Goal: Task Accomplishment & Management: Complete application form

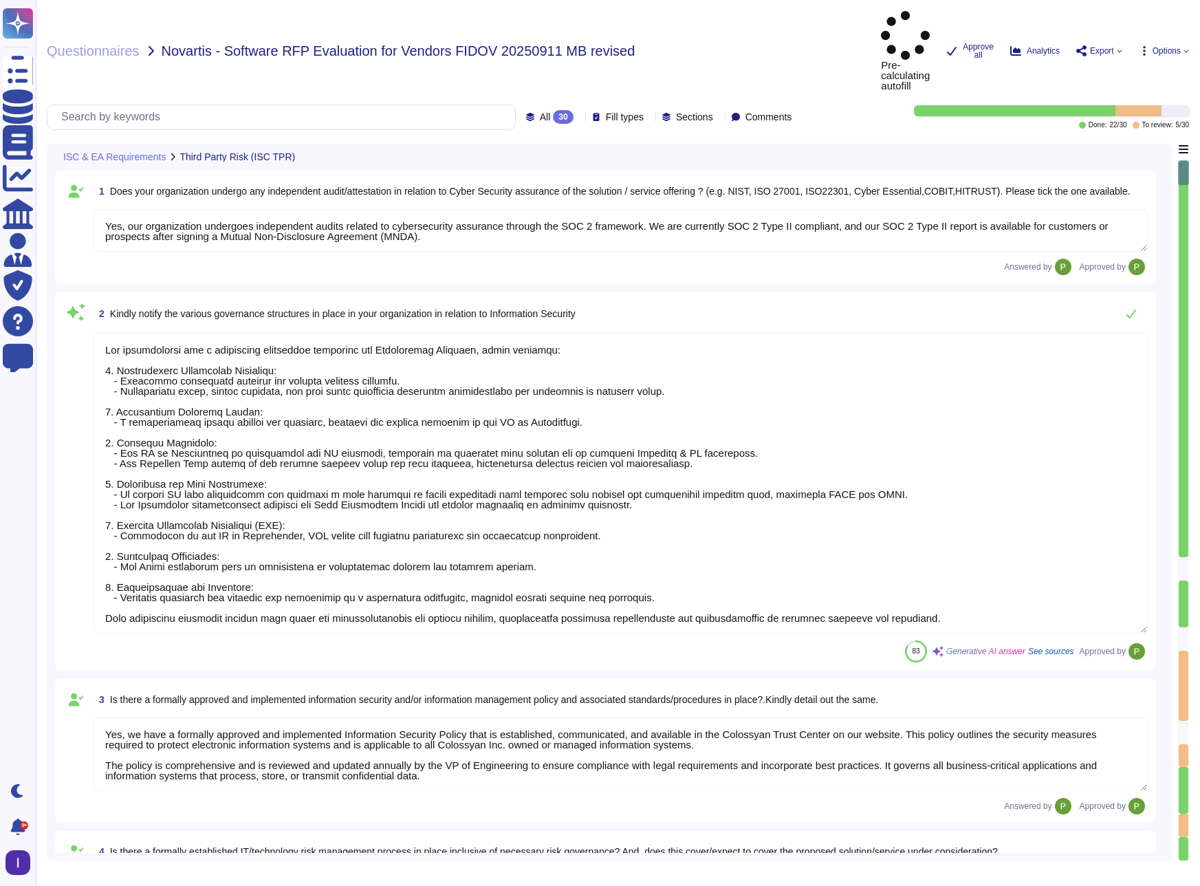
type textarea "Yes, our organization undergoes independent audits related to cybersecurity ass…"
type textarea "Our organization has a structured governance framework for Information Security…"
type textarea "Yes, we have a formally approved and implemented Information Security Policy th…"
type textarea "Colossyan Inc has a formally established risk management policy that applies to…"
type textarea "Yes, we formally classify information assets, including customer data, based on…"
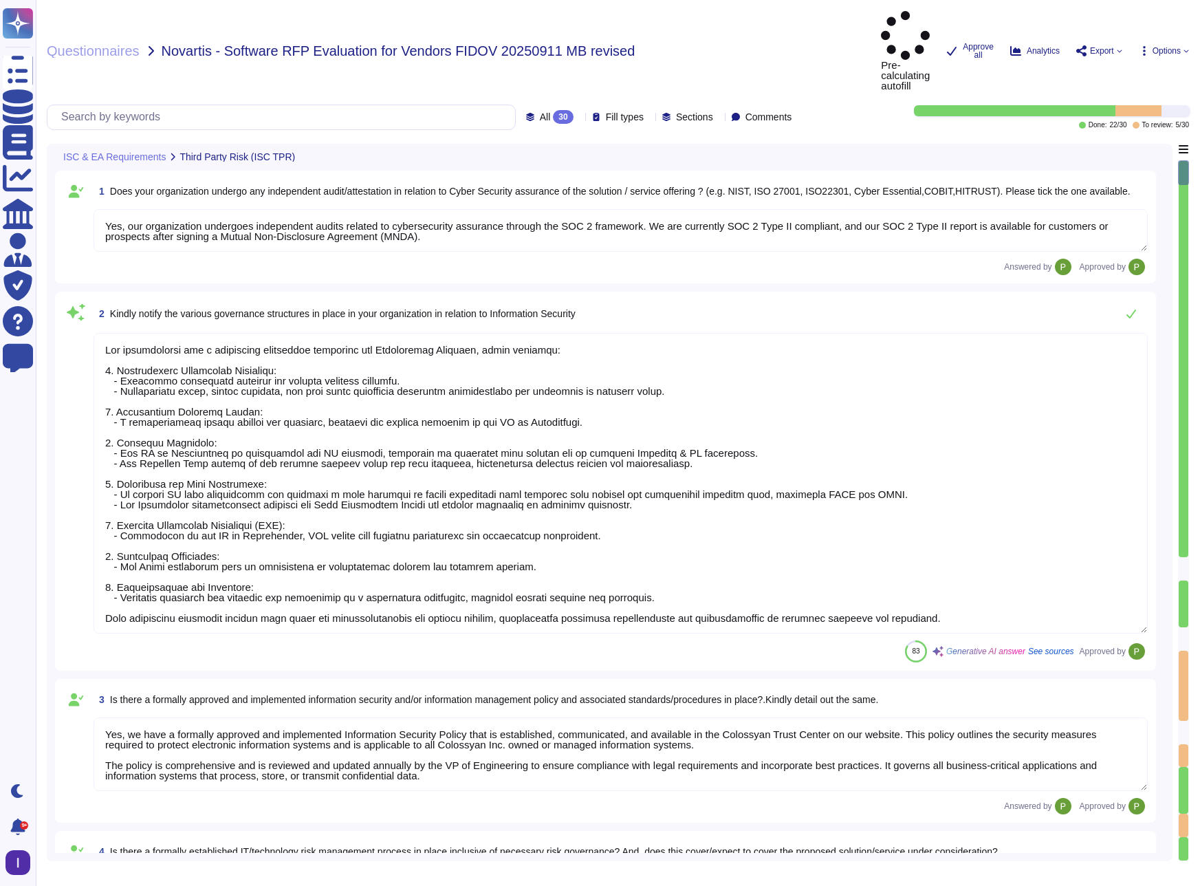
type textarea "Yes, we maintain an inventory of assets, including hardware and software, and a…"
click at [1182, 557] on div at bounding box center [1184, 568] width 10 height 23
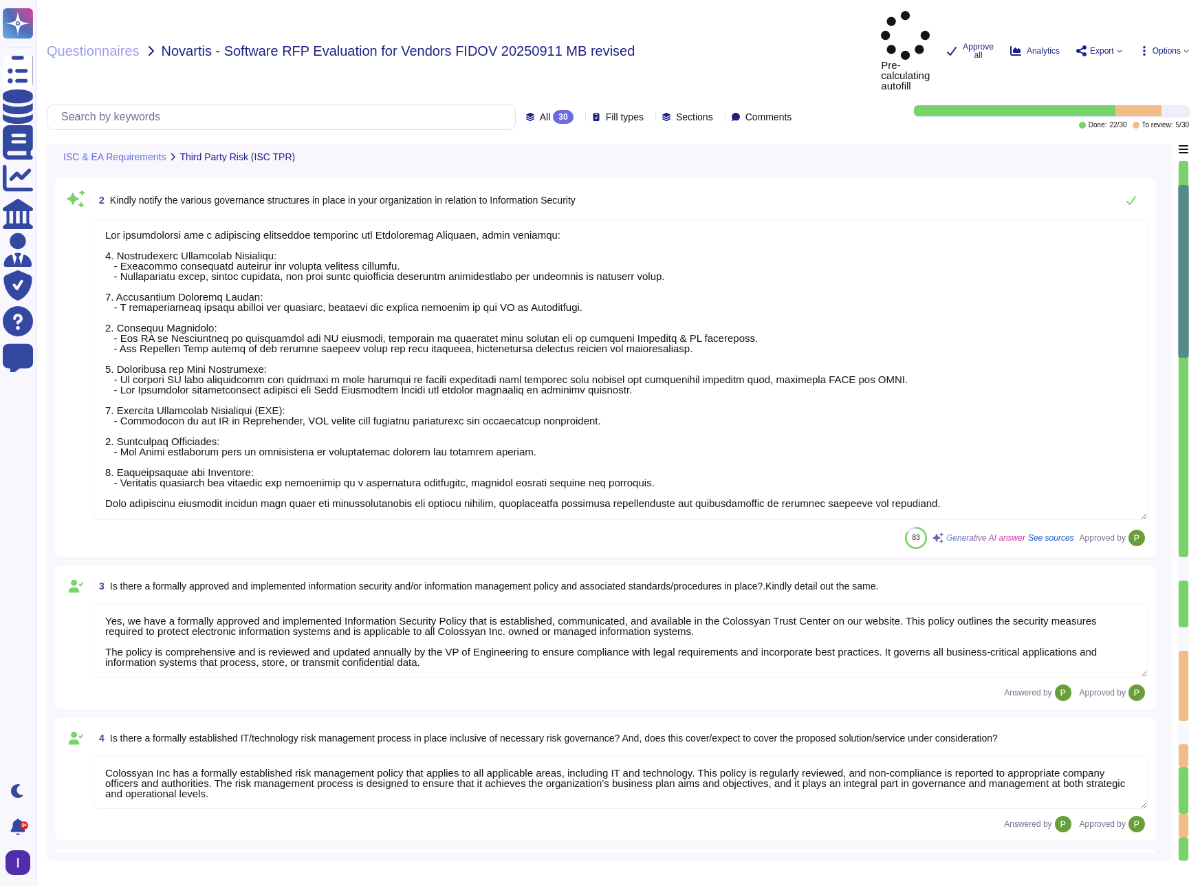
type textarea "Yes, we periodically test our organization's Business Continuity Plan (BCP) and…"
type textarea "Yes, we have a formally implemented Incident Response Plan in place. This plan …"
type textarea "1. User Access Provisioning and De-provisioning: We have established identity a…"
type textarea "1. Anti-Malware Software: We utilize ClamAV for incoming files and AWS GuardDut…"
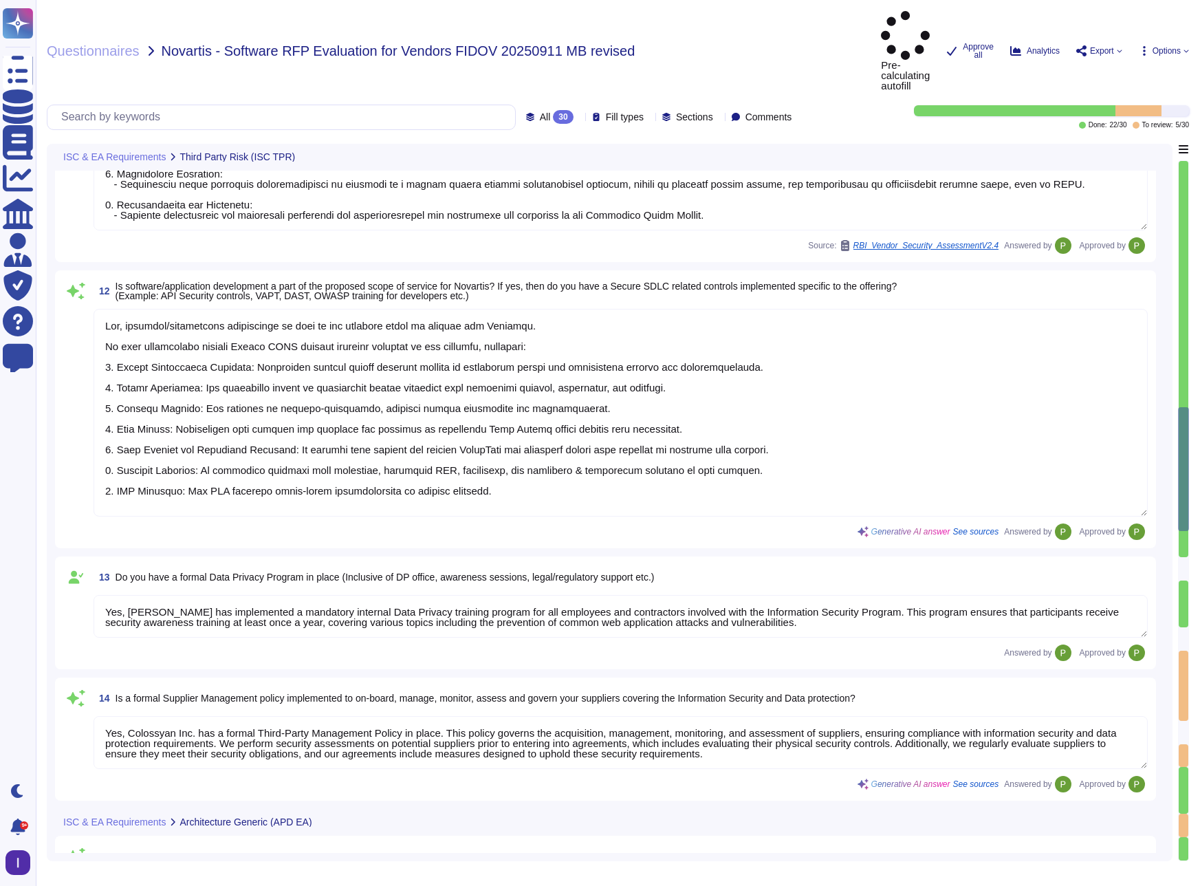
type textarea "Colossyan employs a comprehensive vulnerability management process that include…"
type textarea "Yes, software/application development is part of the proposed scope of service …"
type textarea "Yes, [PERSON_NAME] has implemented a mandatory internal Data Privacy training p…"
type textarea "Yes, Colossyan Inc. has a formal Third-Party Management Policy in place. This p…"
type textarea "Yes, the SaaS application is a true cloud solution, as it is hosted on AWS, uti…"
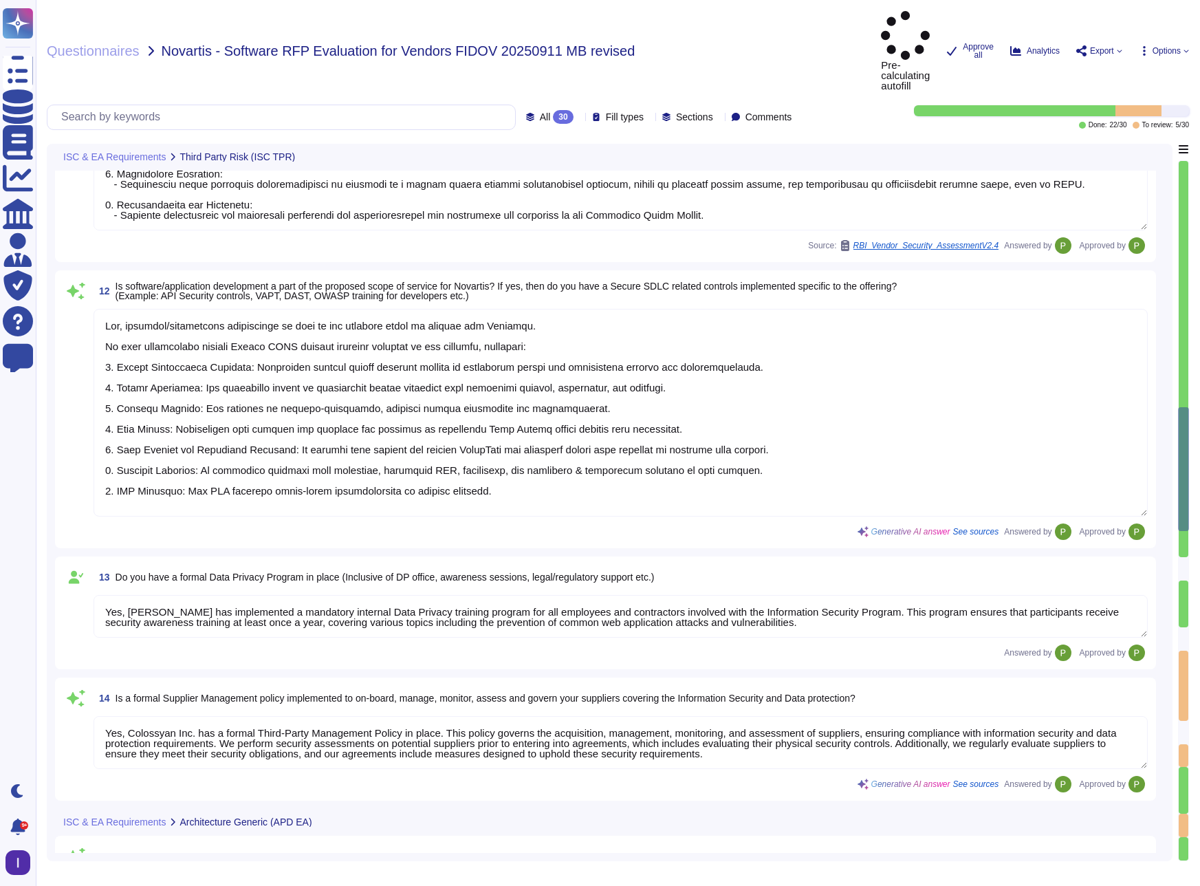
type textarea "The underlying cloud infrastructure provider is AWS."
type textarea "The product is available anywhere in the world using a working internet connect…"
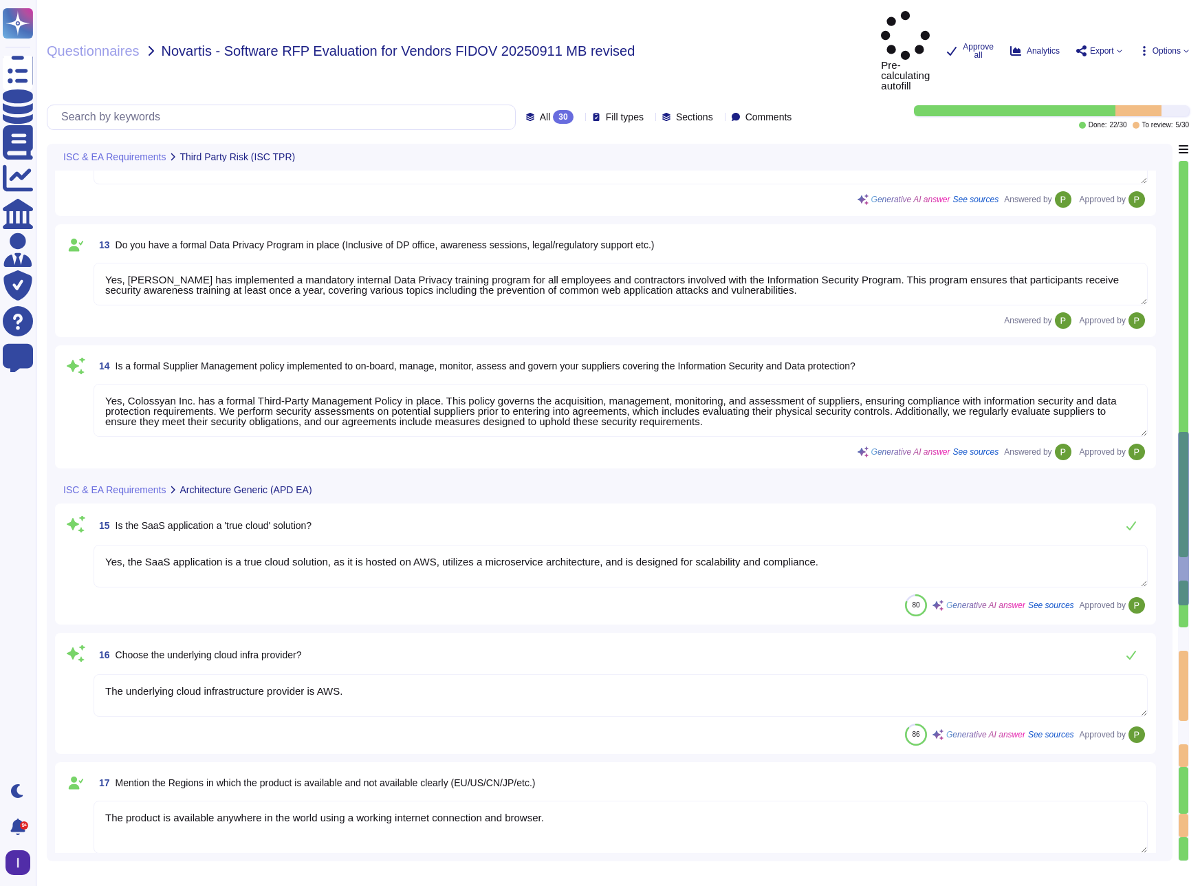
type textarea "N/A"
type textarea "443 and 80"
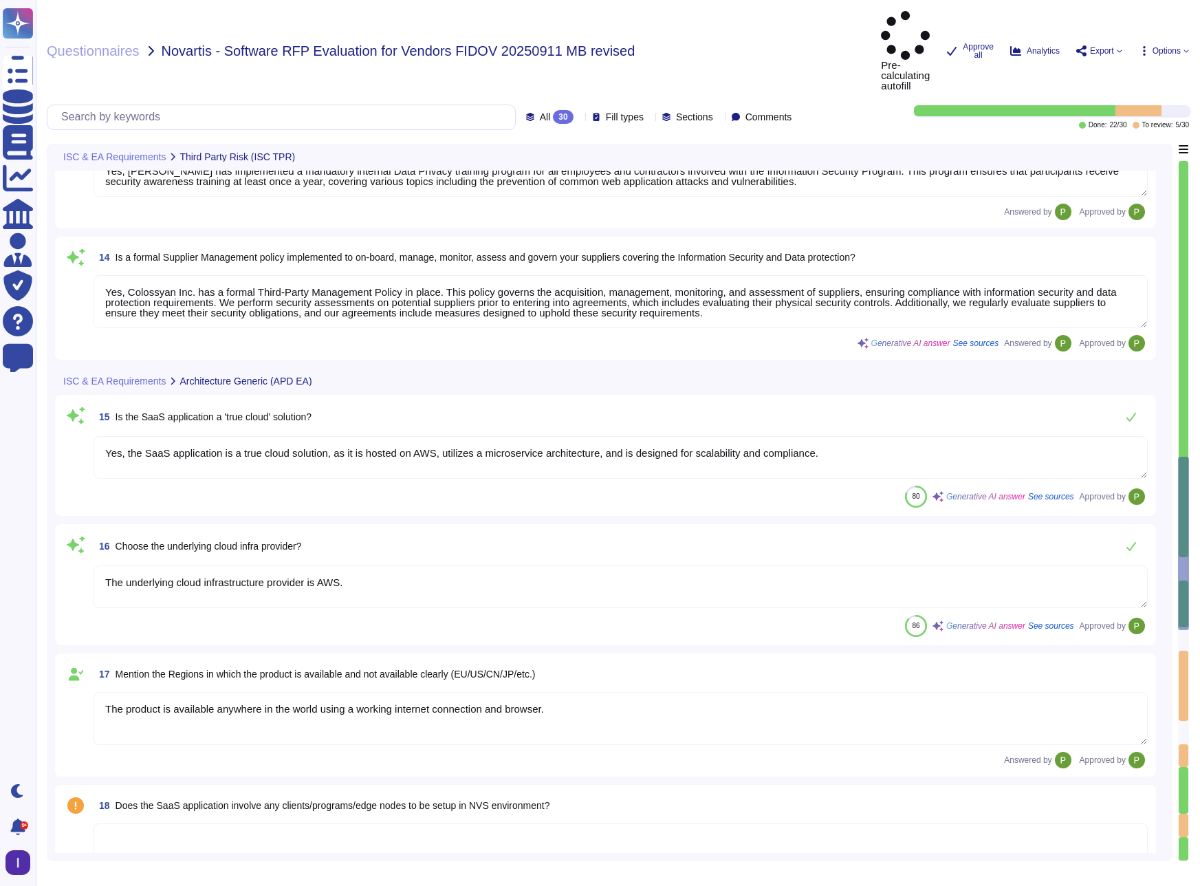
type textarea "Yes, users from different AD domains can connect to the same region."
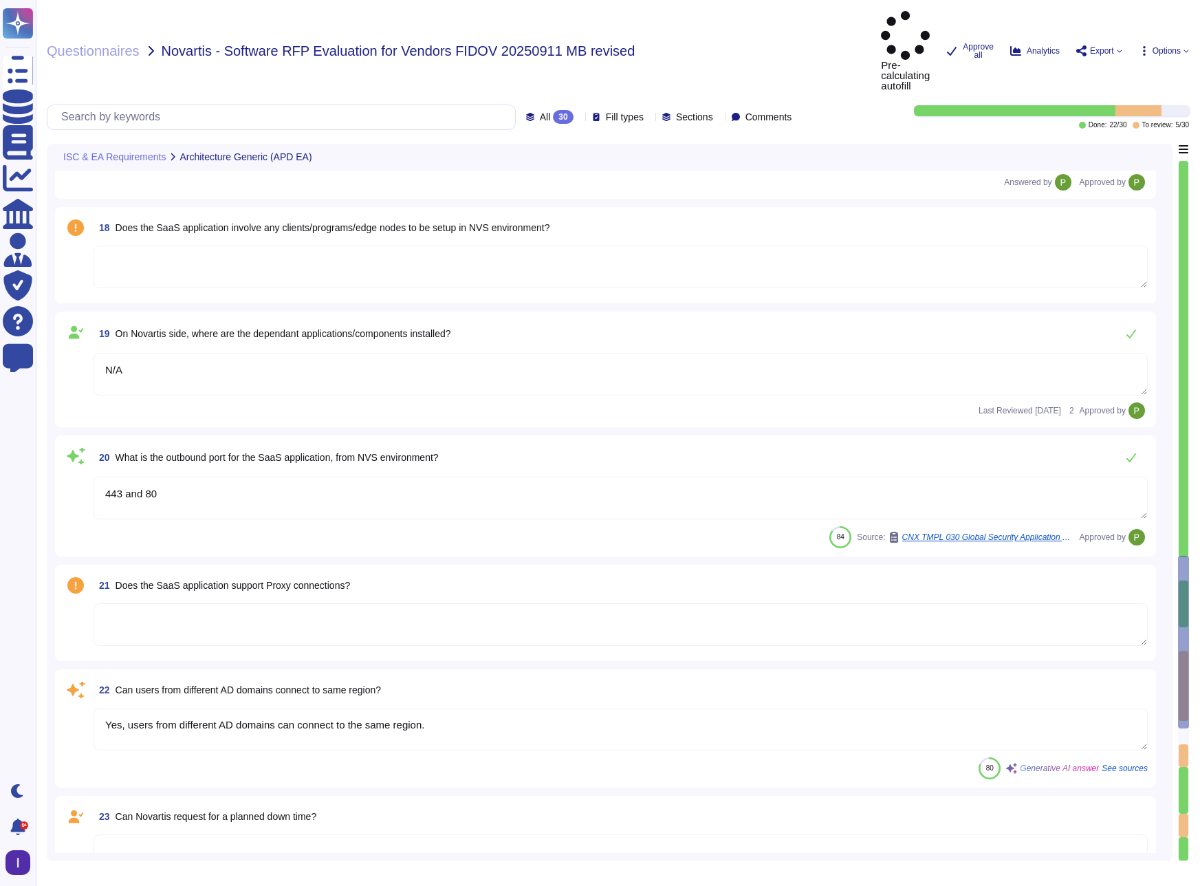
scroll to position [3105, 0]
type textarea "The Recovery Time Objective (RTO) is 12 hours, and the Recovery Point Objective…"
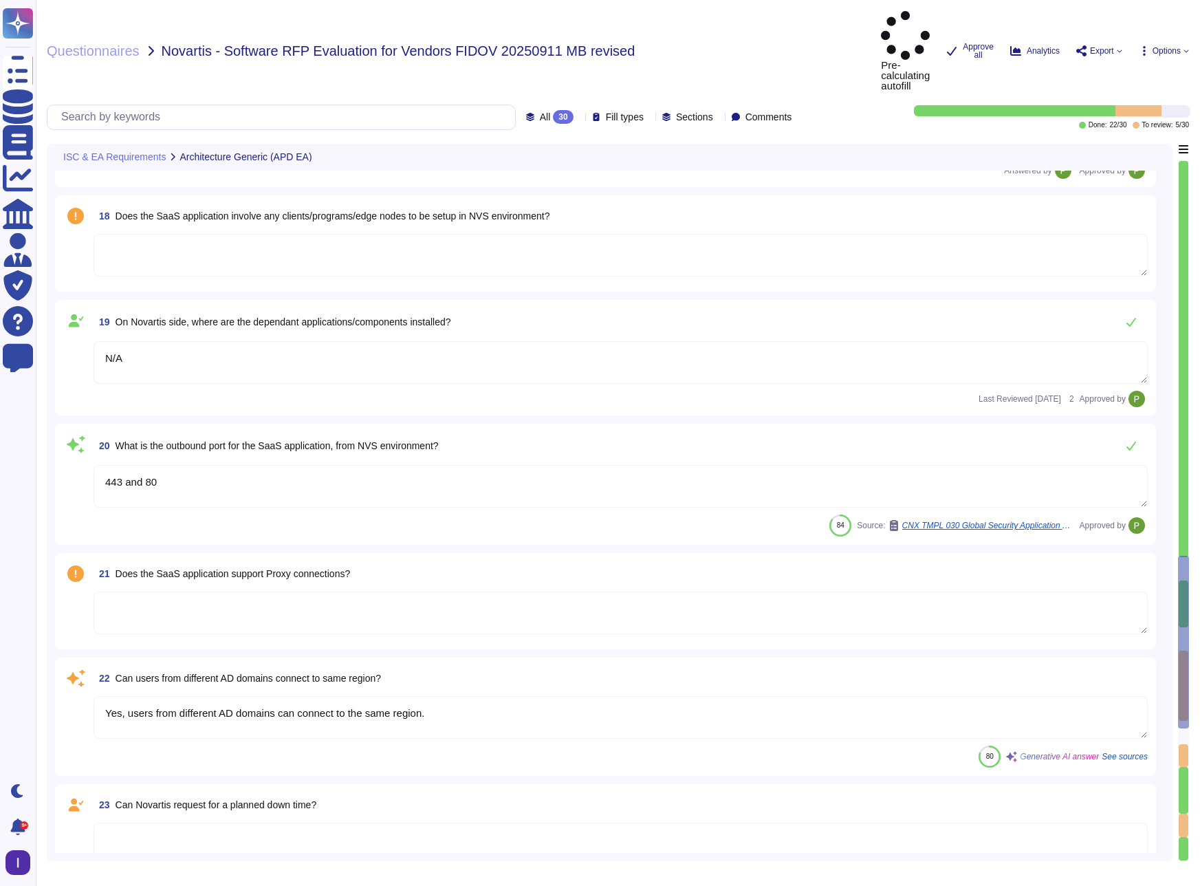
scroll to position [2993, 0]
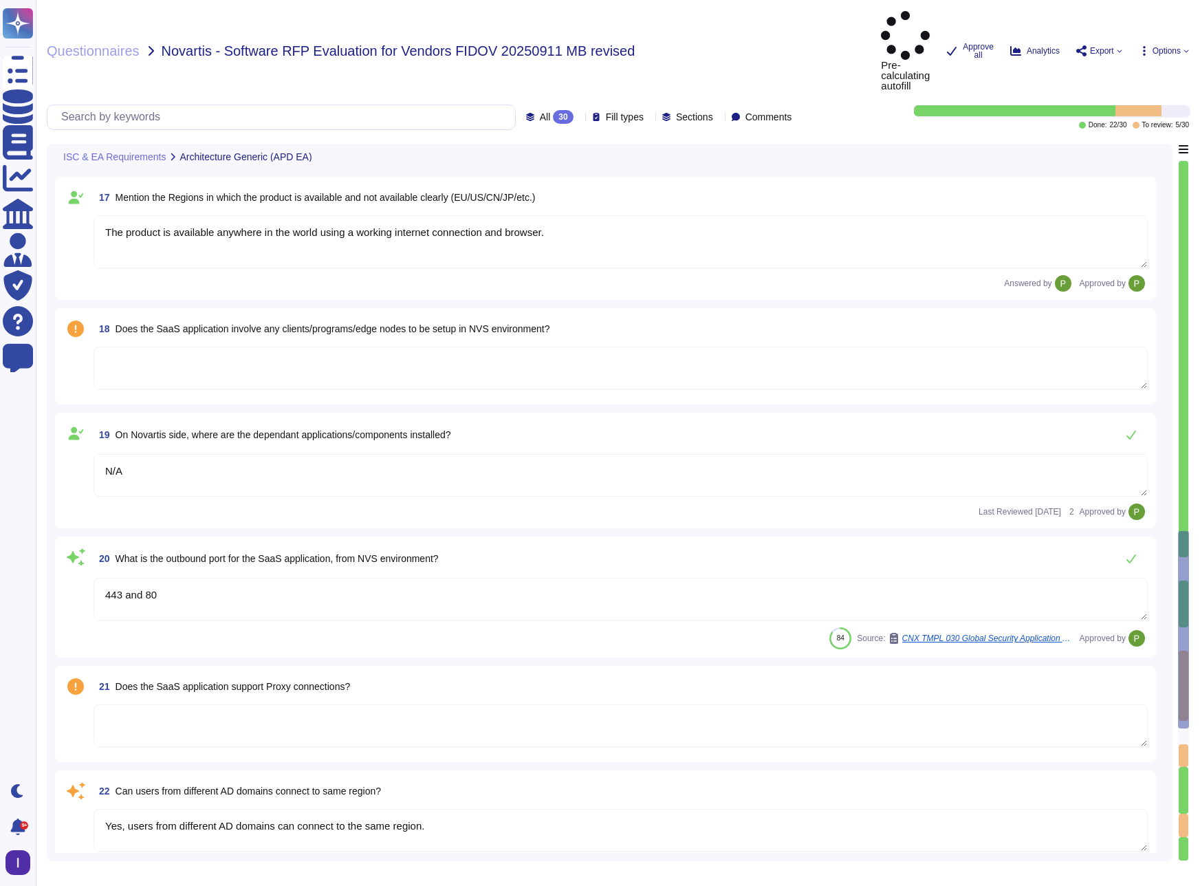
click at [376, 347] on textarea at bounding box center [621, 368] width 1054 height 43
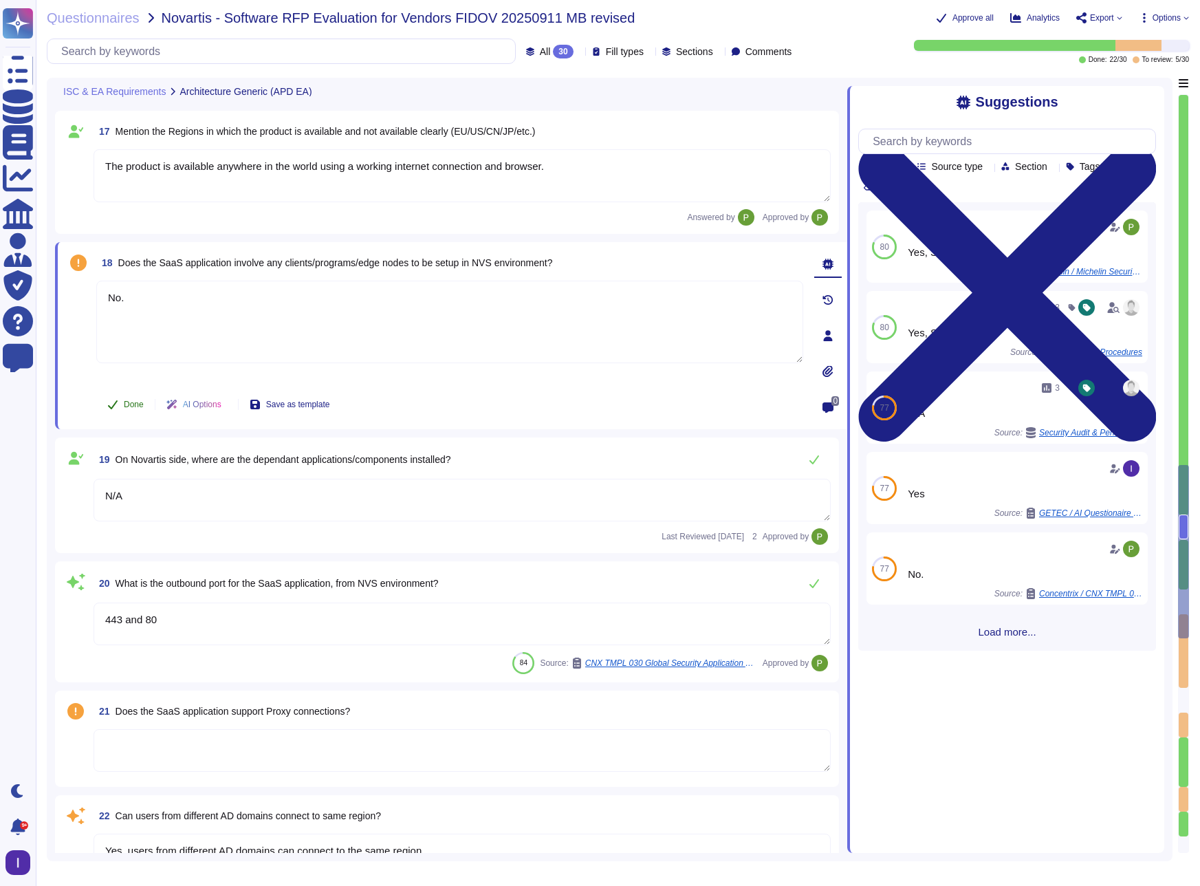
type textarea "No."
click at [135, 404] on span "Done" at bounding box center [134, 404] width 20 height 8
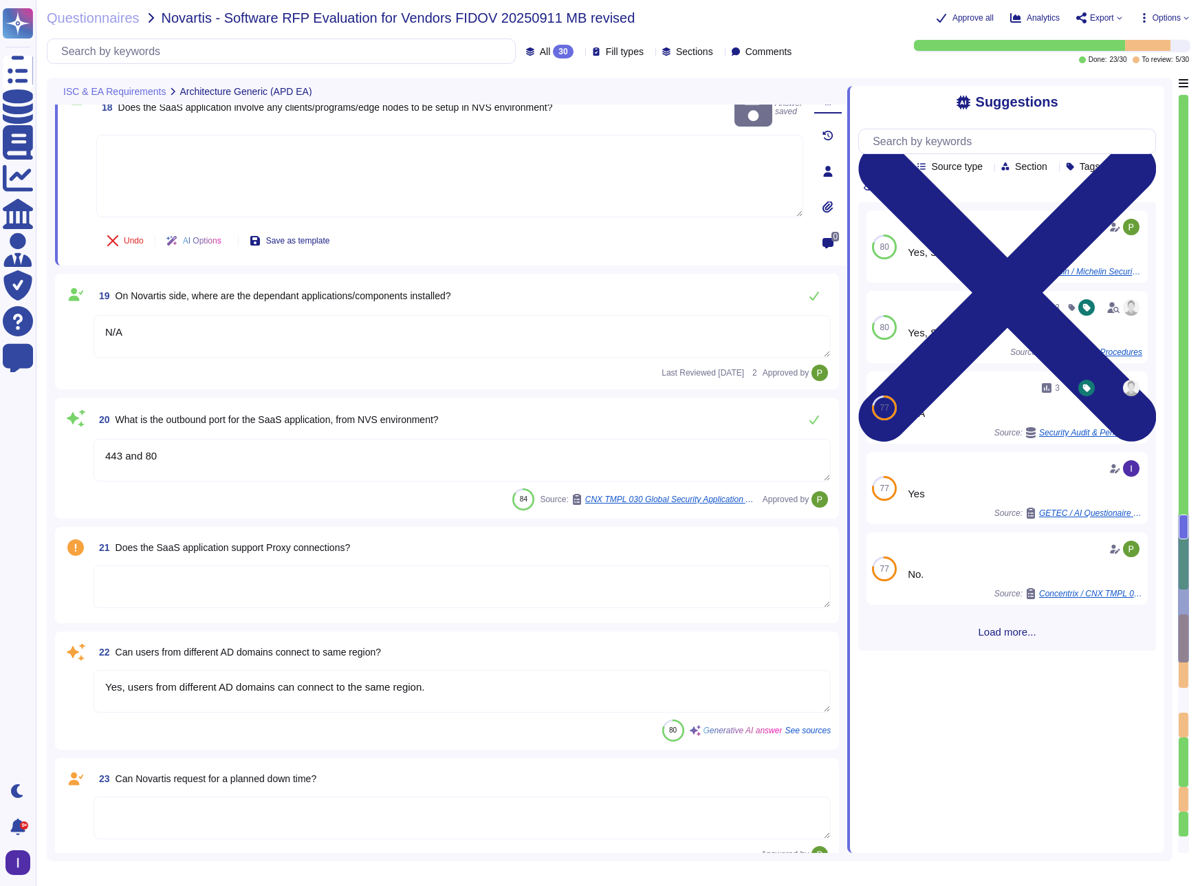
type textarea "The Recovery Time Objective (RTO) is 12 hours, and the Recovery Point Objective…"
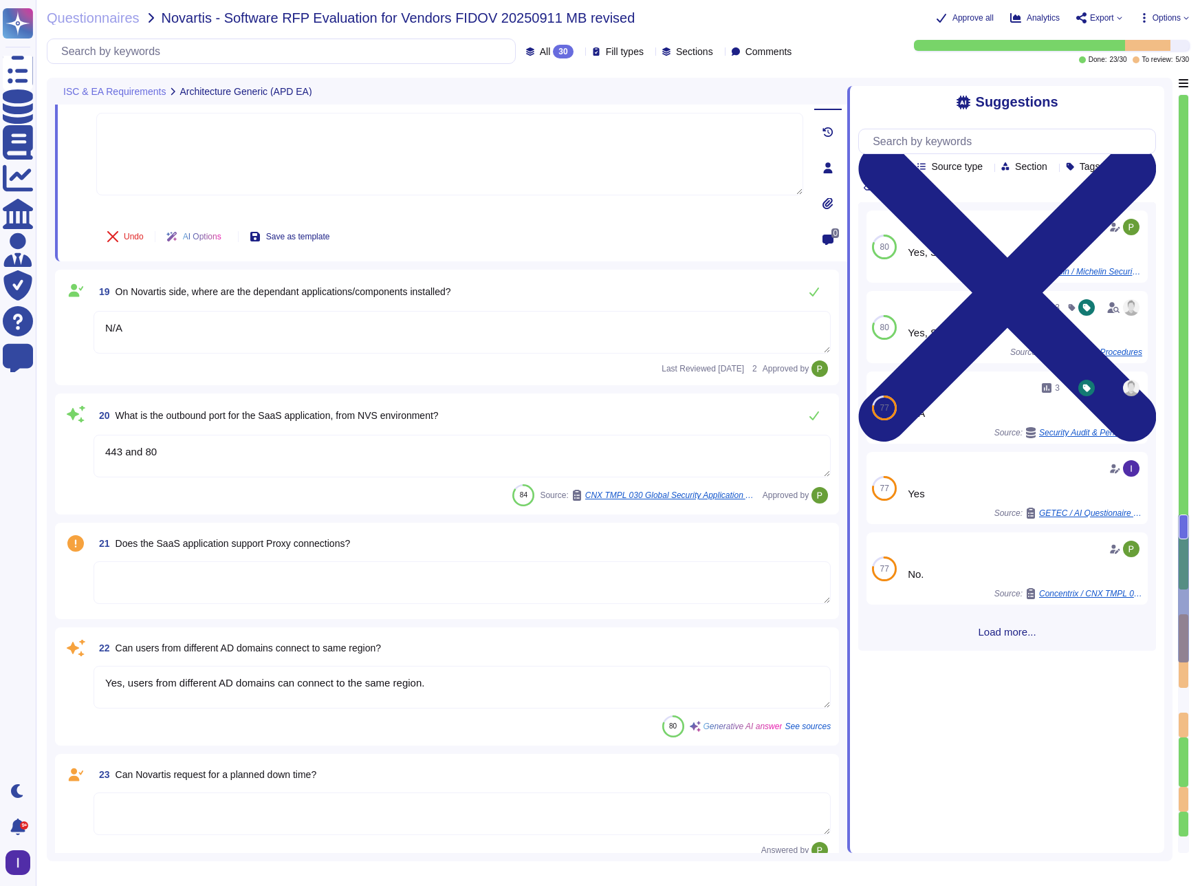
click at [319, 588] on textarea at bounding box center [462, 582] width 737 height 43
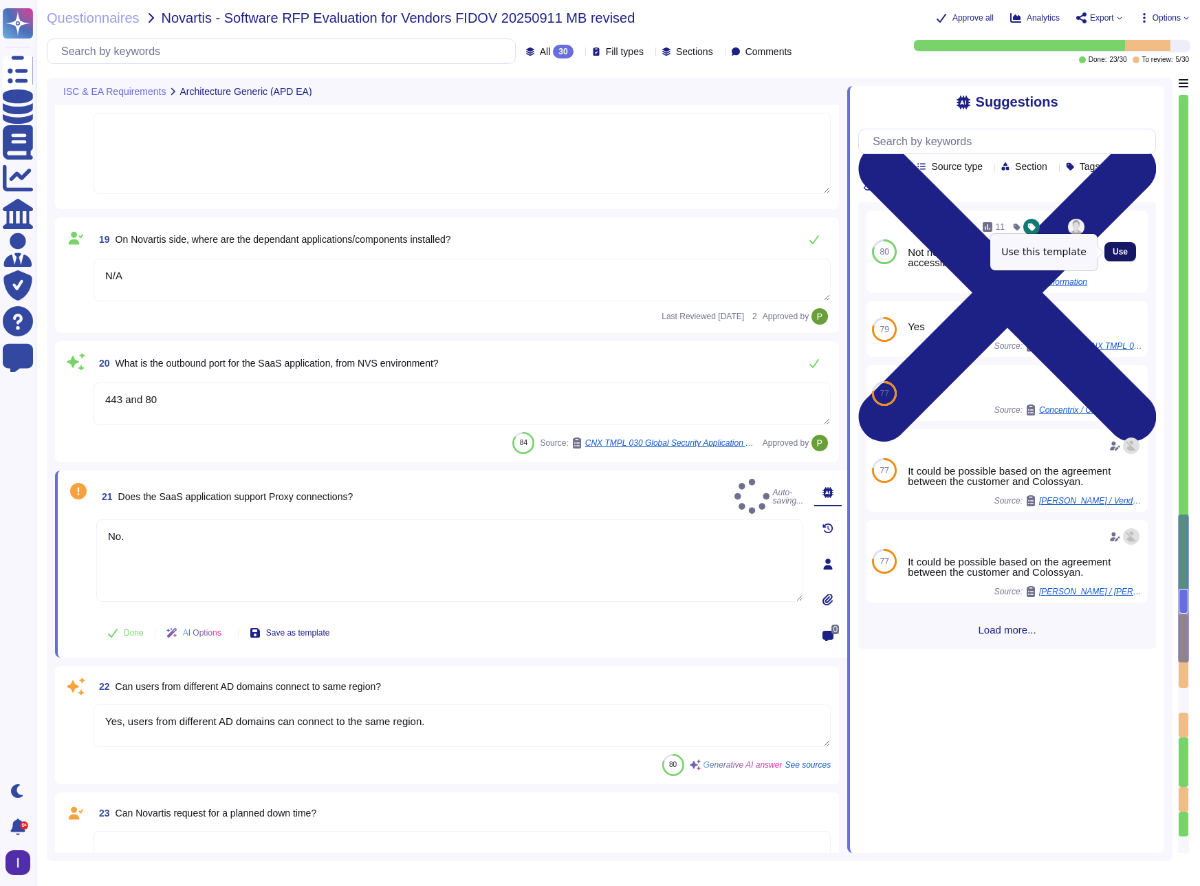
click at [1108, 244] on button "Use" at bounding box center [1121, 251] width 32 height 19
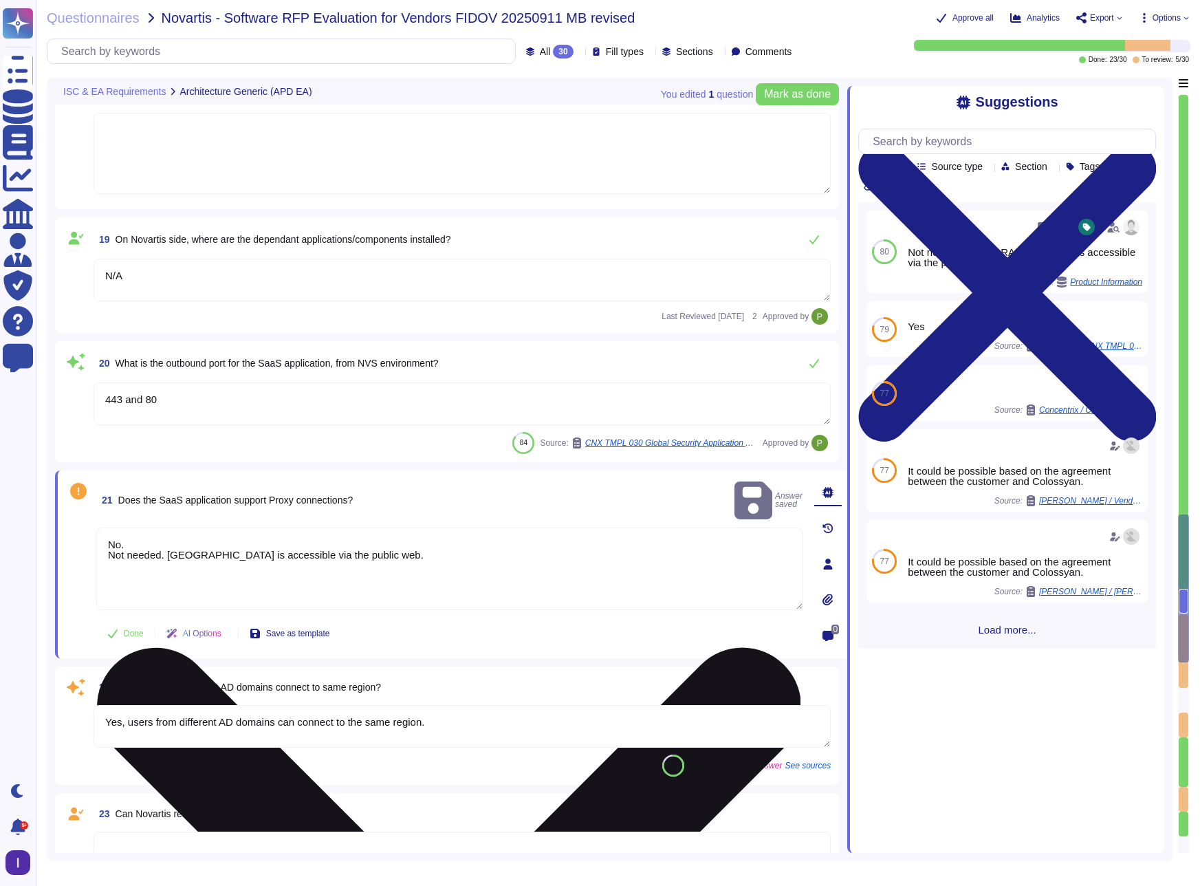
drag, startPoint x: 238, startPoint y: 540, endPoint x: 241, endPoint y: 533, distance: 7.4
click at [238, 540] on textarea "No. Not needed. [GEOGRAPHIC_DATA] is accessible via the public web." at bounding box center [449, 569] width 707 height 83
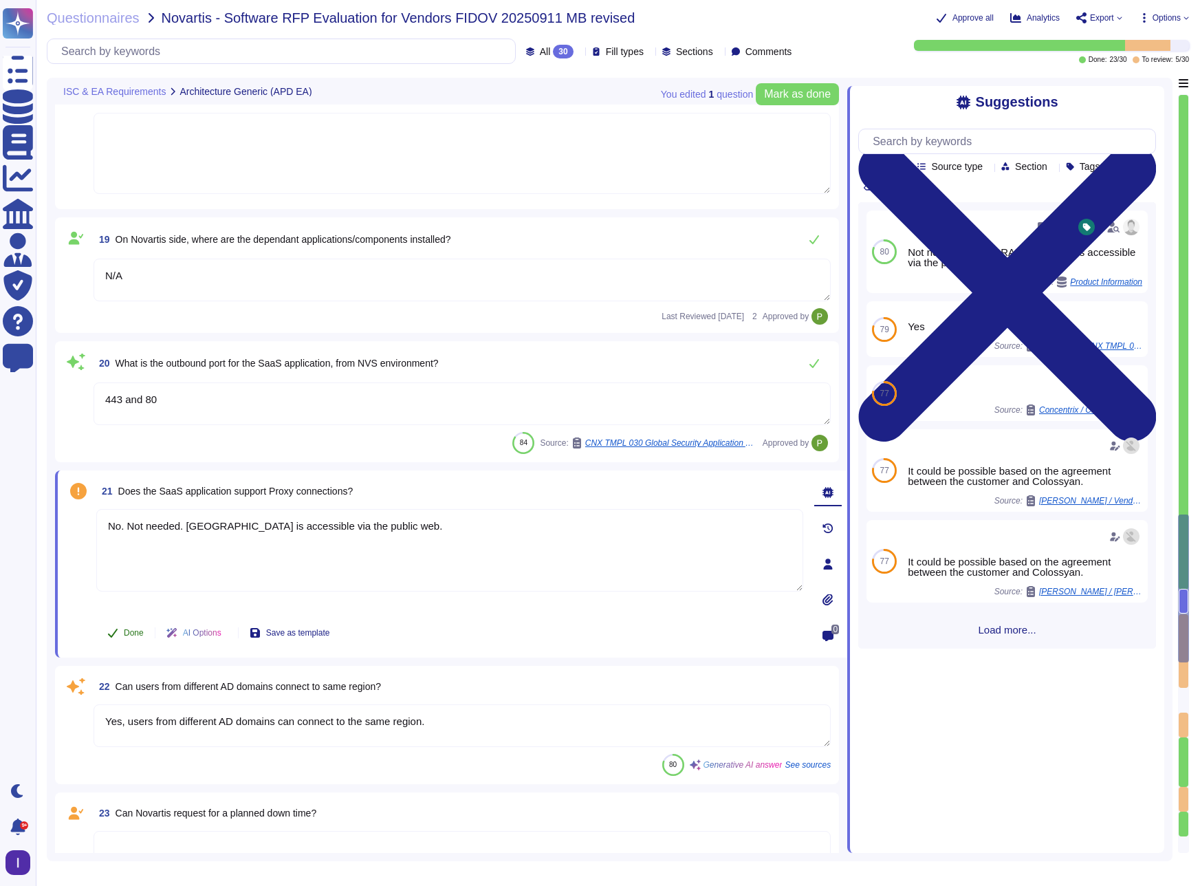
click at [122, 633] on button "Done" at bounding box center [125, 633] width 58 height 28
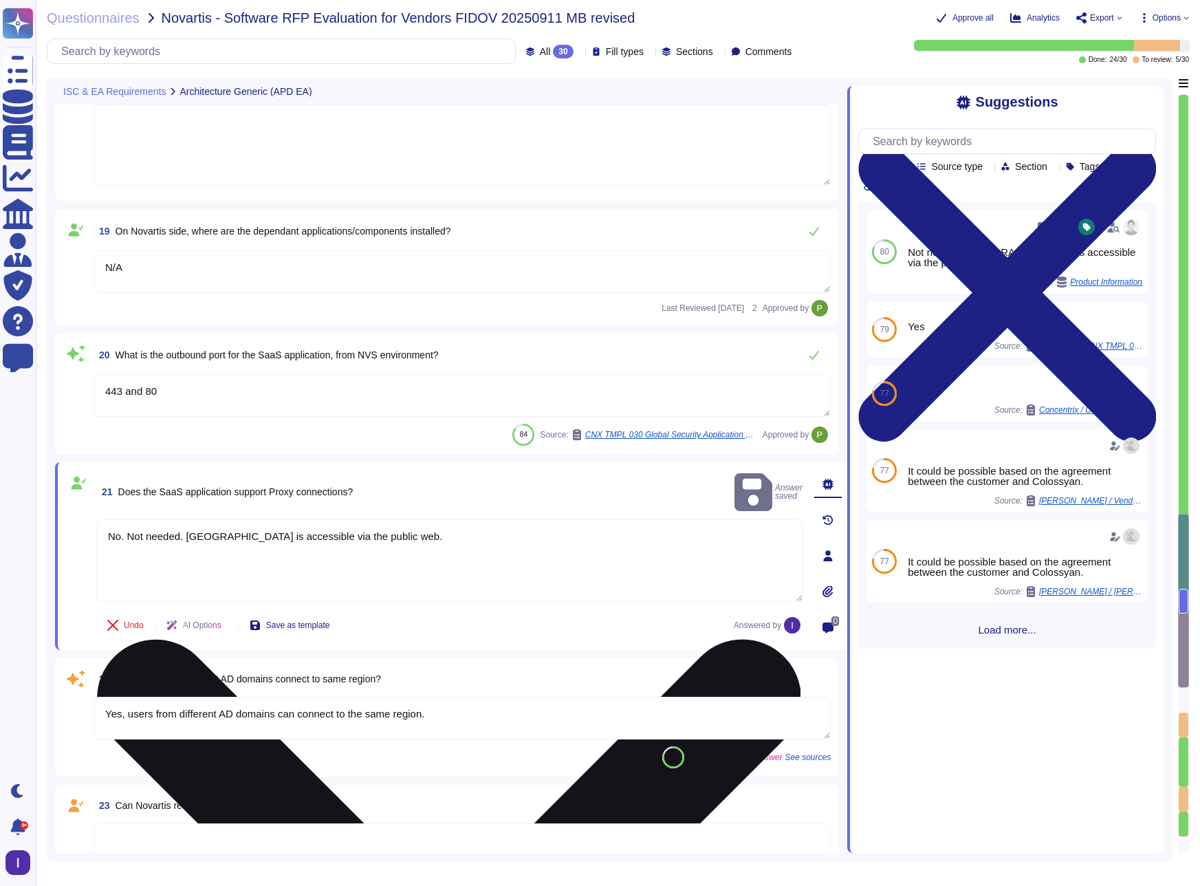
type textarea "No. Not needed. [GEOGRAPHIC_DATA] is accessible via the public web."
type textarea "The Recovery Time Objective (RTO) is 12 hours, and the Recovery Point Objective…"
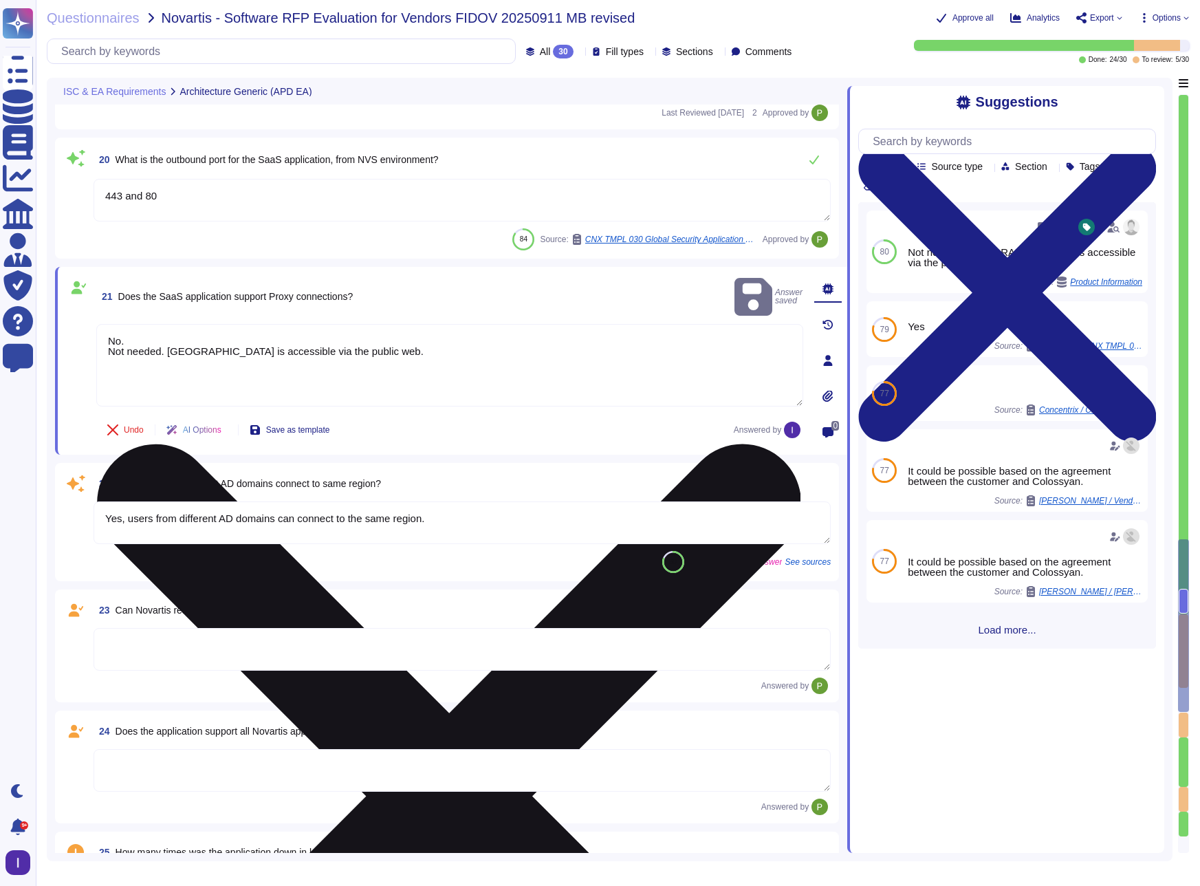
type textarea "Yes."
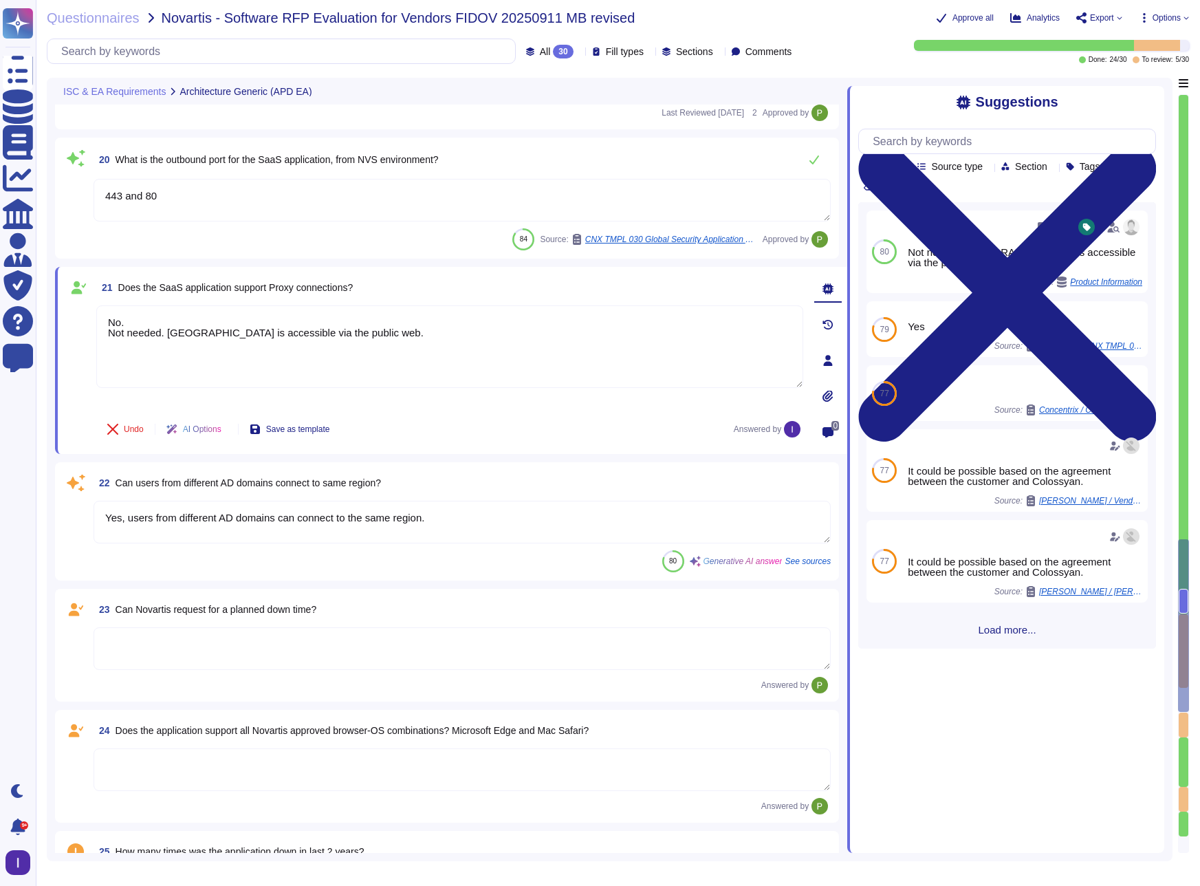
click at [468, 522] on textarea "Yes, users from different AD domains can connect to the same region." at bounding box center [462, 522] width 737 height 43
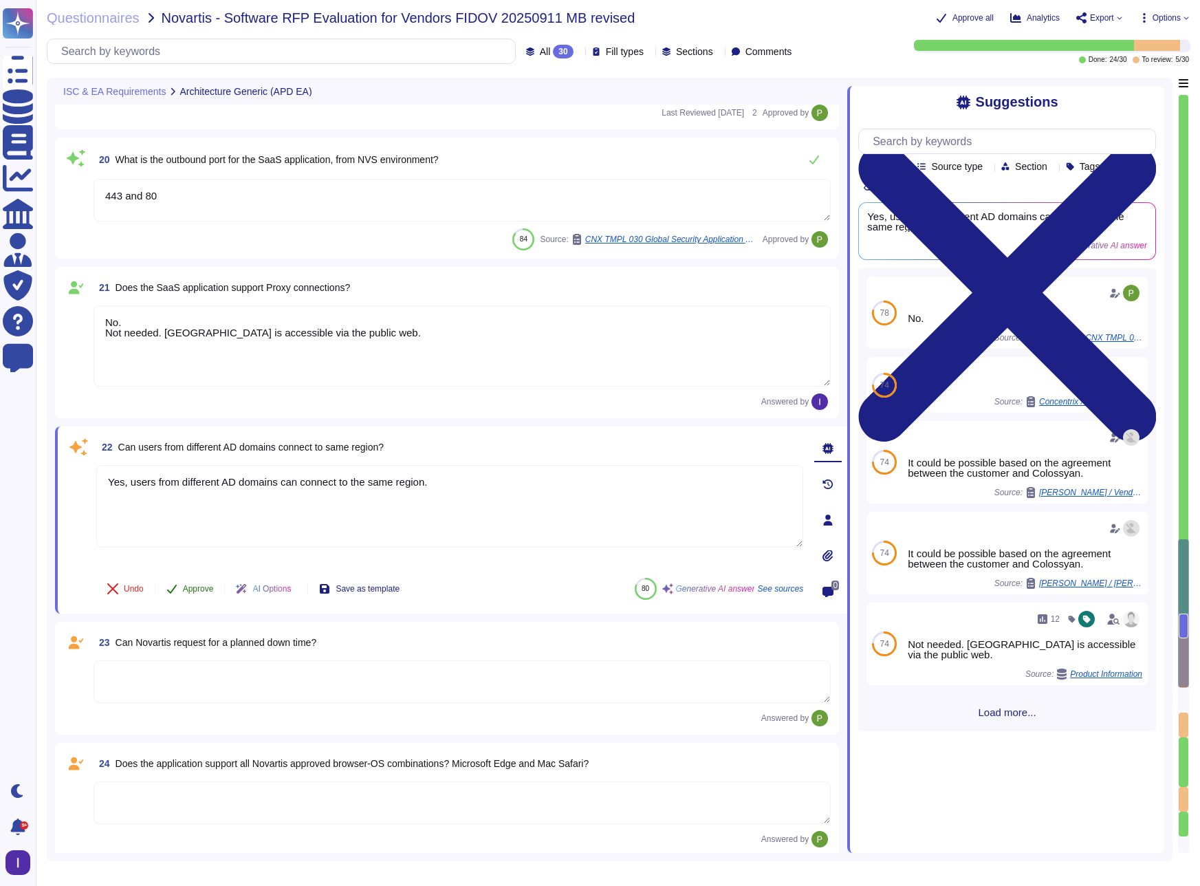
click at [194, 593] on span "Approve" at bounding box center [198, 589] width 31 height 8
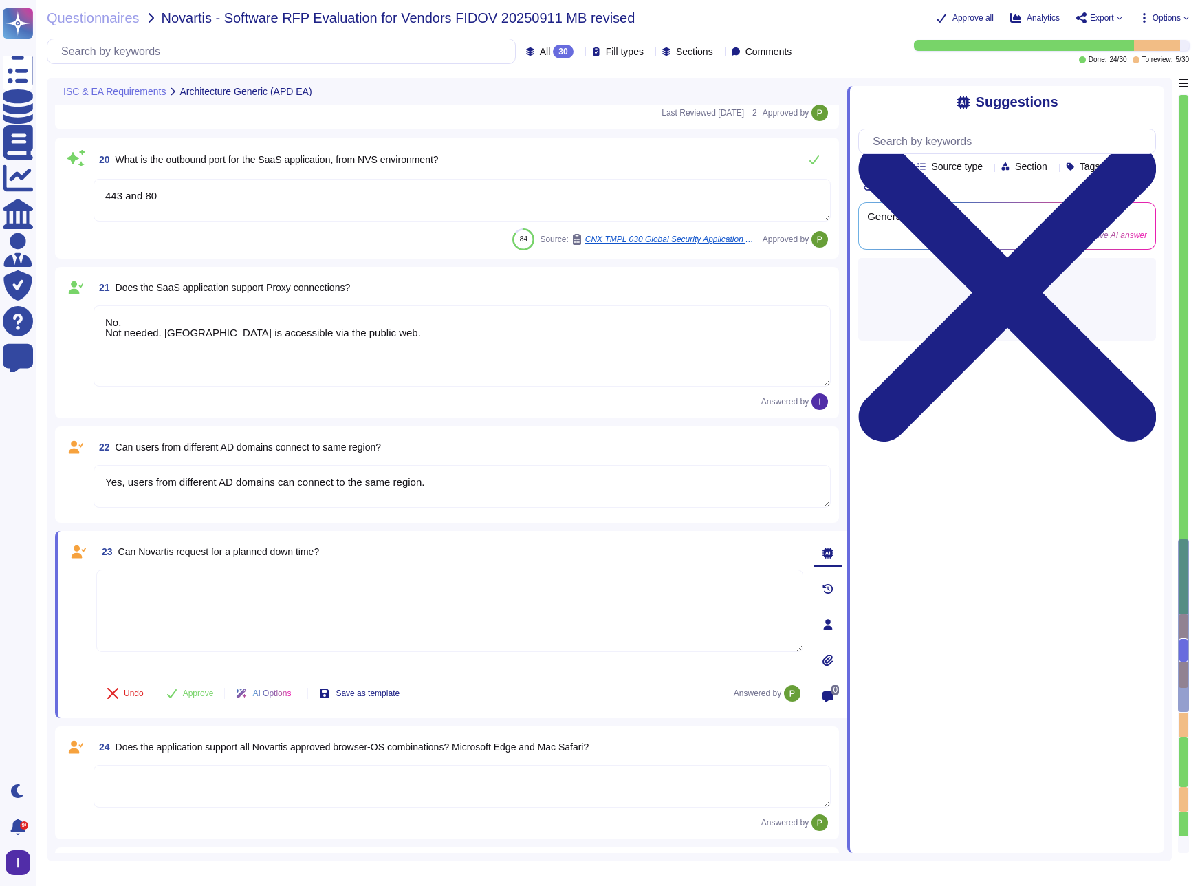
type textarea "Yes."
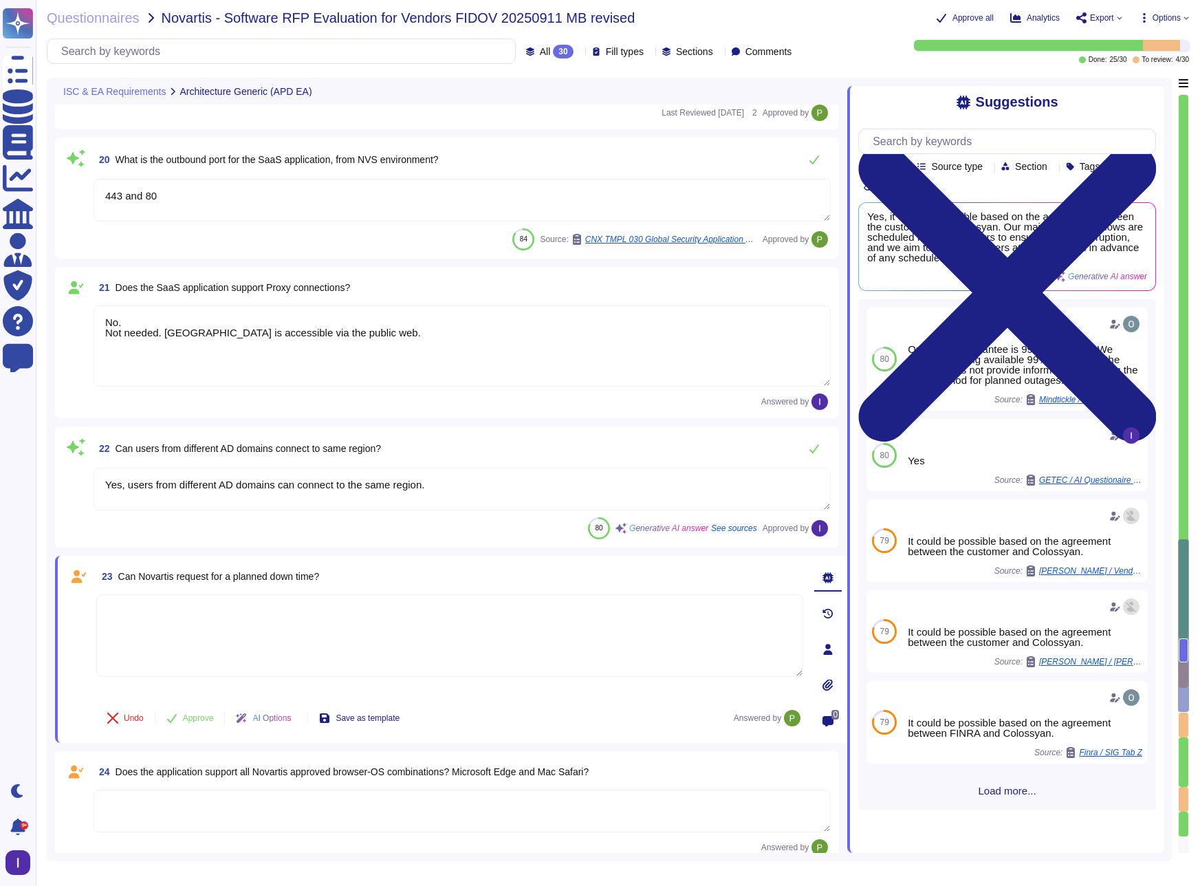
type textarea "Yes."
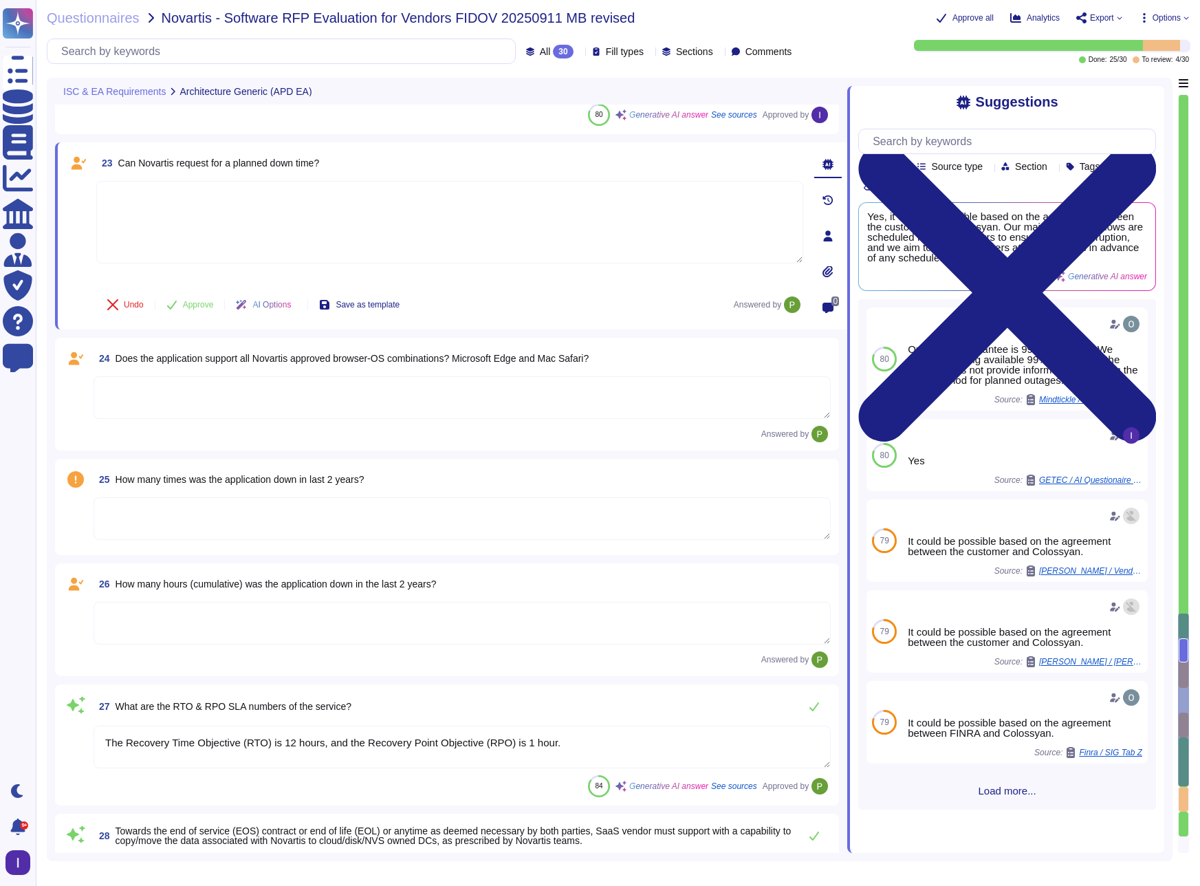
scroll to position [3749, 0]
type textarea "As needed through your Customer Success Manager."
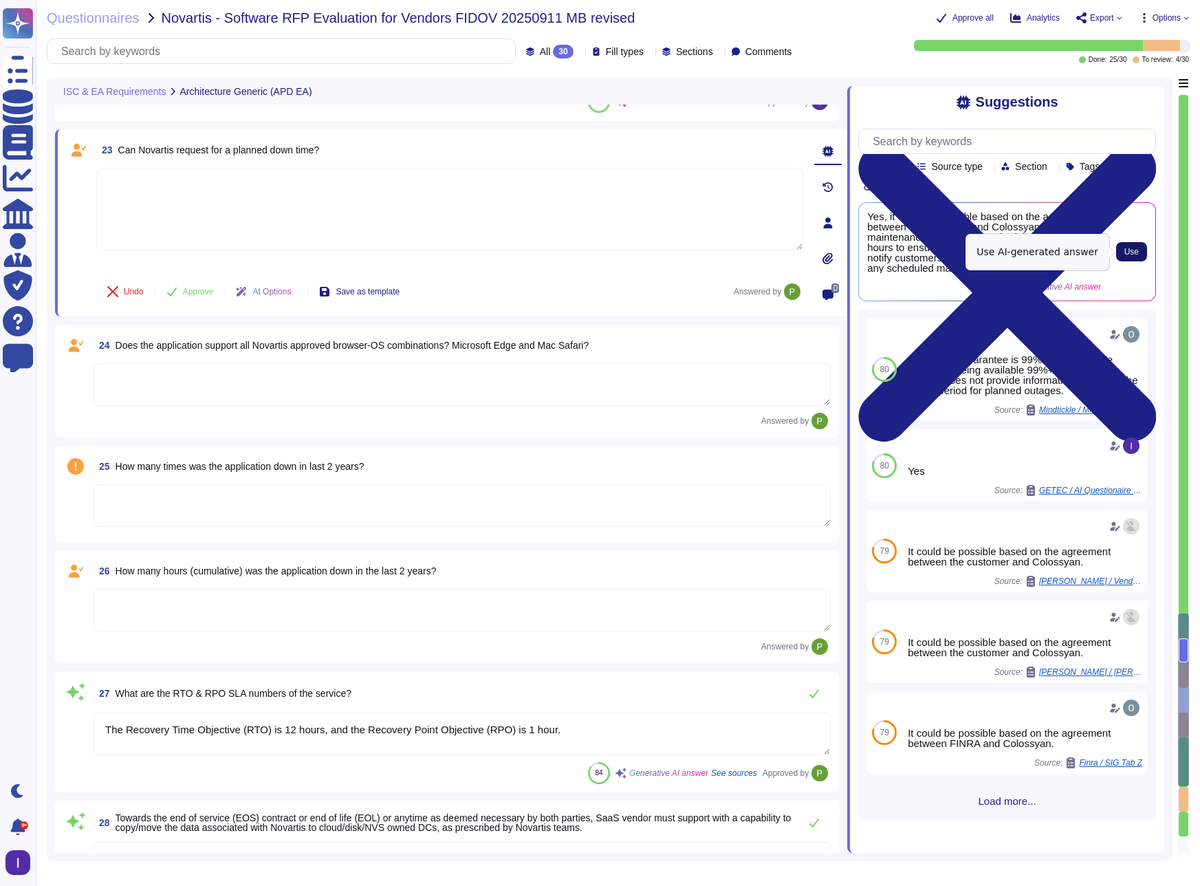
click at [1131, 254] on span "Use" at bounding box center [1132, 252] width 14 height 8
type textarea "Yes, it could be possible based on the agreement between the customer and Colos…"
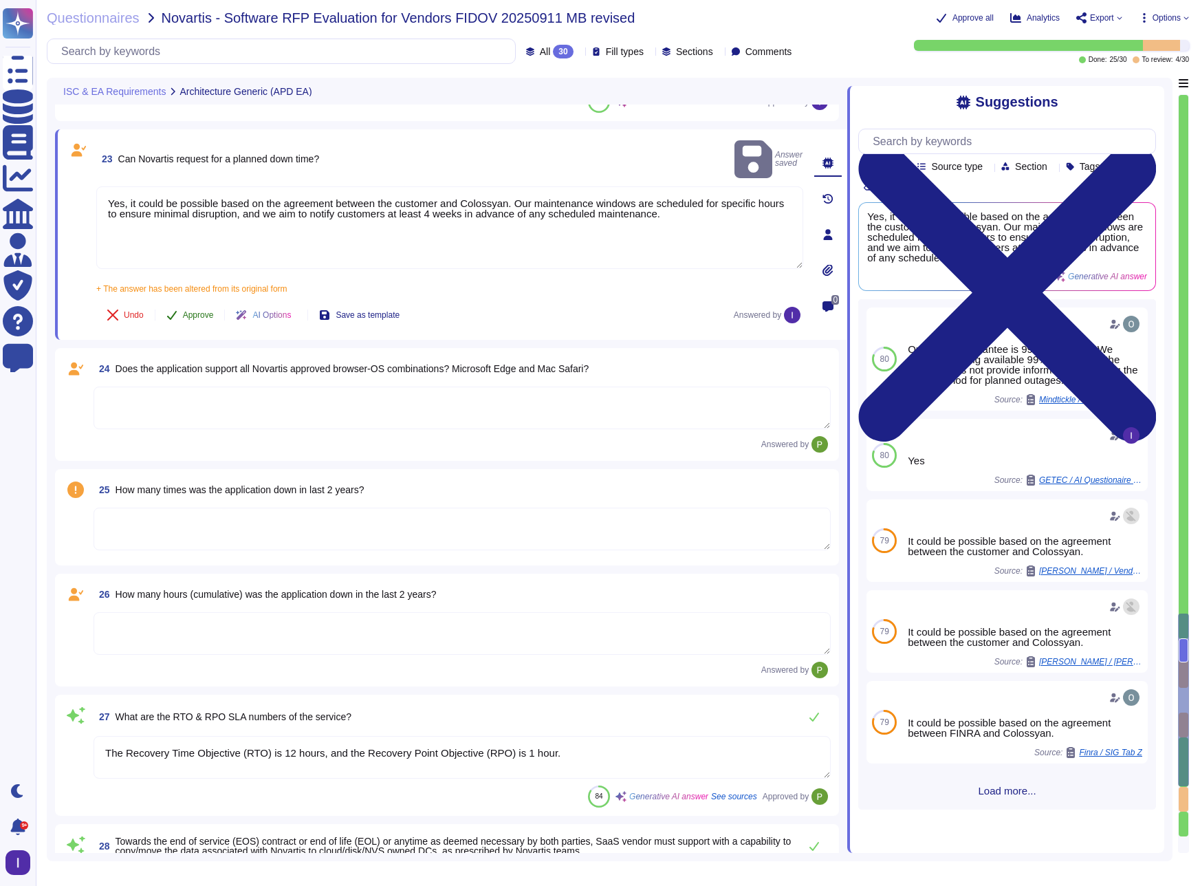
click at [188, 311] on span "Approve" at bounding box center [198, 315] width 31 height 8
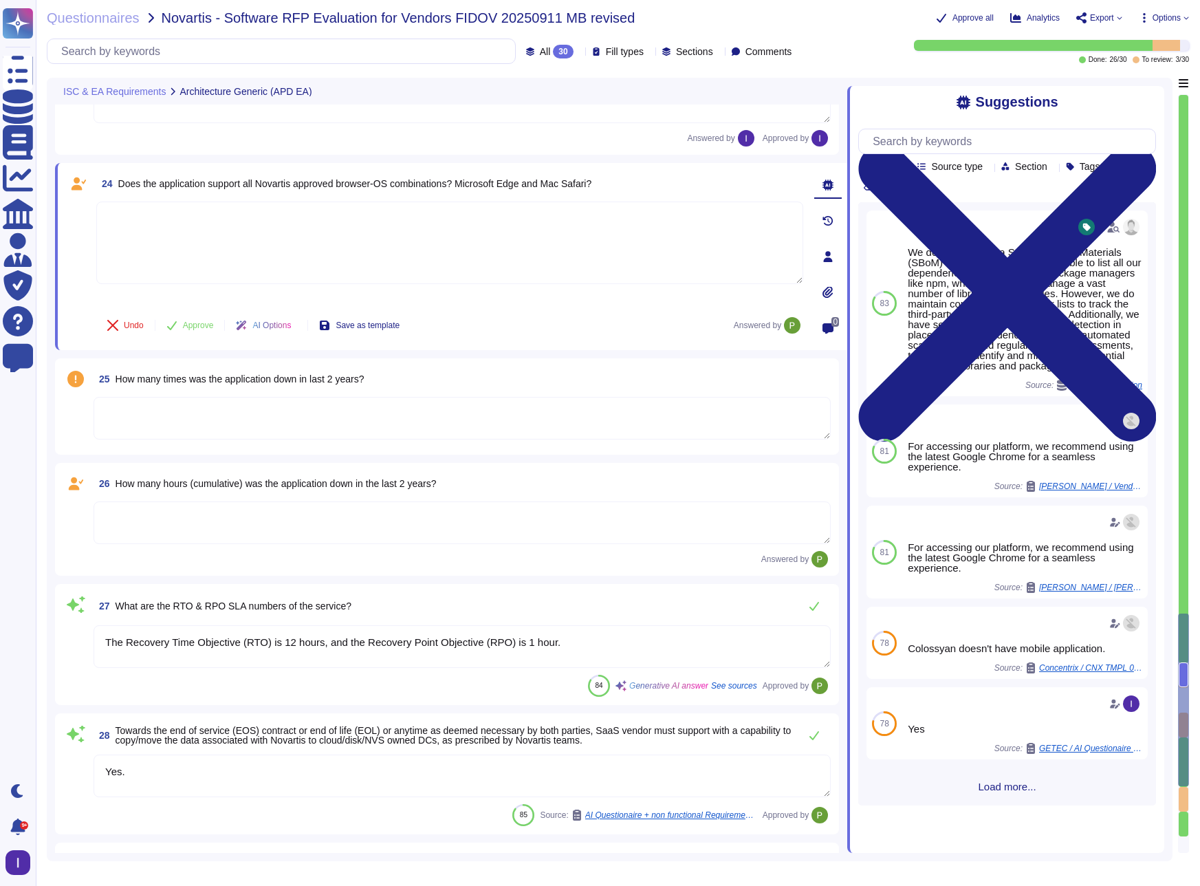
scroll to position [3901, 0]
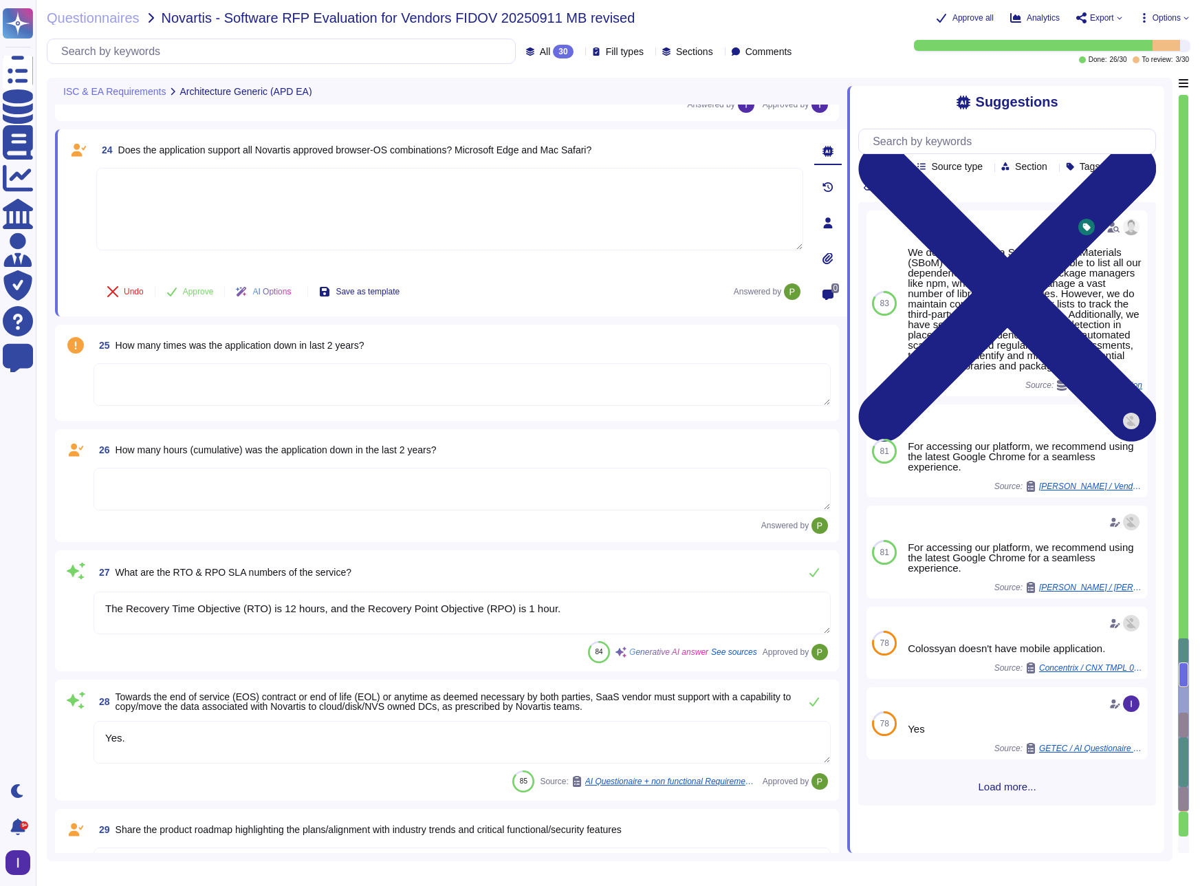
click at [522, 204] on textarea at bounding box center [449, 209] width 707 height 83
click at [1112, 455] on button "Use" at bounding box center [1121, 451] width 32 height 19
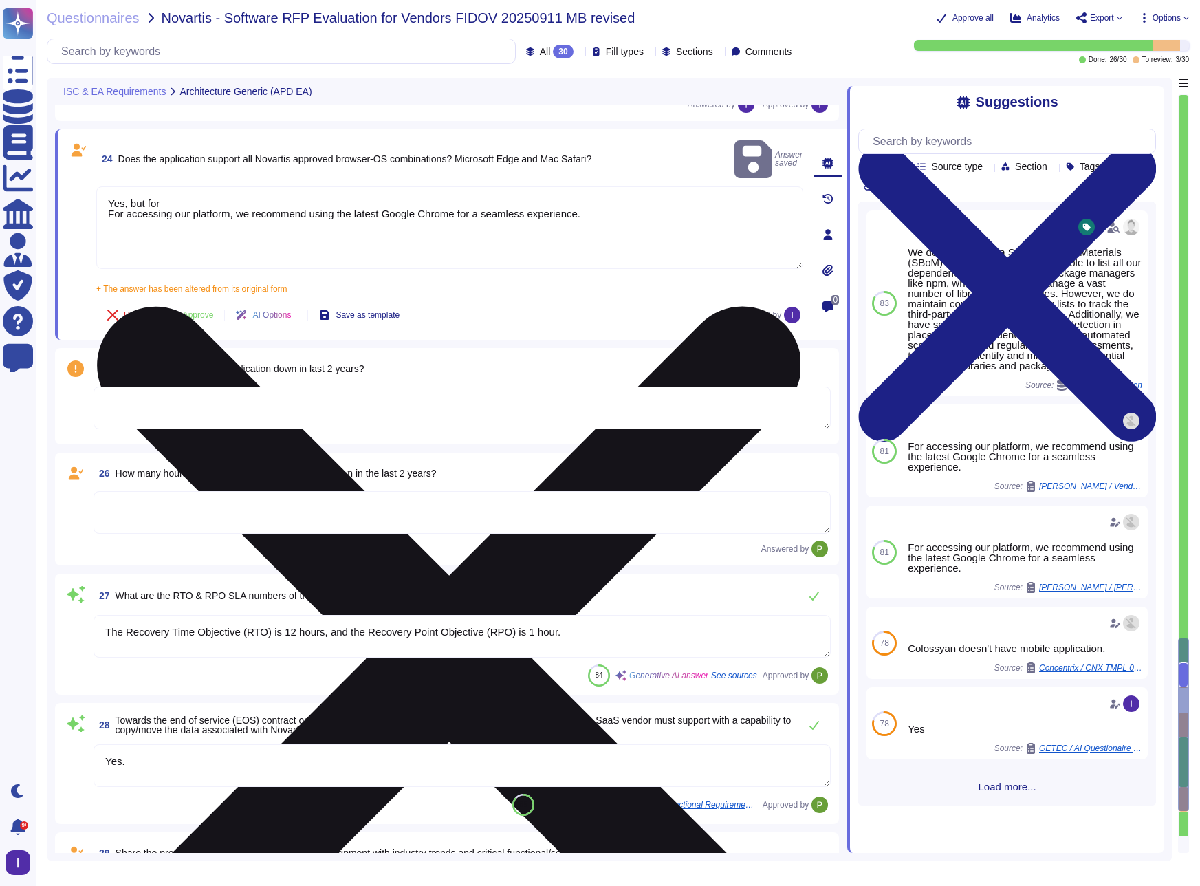
click at [232, 199] on textarea "Yes, but for For accessing our platform, we recommend using the latest Google C…" at bounding box center [449, 227] width 707 height 83
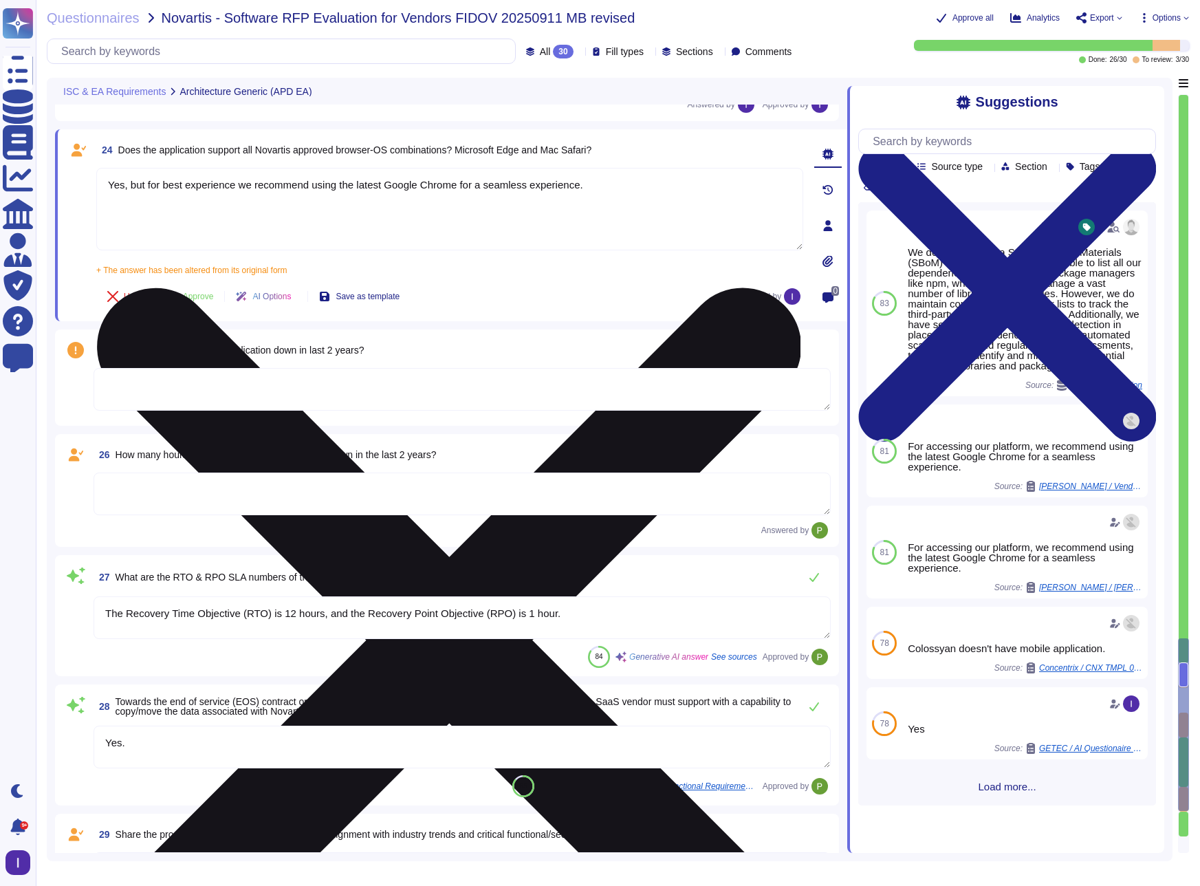
click at [469, 184] on textarea "Yes, but for best experience we recommend using the latest Google Chrome for a …" at bounding box center [449, 209] width 707 height 83
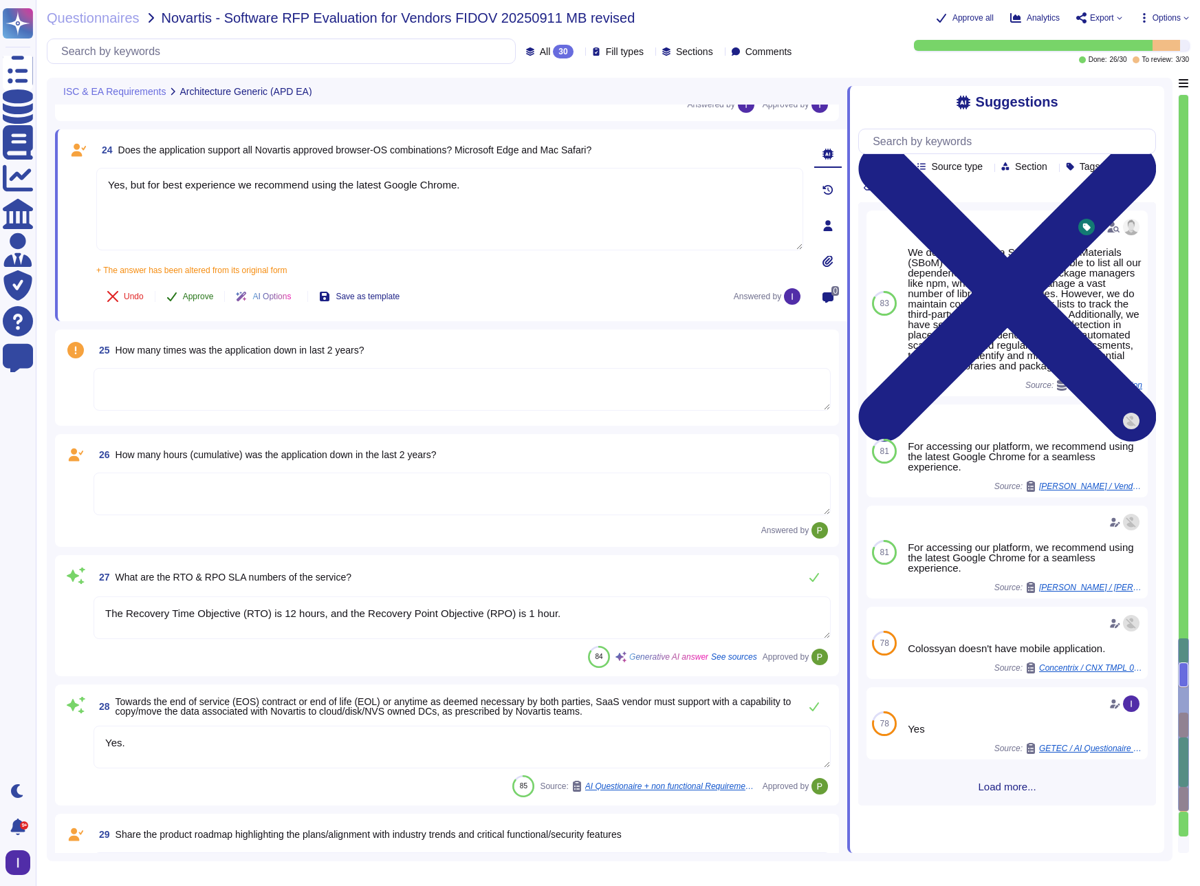
click at [183, 294] on button "Approve" at bounding box center [189, 297] width 69 height 28
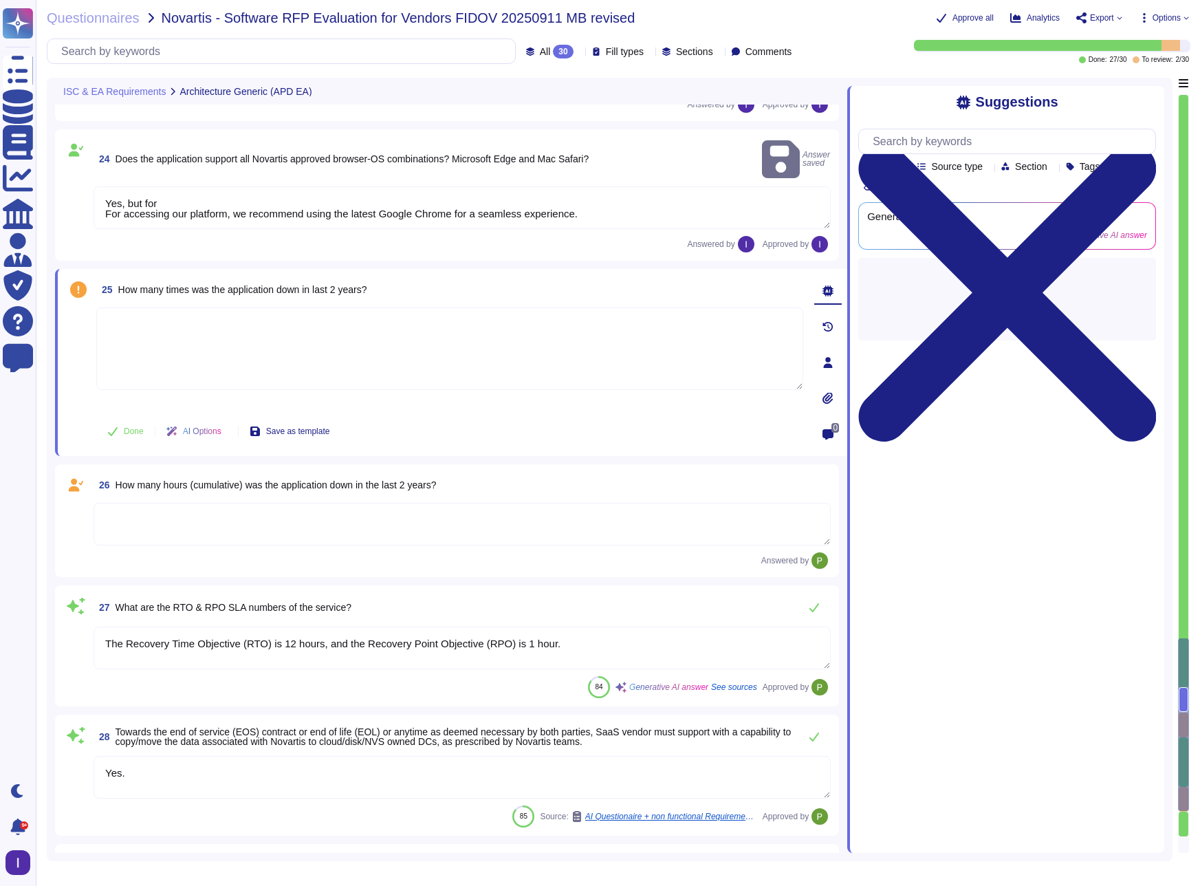
type textarea "Yes, but for best experience we recommend using the latest Google Chrome."
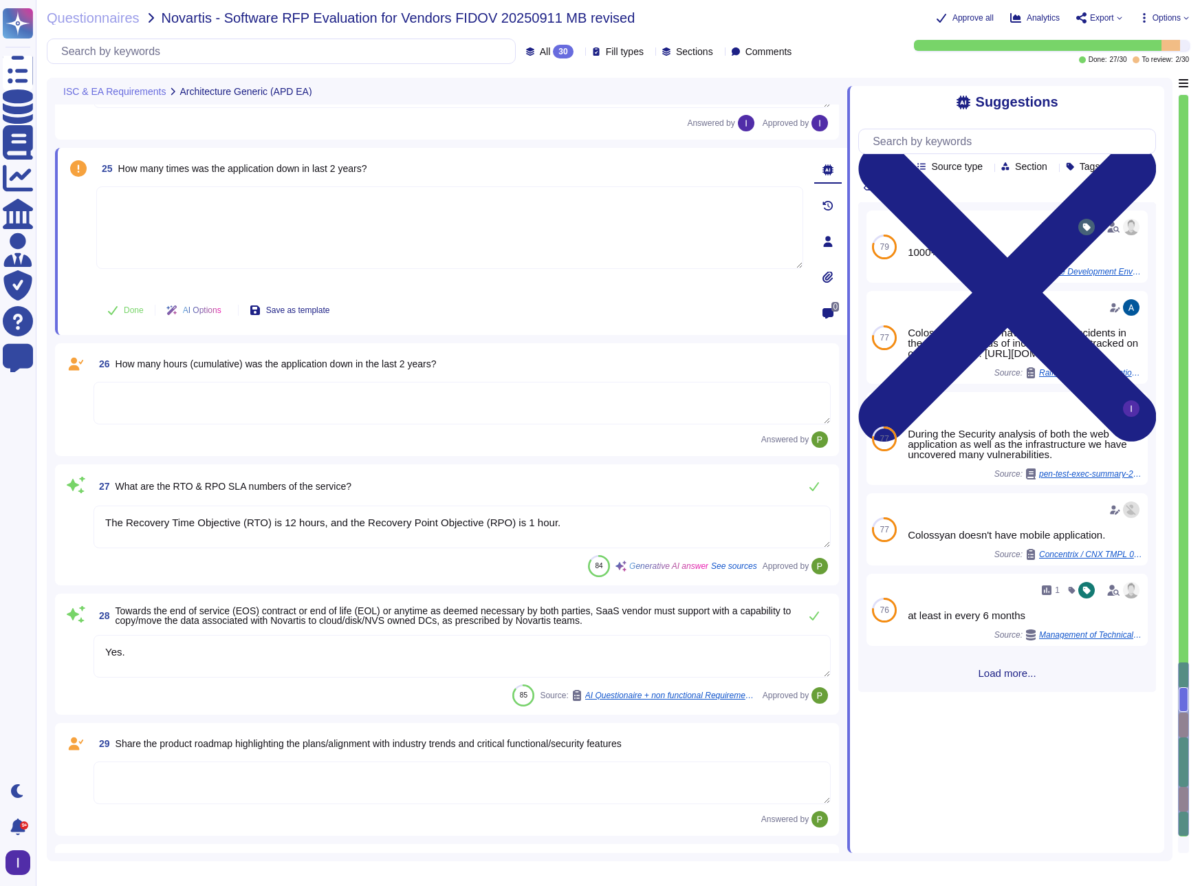
scroll to position [3817, 0]
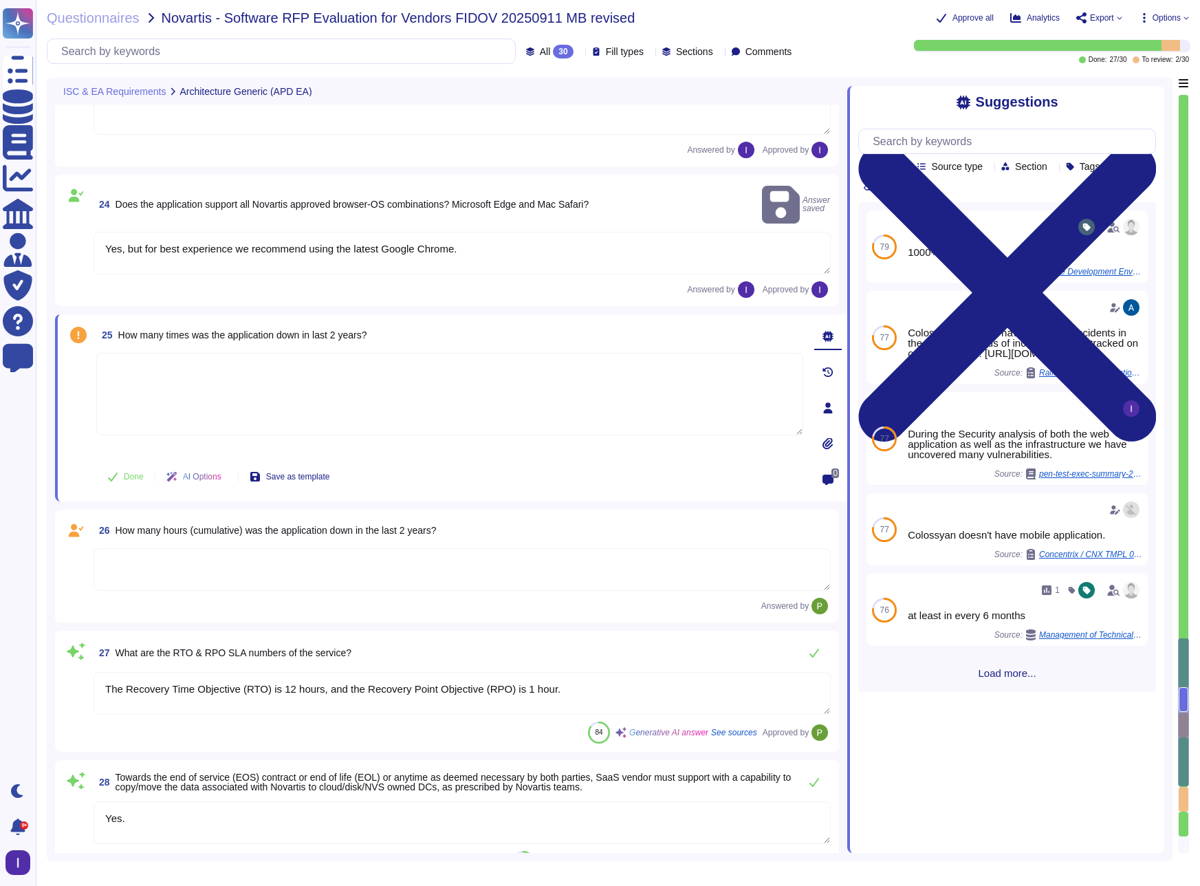
type textarea "No. Not needed. [GEOGRAPHIC_DATA] is accessible via the public web."
click at [133, 232] on textarea "Yes, but for best experience we recommend using the latest Google Chrome." at bounding box center [462, 253] width 737 height 43
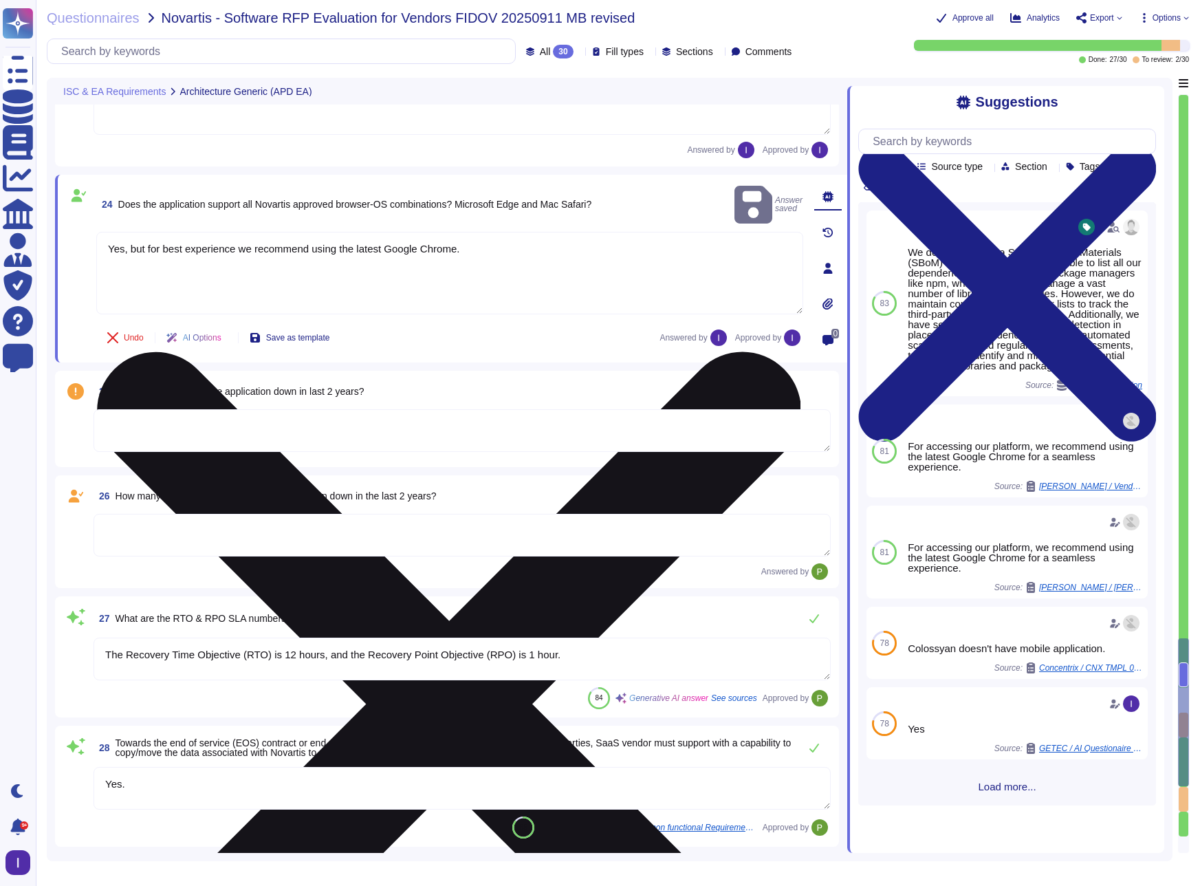
click at [133, 232] on textarea "Yes, but for best experience we recommend using the latest Google Chrome." at bounding box center [449, 273] width 707 height 83
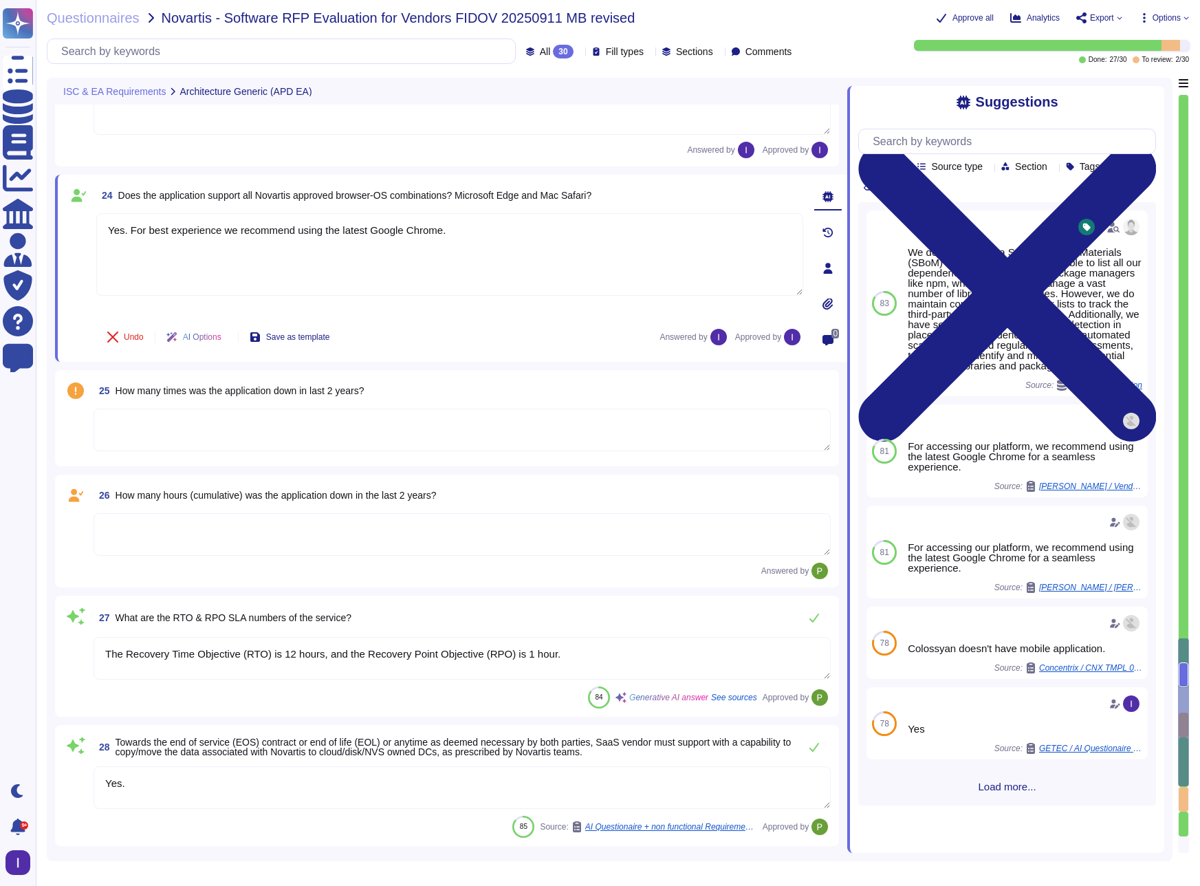
type textarea "Yes. For best experience we recommend using the latest Google Chrome."
click at [169, 444] on textarea at bounding box center [462, 430] width 737 height 43
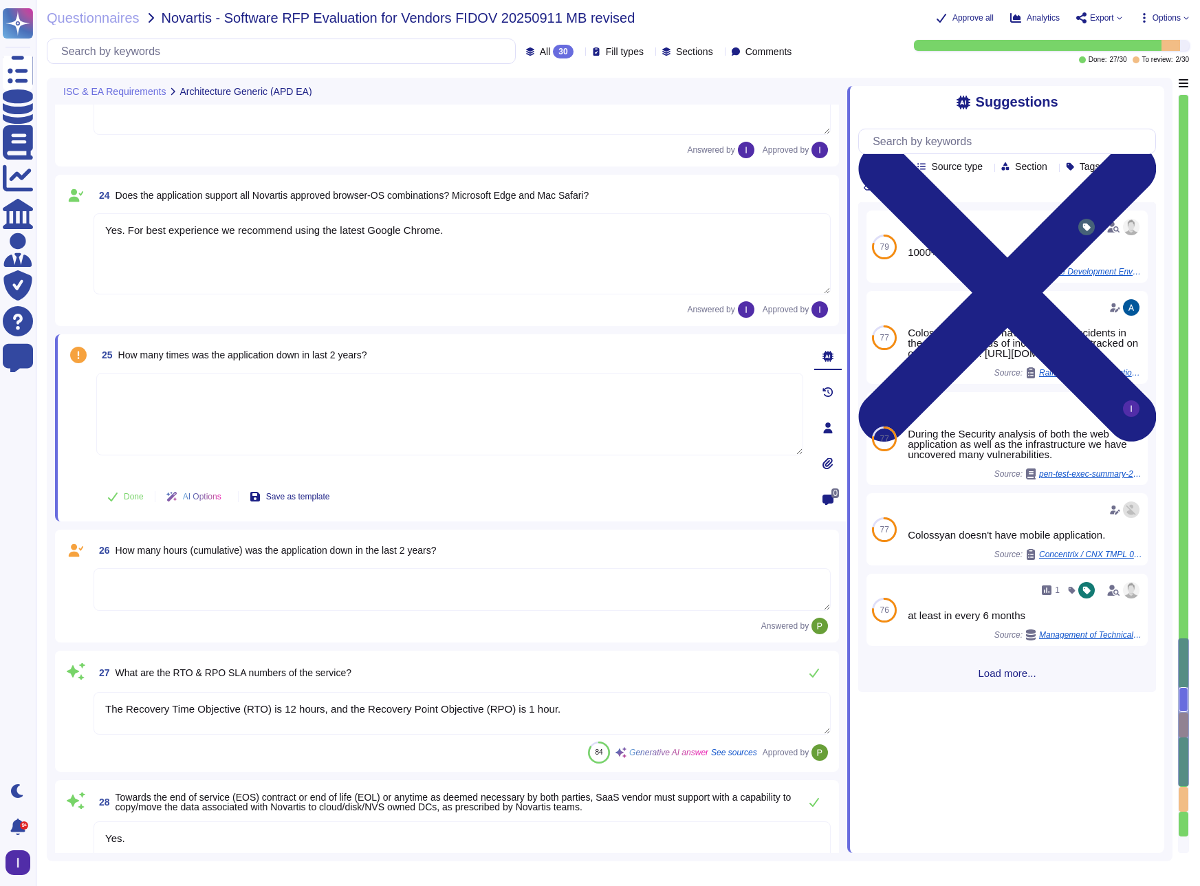
click at [269, 429] on textarea at bounding box center [449, 414] width 707 height 83
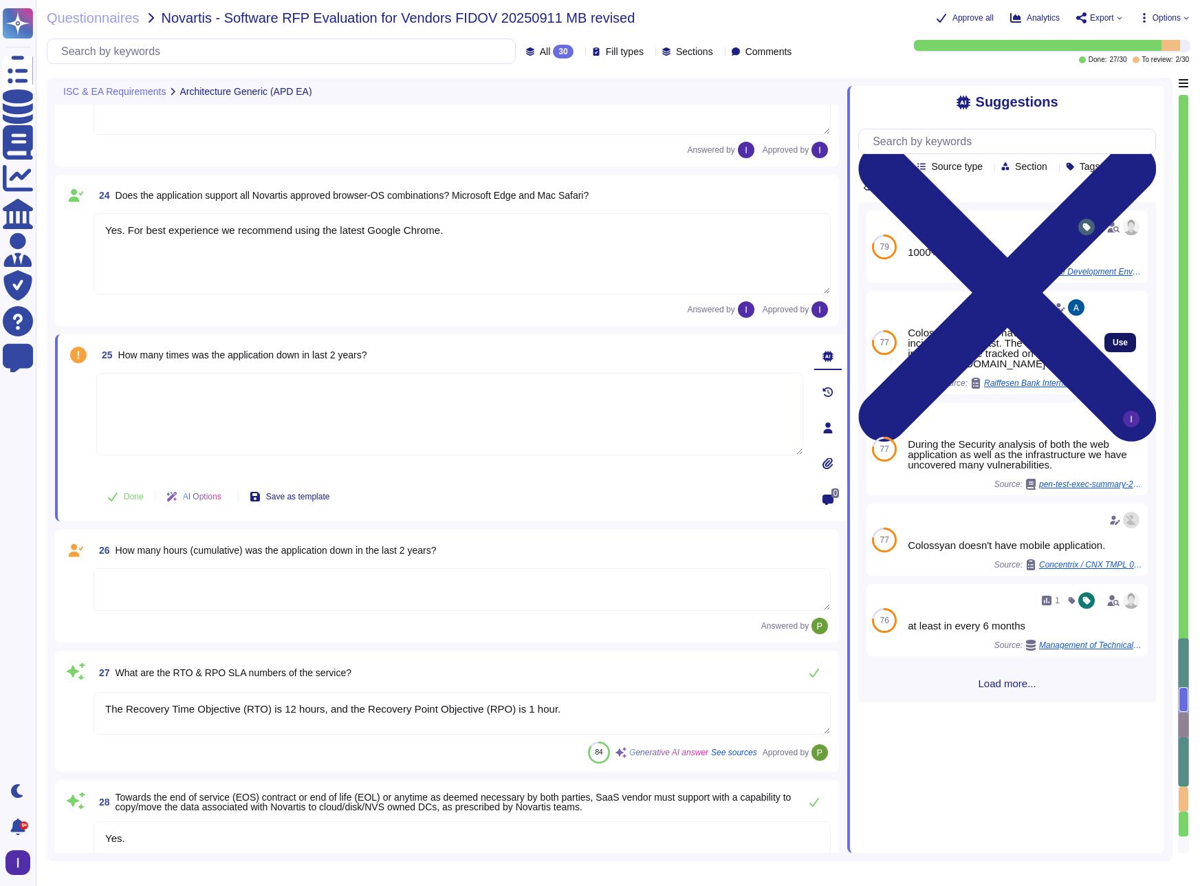
click at [1130, 350] on button "Use" at bounding box center [1121, 342] width 32 height 19
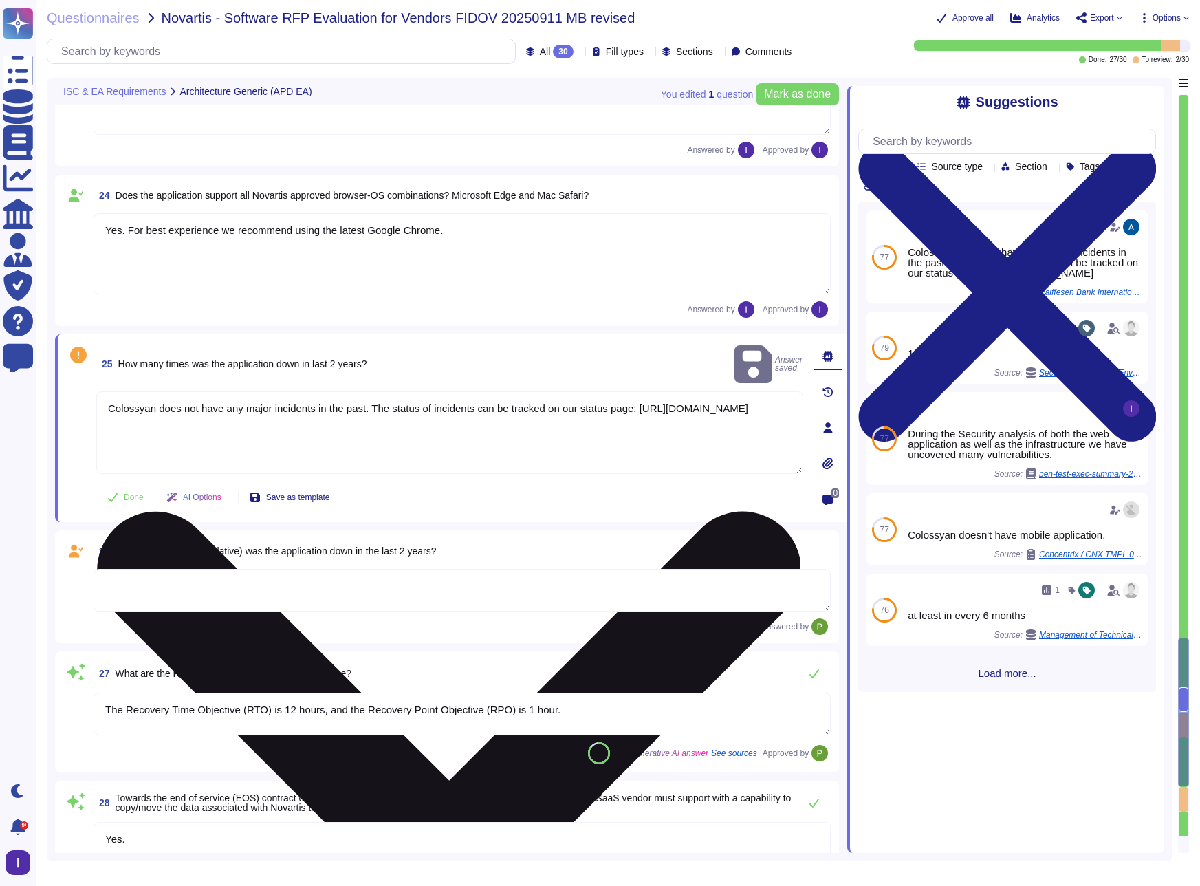
click at [169, 392] on textarea "Colossyan does not have any major incidents in the past. The status of incident…" at bounding box center [449, 432] width 707 height 83
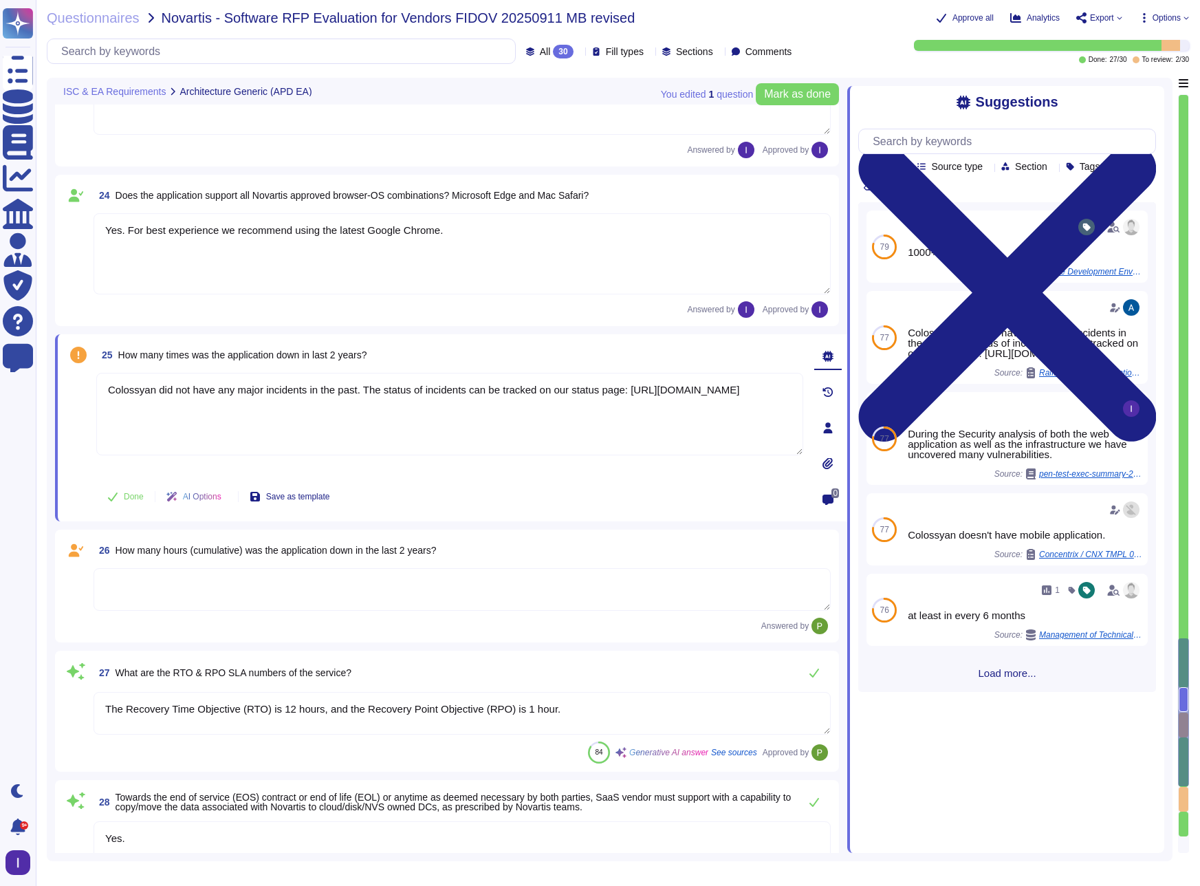
type textarea "Colossyan did not have any major incidents in the past. The status of incidents…"
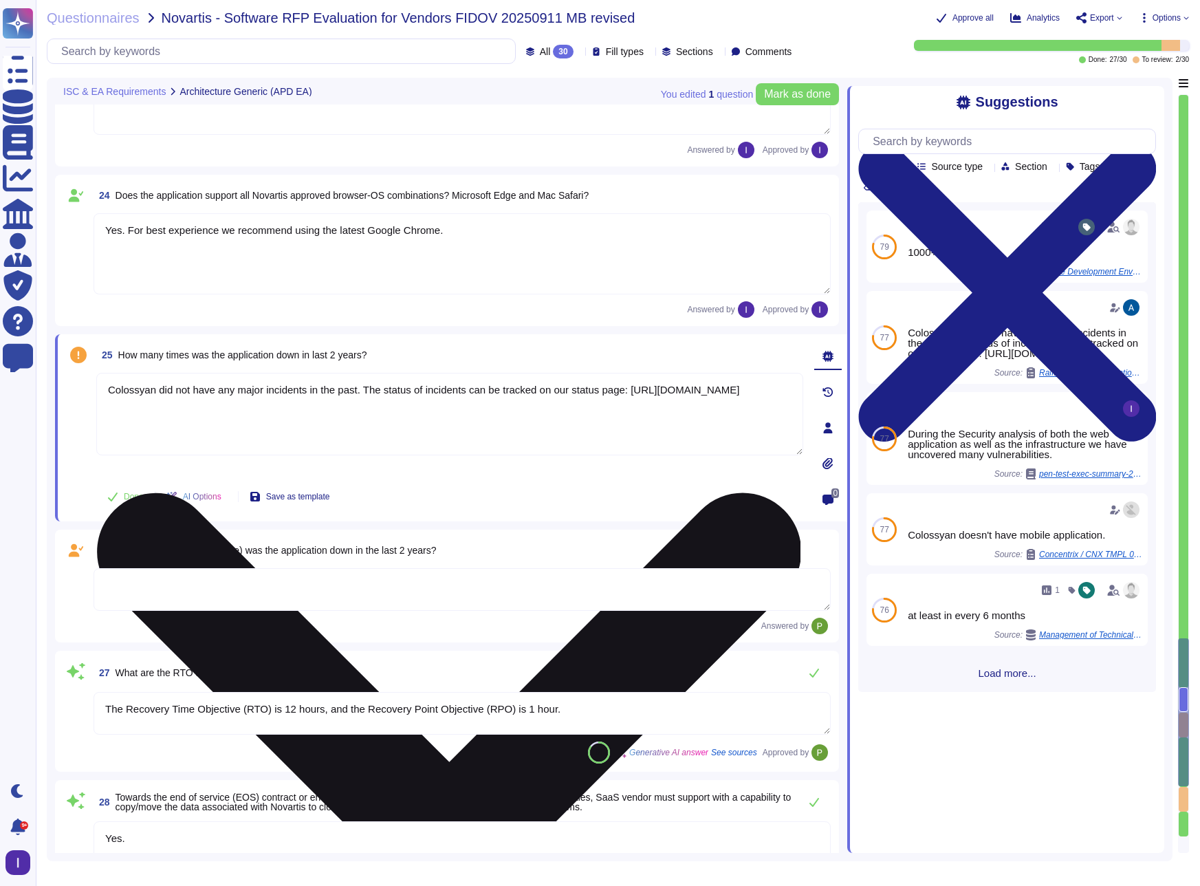
scroll to position [3898, 0]
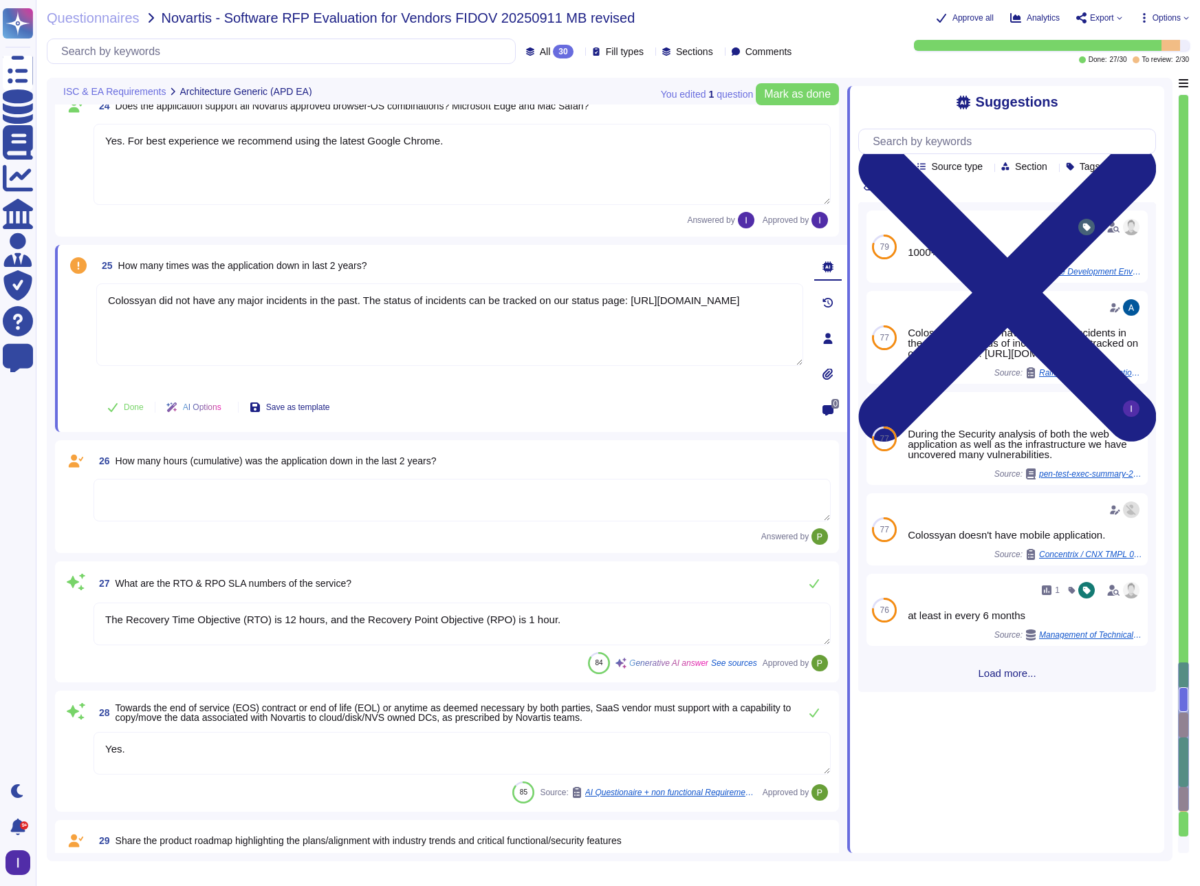
click at [380, 497] on textarea at bounding box center [462, 500] width 737 height 43
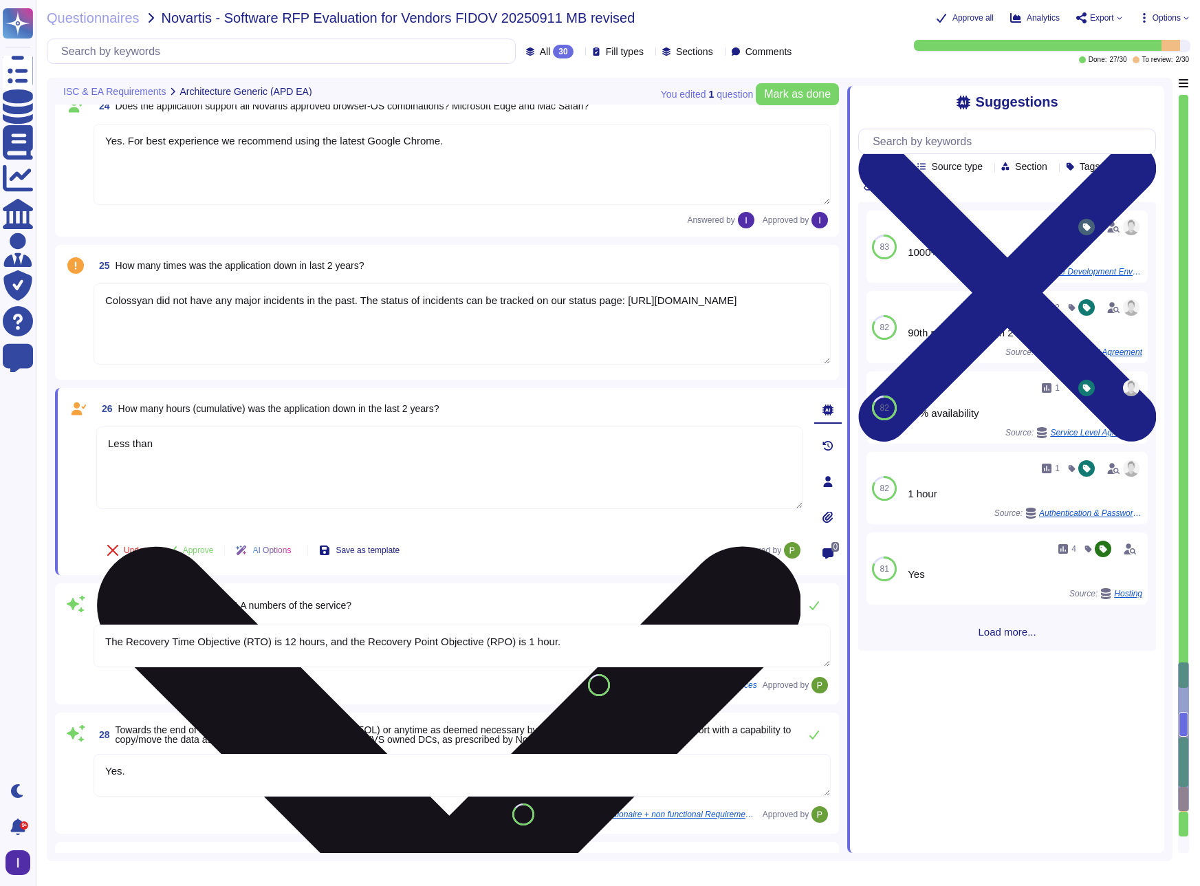
click at [255, 446] on textarea "Less than" at bounding box center [449, 467] width 707 height 83
click at [169, 446] on textarea "Less than 16 hours." at bounding box center [449, 467] width 707 height 83
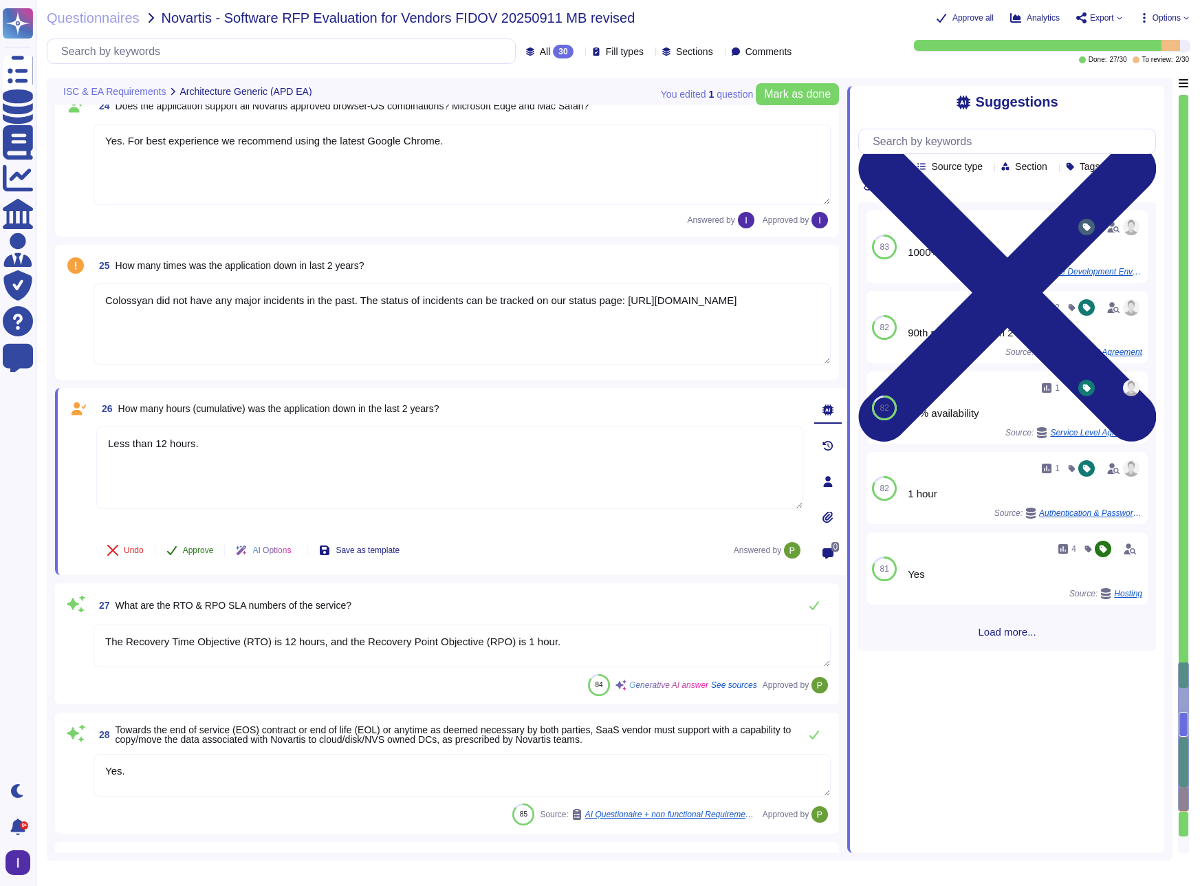
click at [195, 557] on button "Approve" at bounding box center [189, 550] width 69 height 28
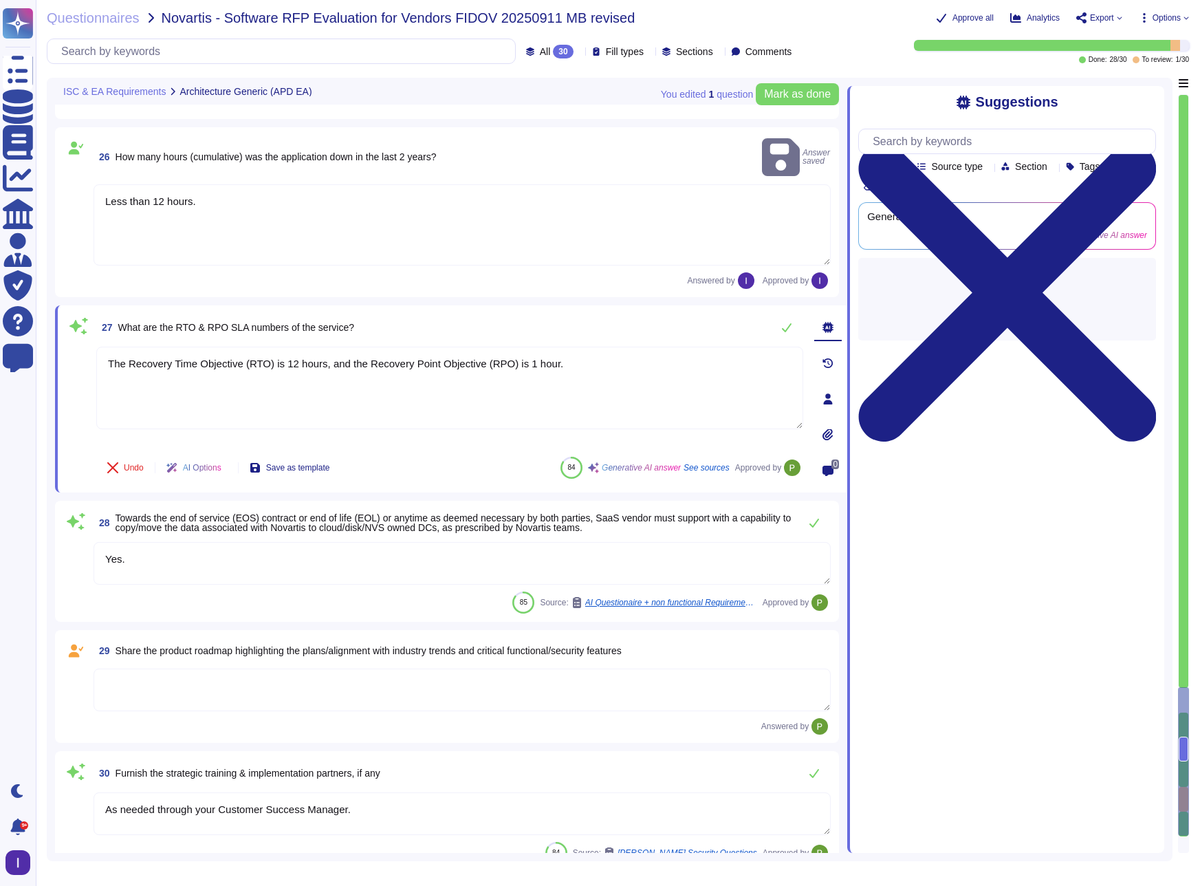
scroll to position [4151, 0]
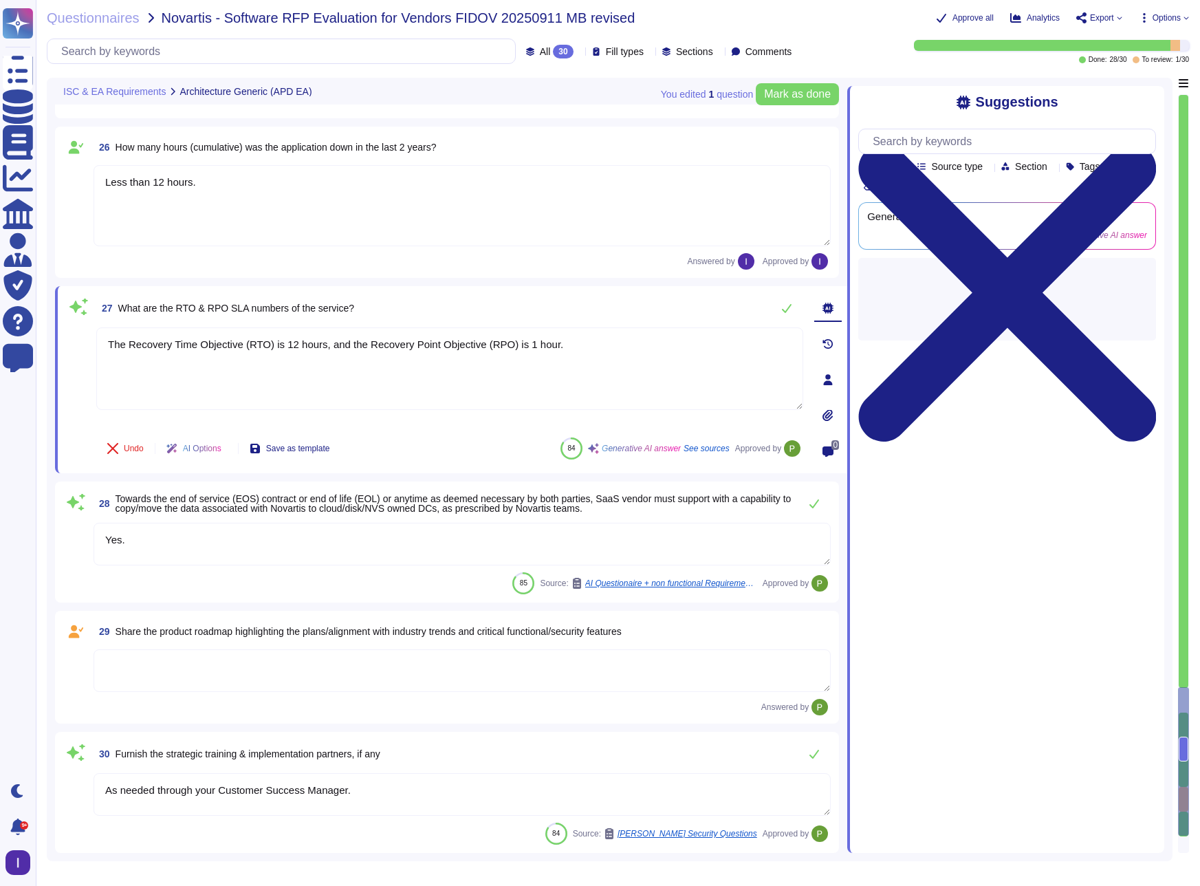
click at [281, 203] on textarea "Less than 12 hours." at bounding box center [462, 205] width 737 height 81
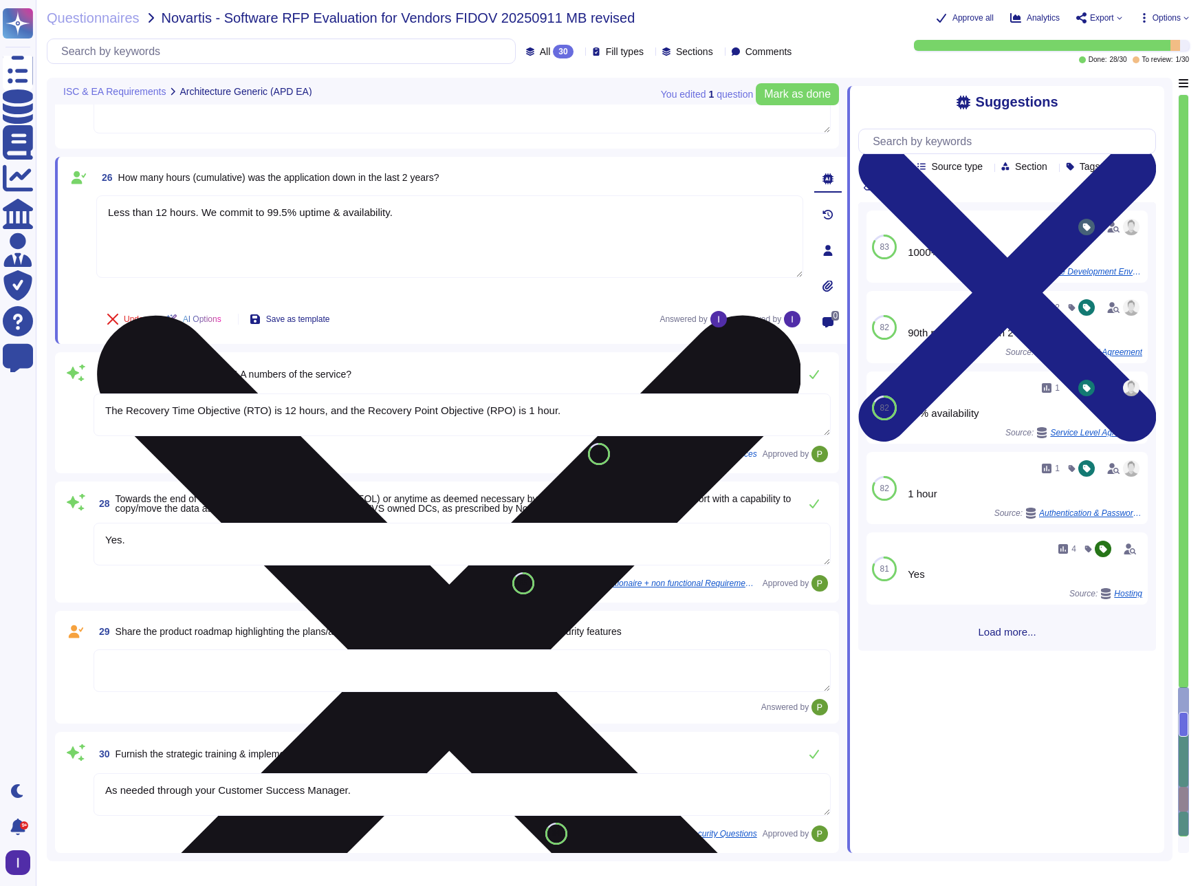
click at [409, 225] on textarea "Less than 12 hours. We commit to 99.5% uptime & availability." at bounding box center [449, 236] width 707 height 83
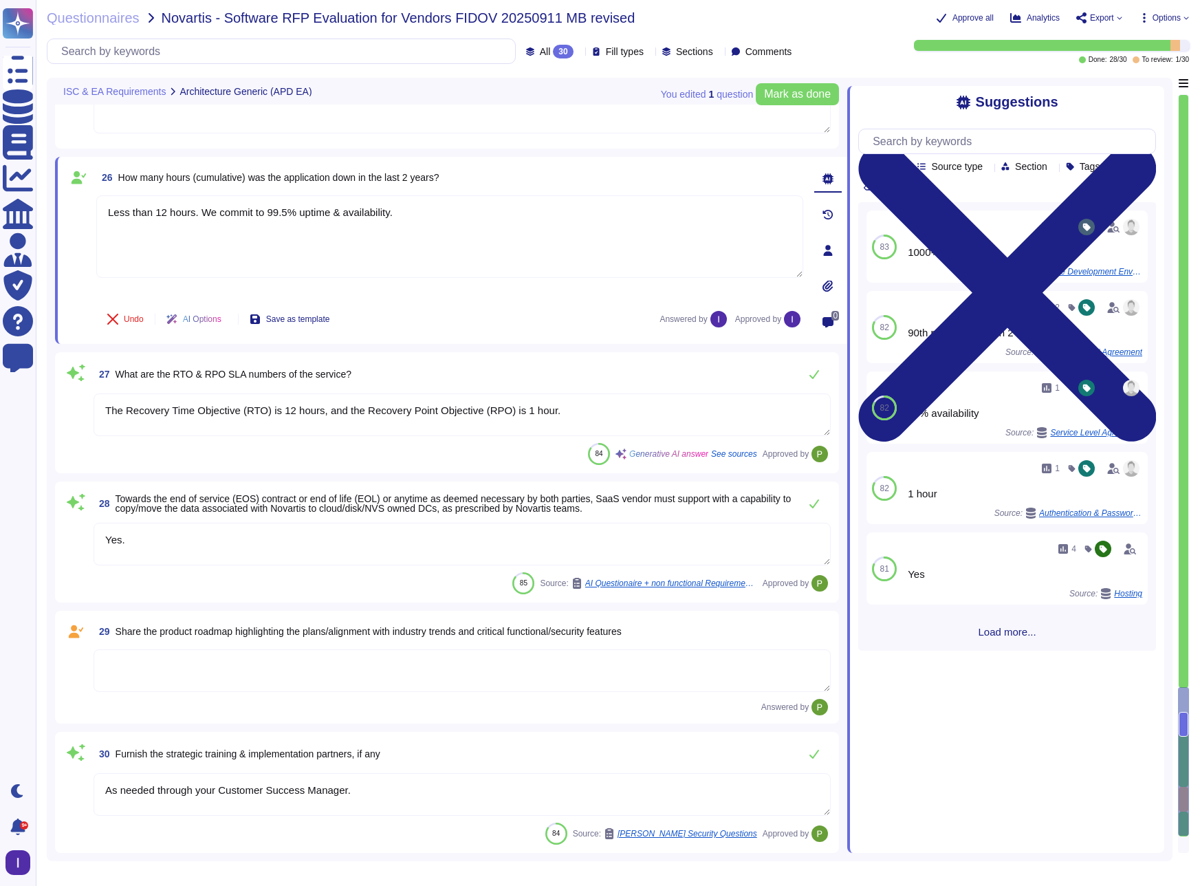
type textarea "Less than 12 hours. We commit to 99.5% uptime & availability."
click at [321, 672] on textarea at bounding box center [462, 670] width 737 height 43
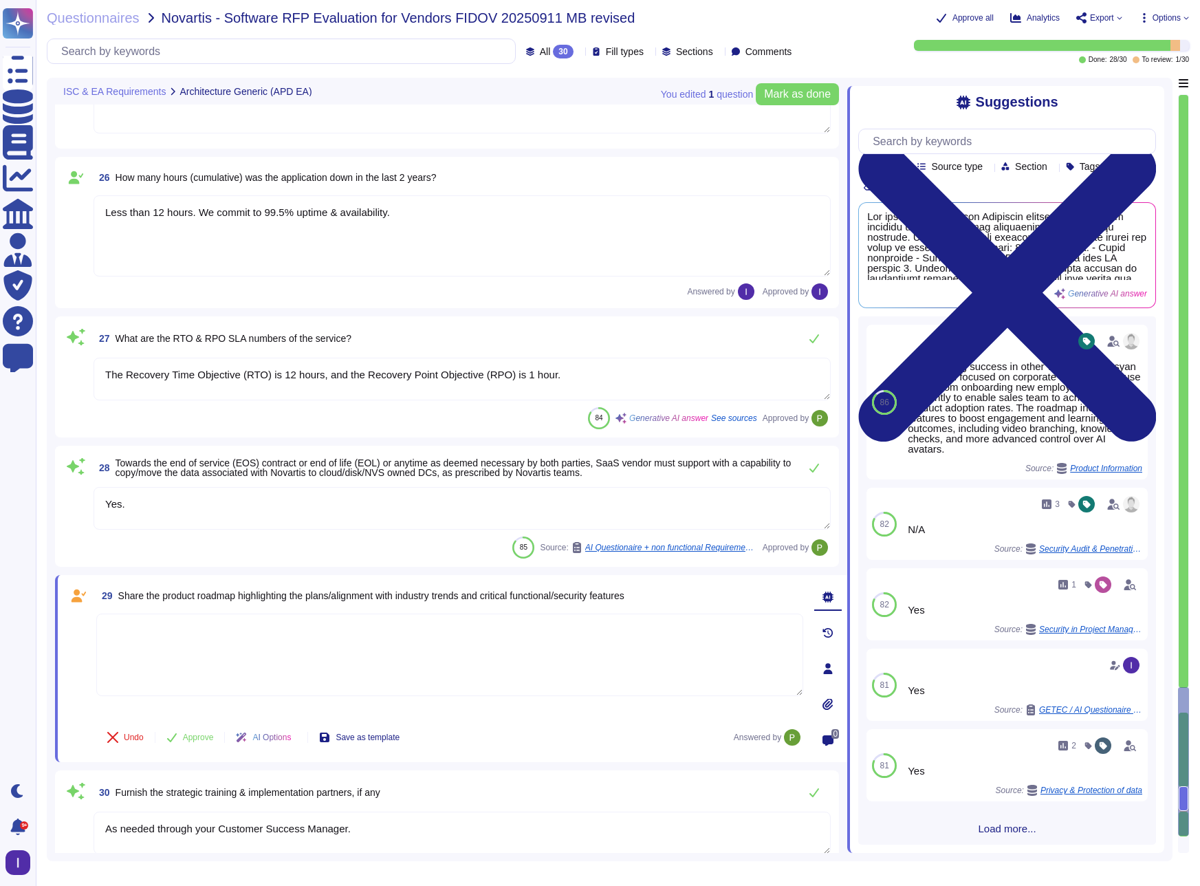
click at [305, 677] on textarea at bounding box center [449, 655] width 707 height 83
click at [400, 660] on textarea at bounding box center [449, 655] width 707 height 83
type textarea "F"
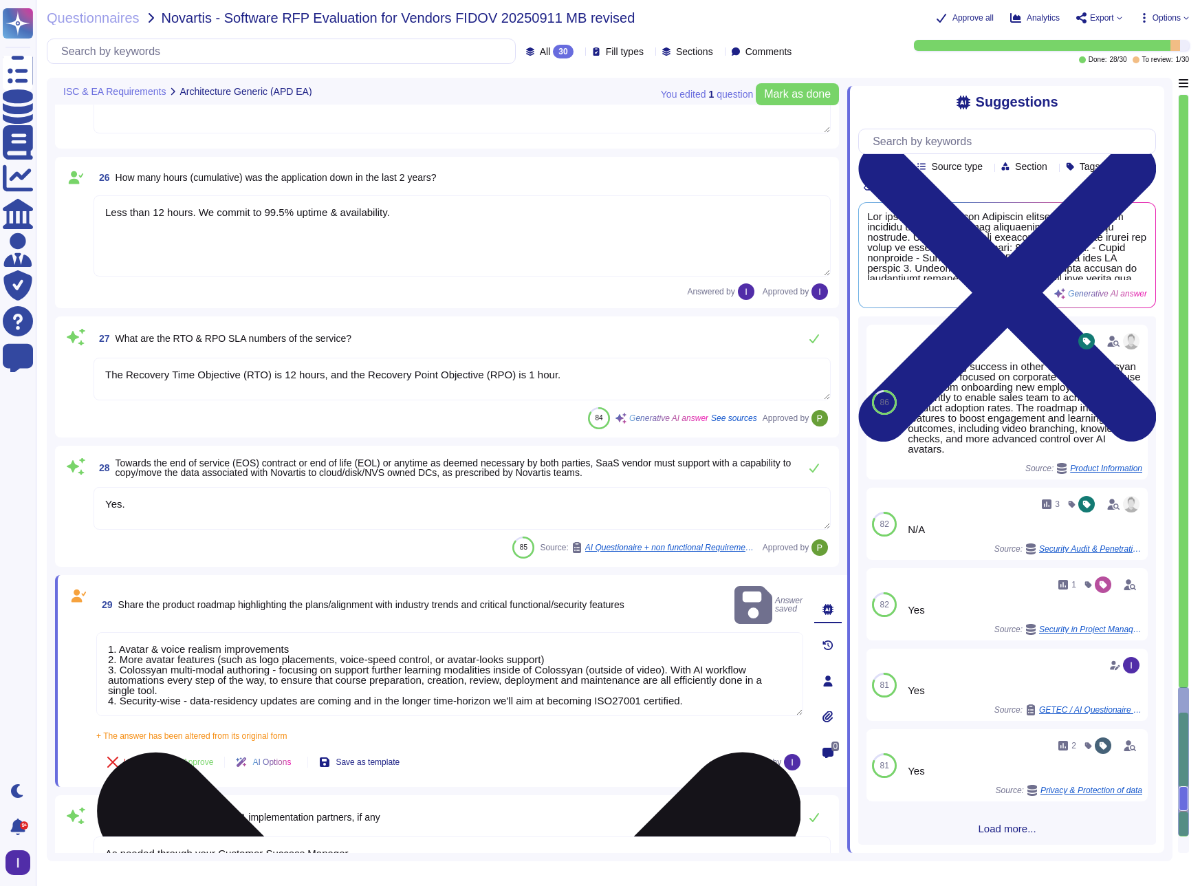
click at [714, 671] on textarea "1. Avatar & voice realism improvements 2. More avatar features (such as logo pl…" at bounding box center [449, 674] width 707 height 84
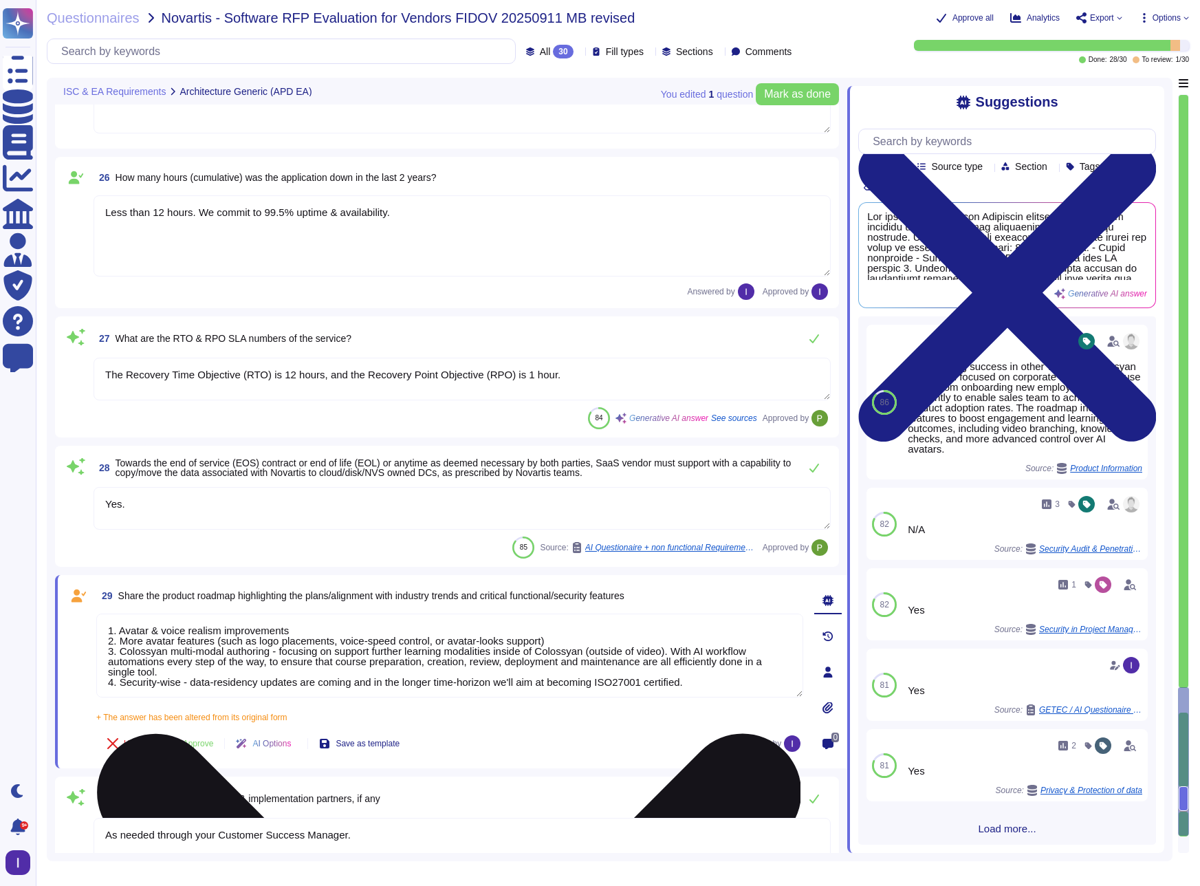
click at [461, 625] on textarea "1. Avatar & voice realism improvements 2. More avatar features (such as logo pl…" at bounding box center [449, 656] width 707 height 84
click at [306, 651] on textarea "1. Avatar & voice realism improvements (emotiveness, expressiveness, hand-gestu…" at bounding box center [449, 656] width 707 height 84
click at [288, 652] on textarea "1. Avatar & voice realism improvements (emotiveness, expressiveness, hand-gestu…" at bounding box center [449, 656] width 707 height 84
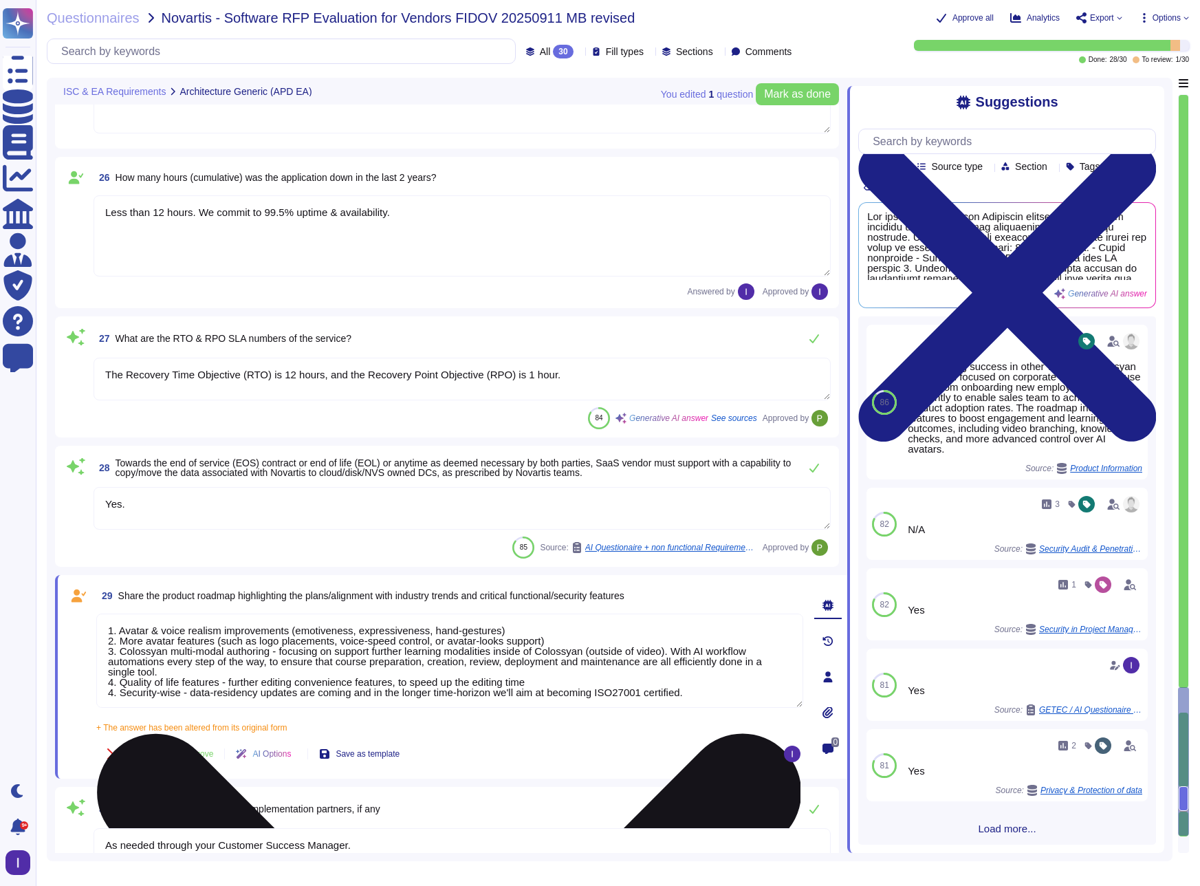
click at [113, 689] on textarea "1. Avatar & voice realism improvements (emotiveness, expressiveness, hand-gestu…" at bounding box center [449, 661] width 707 height 94
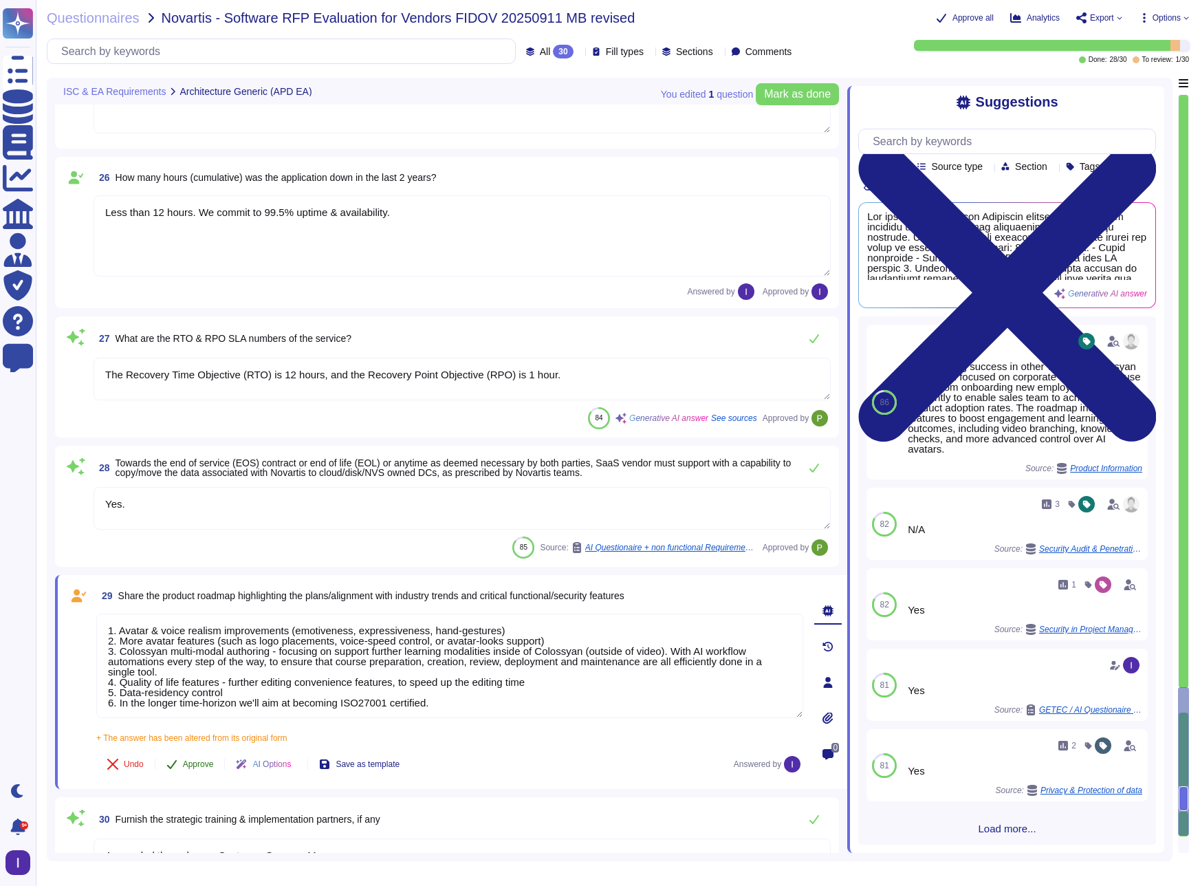
click at [197, 762] on span "Approve" at bounding box center [198, 764] width 31 height 8
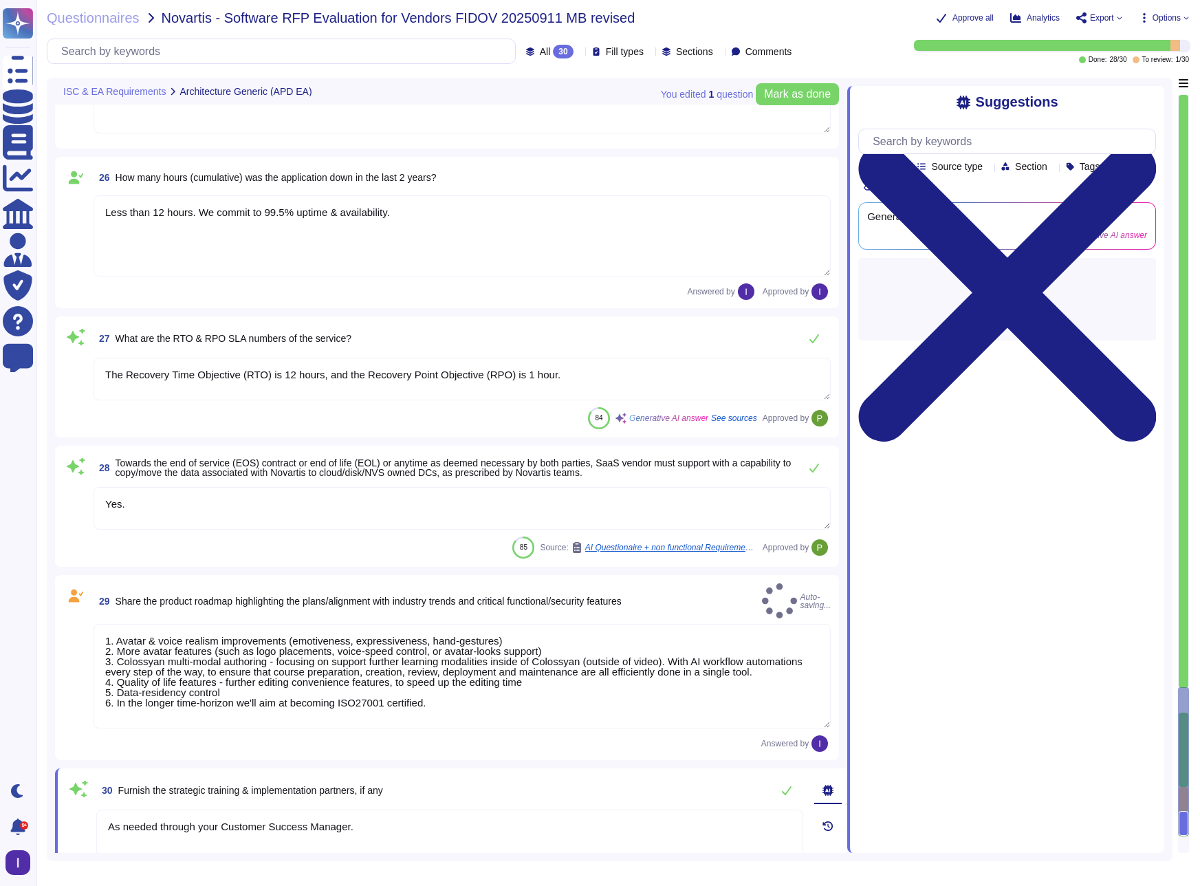
type textarea "1. Avatar & voice realism improvements (emotiveness, expressiveness, hand-gestu…"
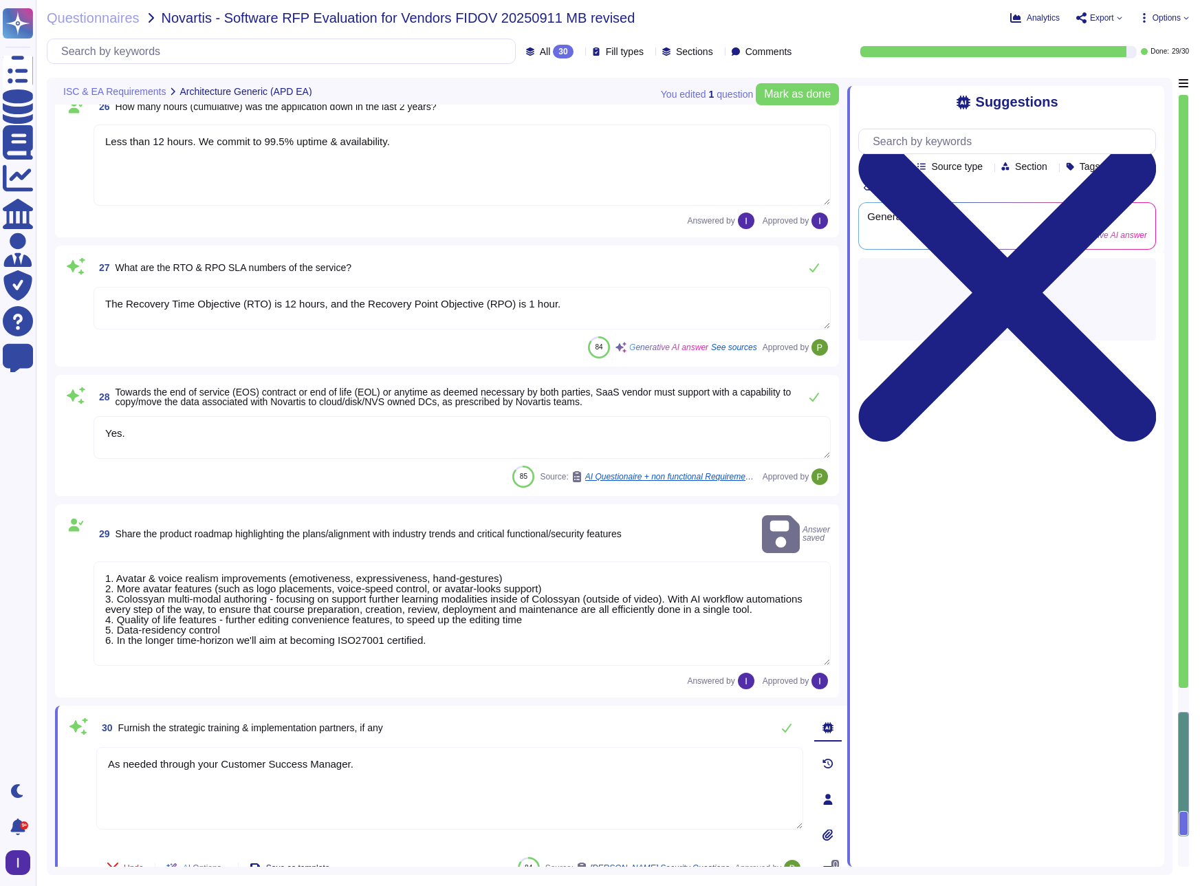
scroll to position [4152, 0]
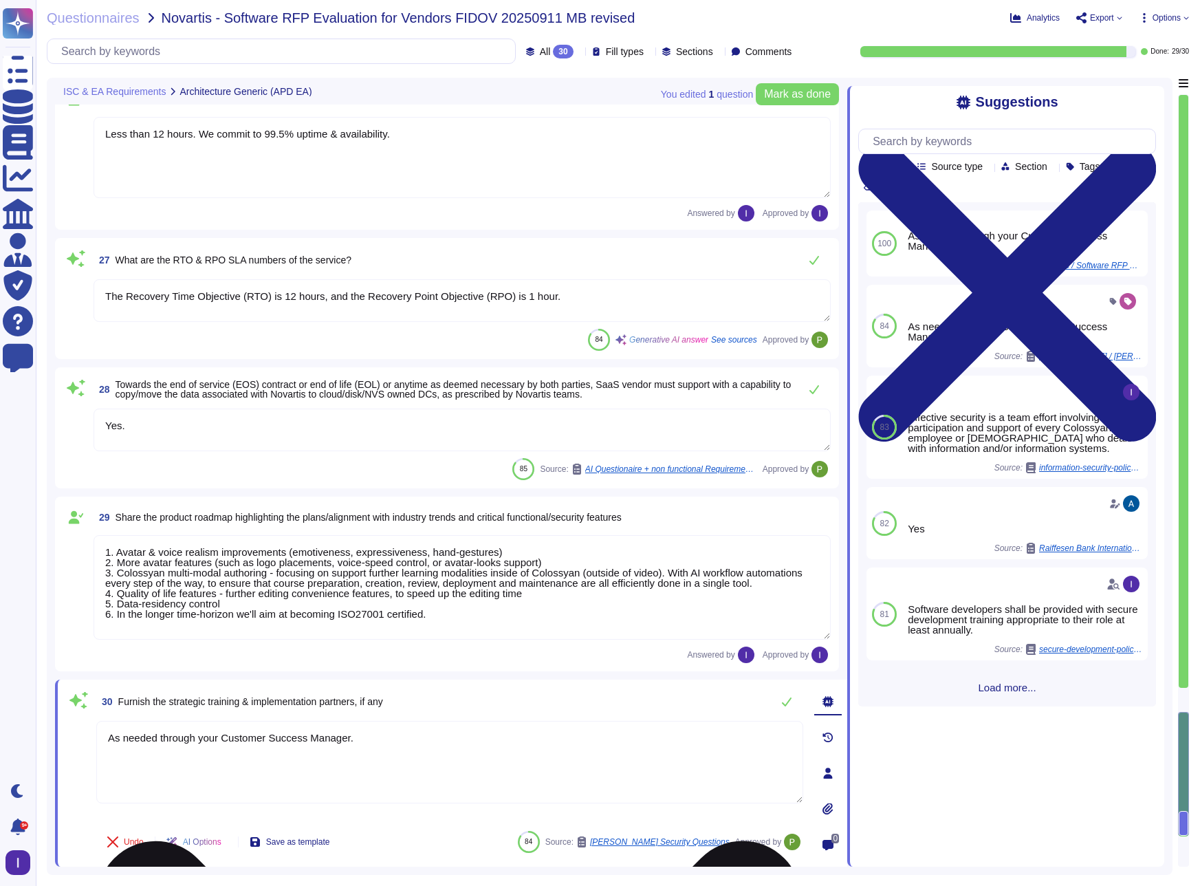
click at [443, 742] on textarea "As needed through your Customer Success Manager." at bounding box center [449, 762] width 707 height 83
type textarea "Solution engineers & a dedicated customA"
type textarea "d"
click at [474, 834] on div "Undo AI Options Save as template 84 Source: [PERSON_NAME] Security Questions Ap…" at bounding box center [449, 841] width 707 height 33
type textarea "A dedicated customer success agent, as well as solution engineers are at the re…"
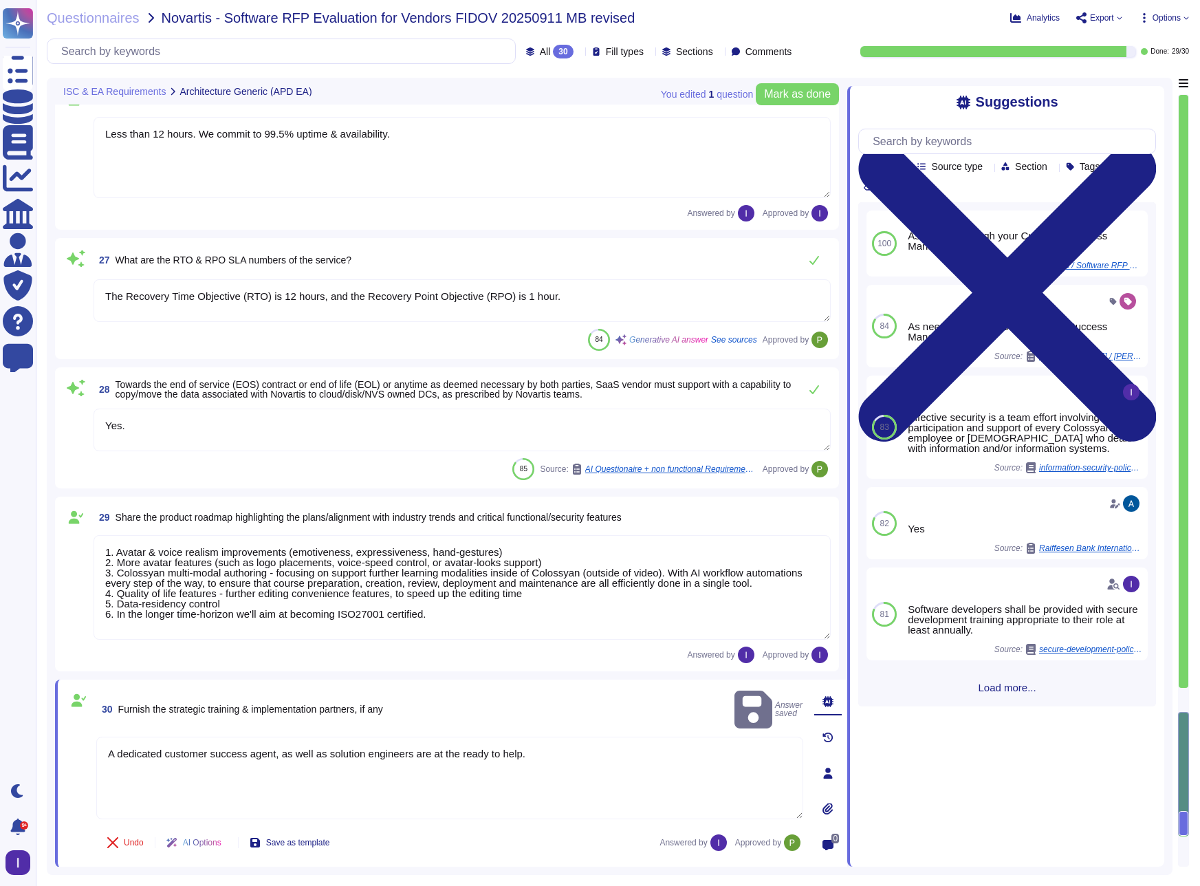
click at [1191, 698] on div "Questionnaires Novartis - Software RFP Evaluation for Vendors FIDOV 20250911 MB…" at bounding box center [618, 443] width 1164 height 886
click at [1184, 698] on div at bounding box center [1184, 700] width 10 height 25
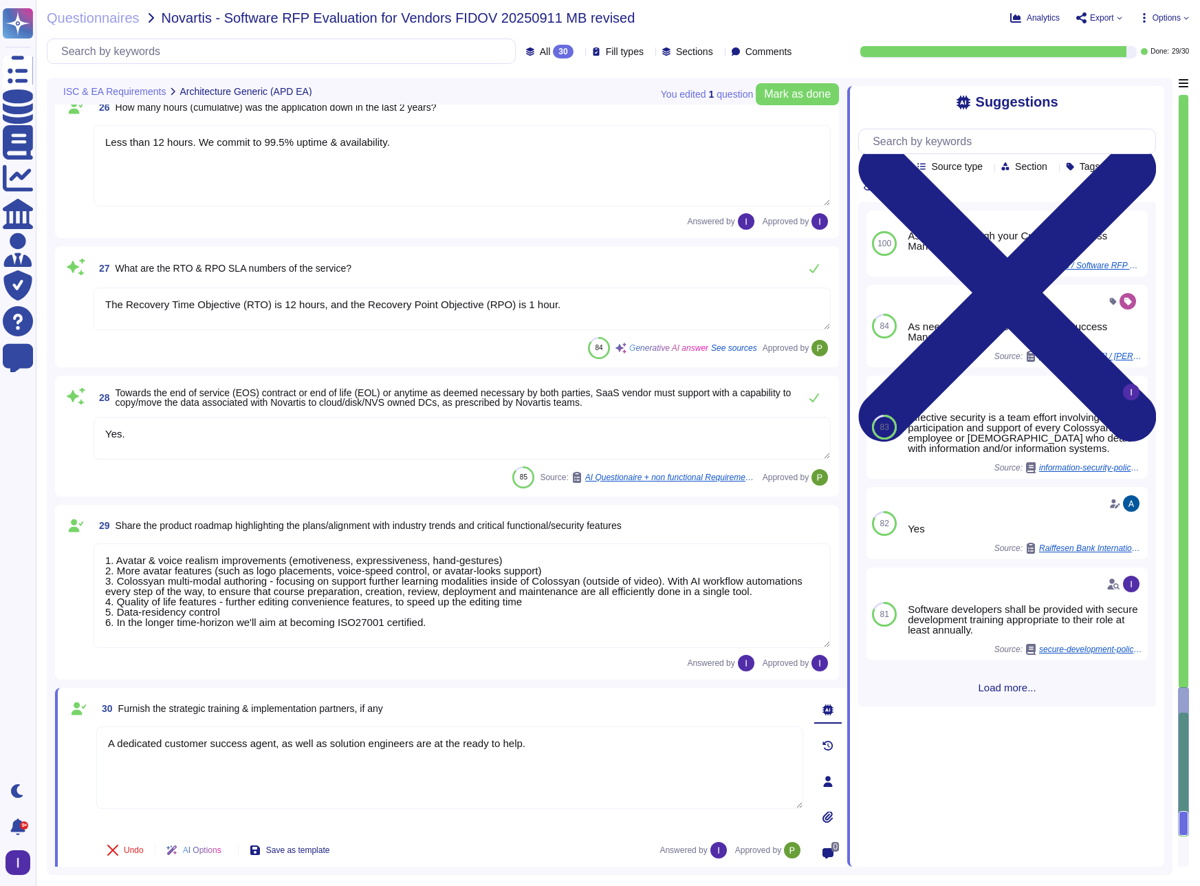
type textarea "Yes, it could be possible based on the agreement between the customer and Colos…"
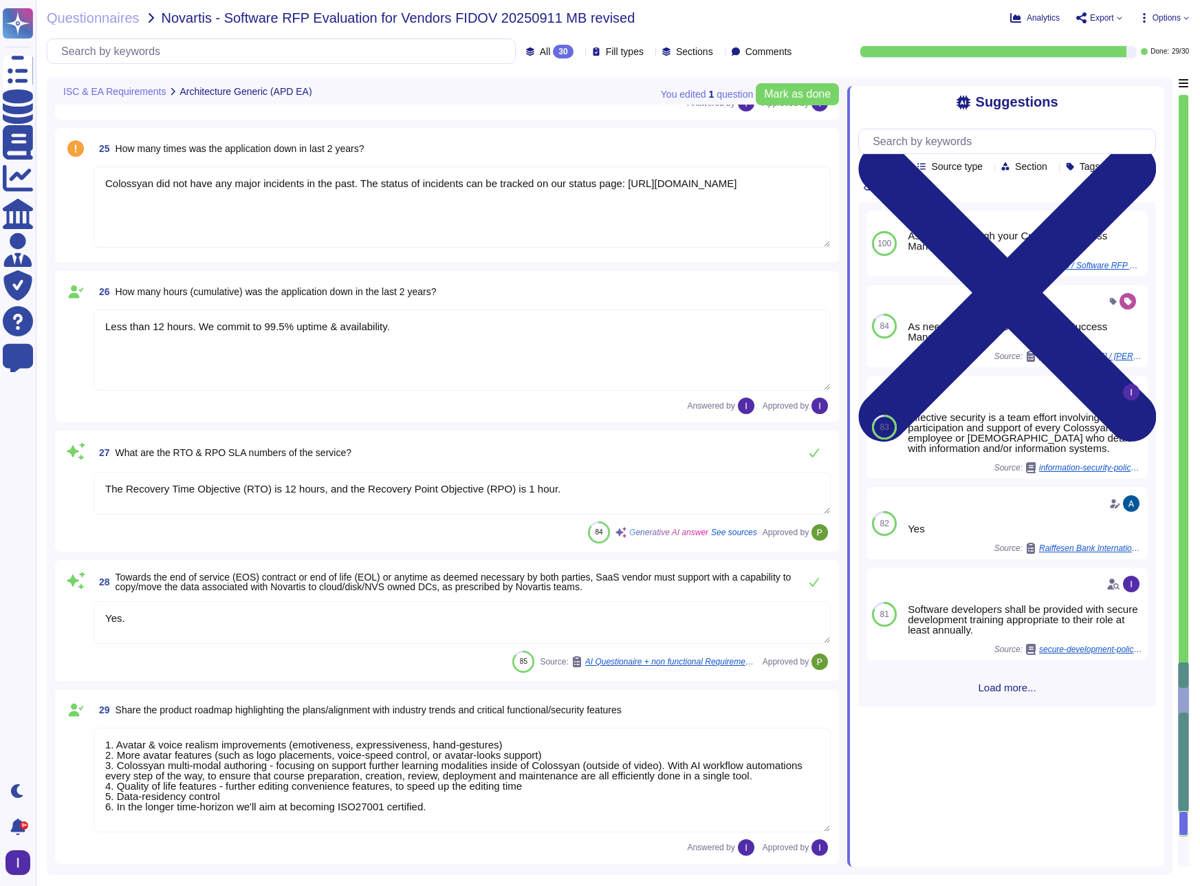
scroll to position [3975, 0]
type textarea "Yes, users from different AD domains can connect to the same region."
click at [327, 217] on textarea "Colossyan did not have any major incidents in the past. The status of incidents…" at bounding box center [462, 208] width 737 height 81
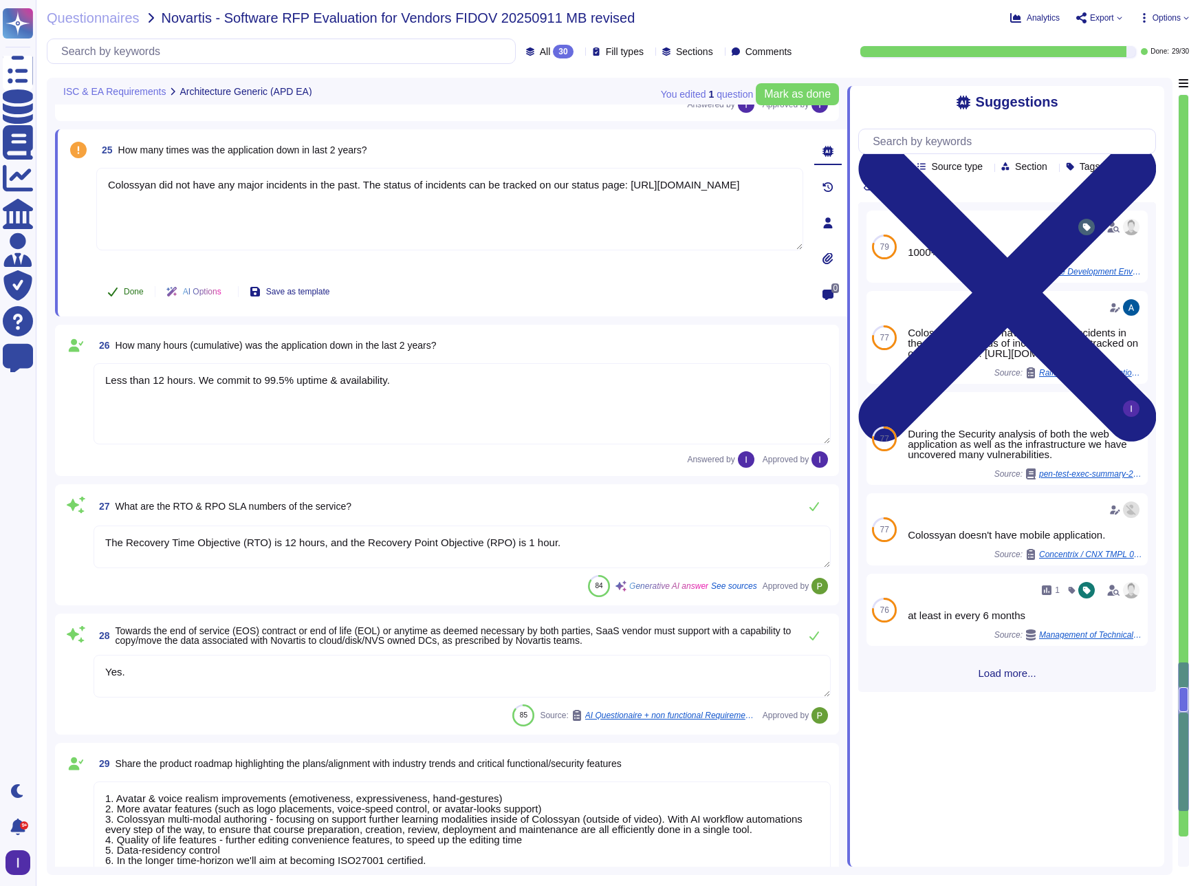
click at [131, 285] on button "Done" at bounding box center [125, 292] width 58 height 28
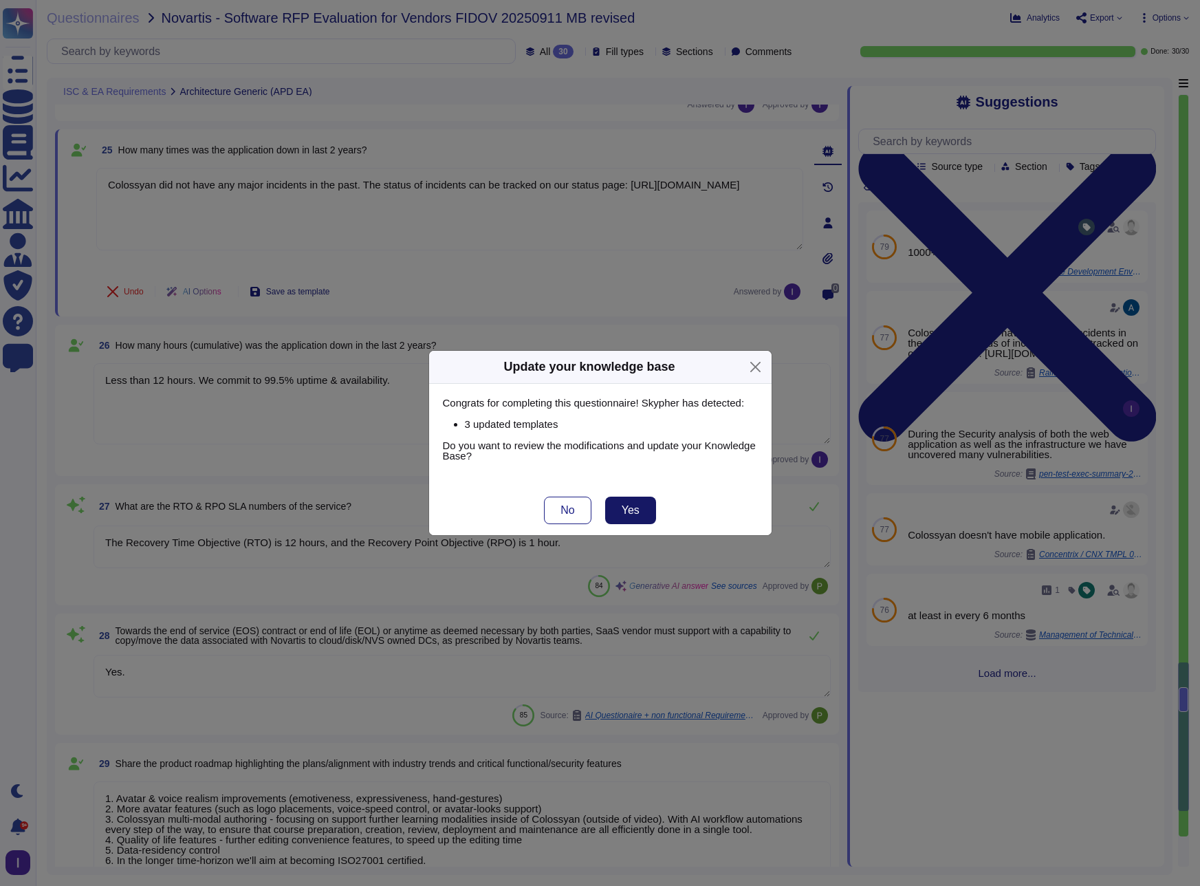
click at [624, 506] on span "Yes" at bounding box center [631, 510] width 18 height 11
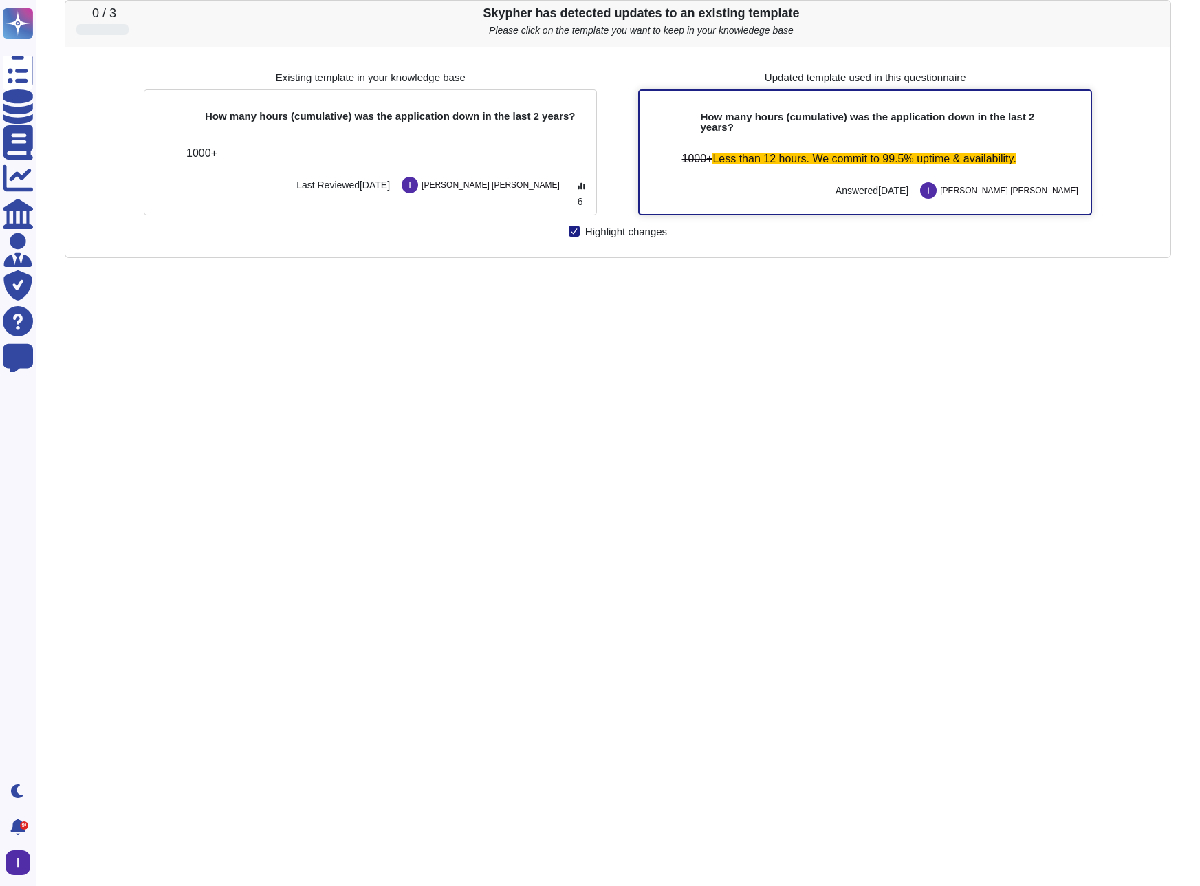
click at [777, 167] on div "1000+ Less than 12 hours. We commit to 99.5% uptime & availability." at bounding box center [880, 163] width 414 height 21
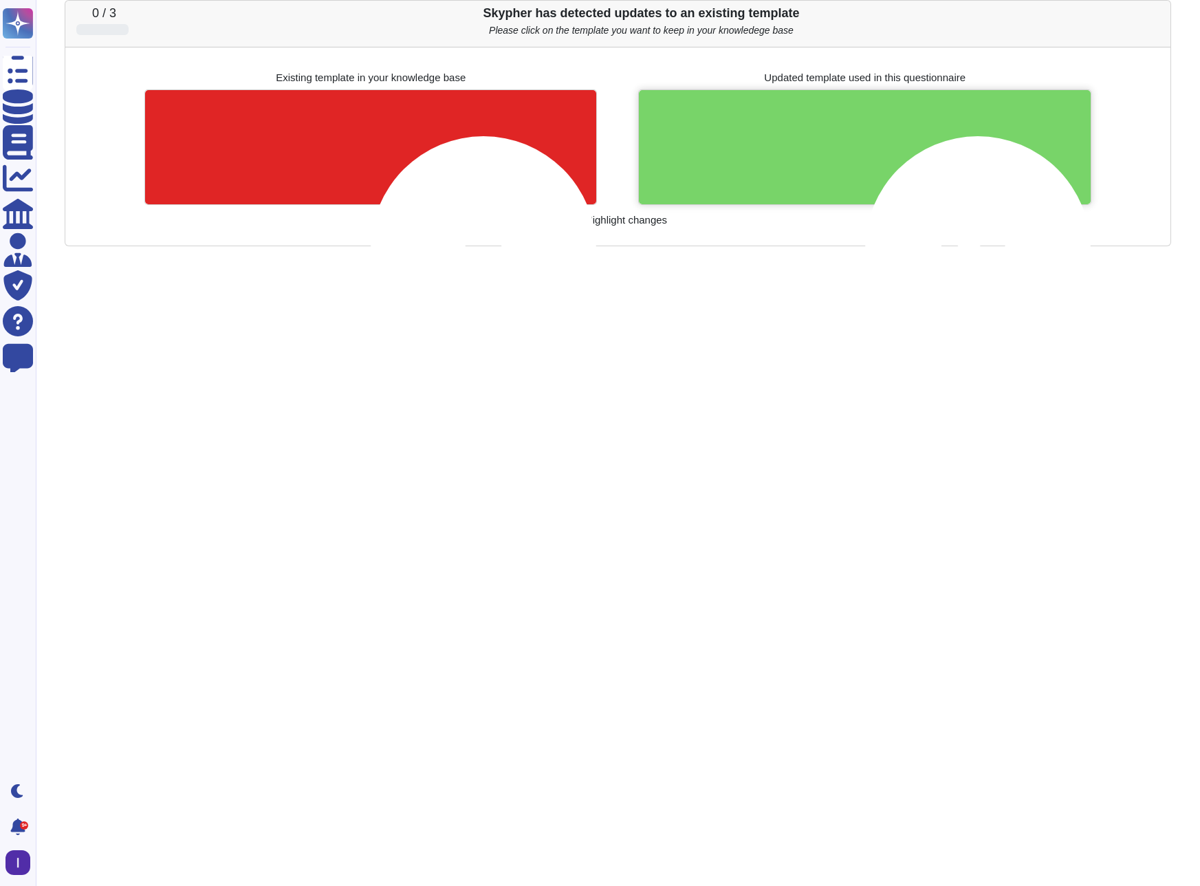
click at [769, 167] on div at bounding box center [864, 146] width 451 height 113
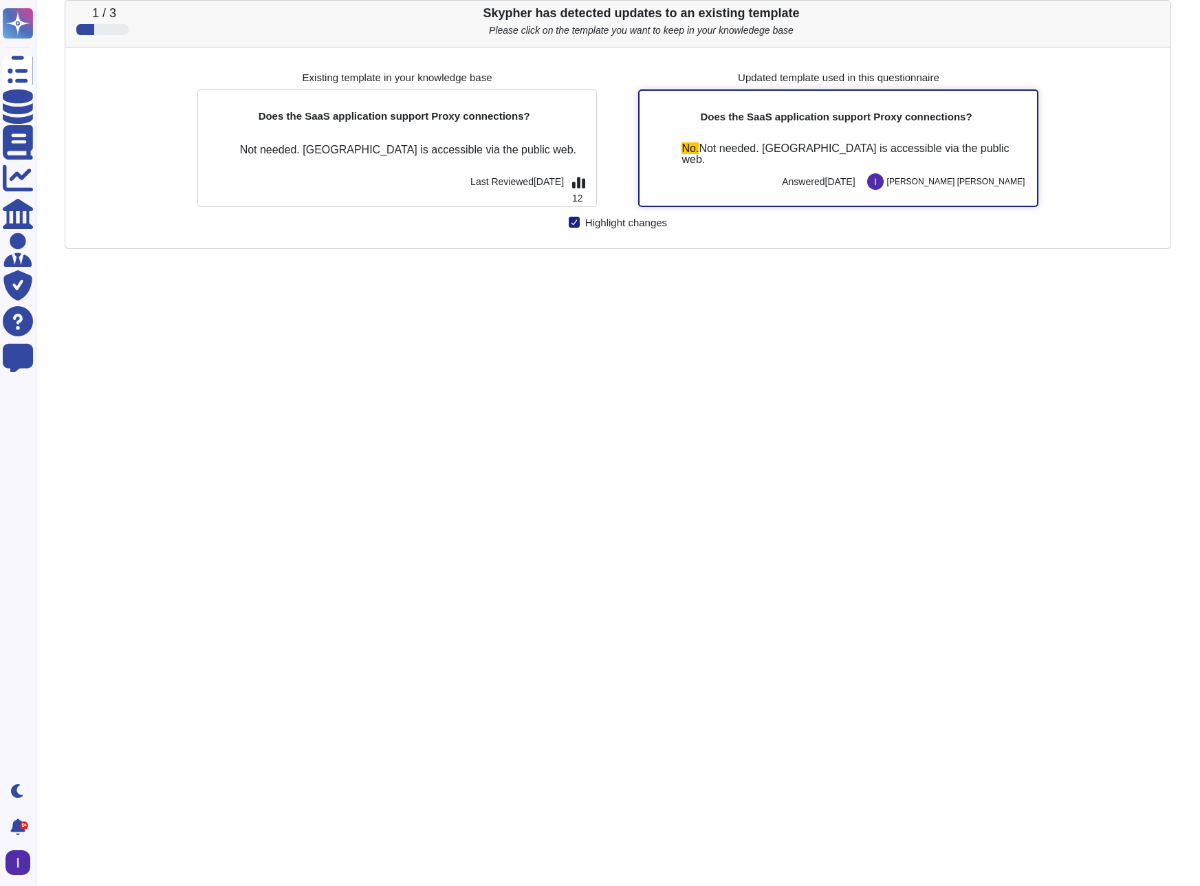
click at [818, 138] on div "No. Not needed. [GEOGRAPHIC_DATA] is accessible via the public web. Answered [D…" at bounding box center [839, 166] width 398 height 78
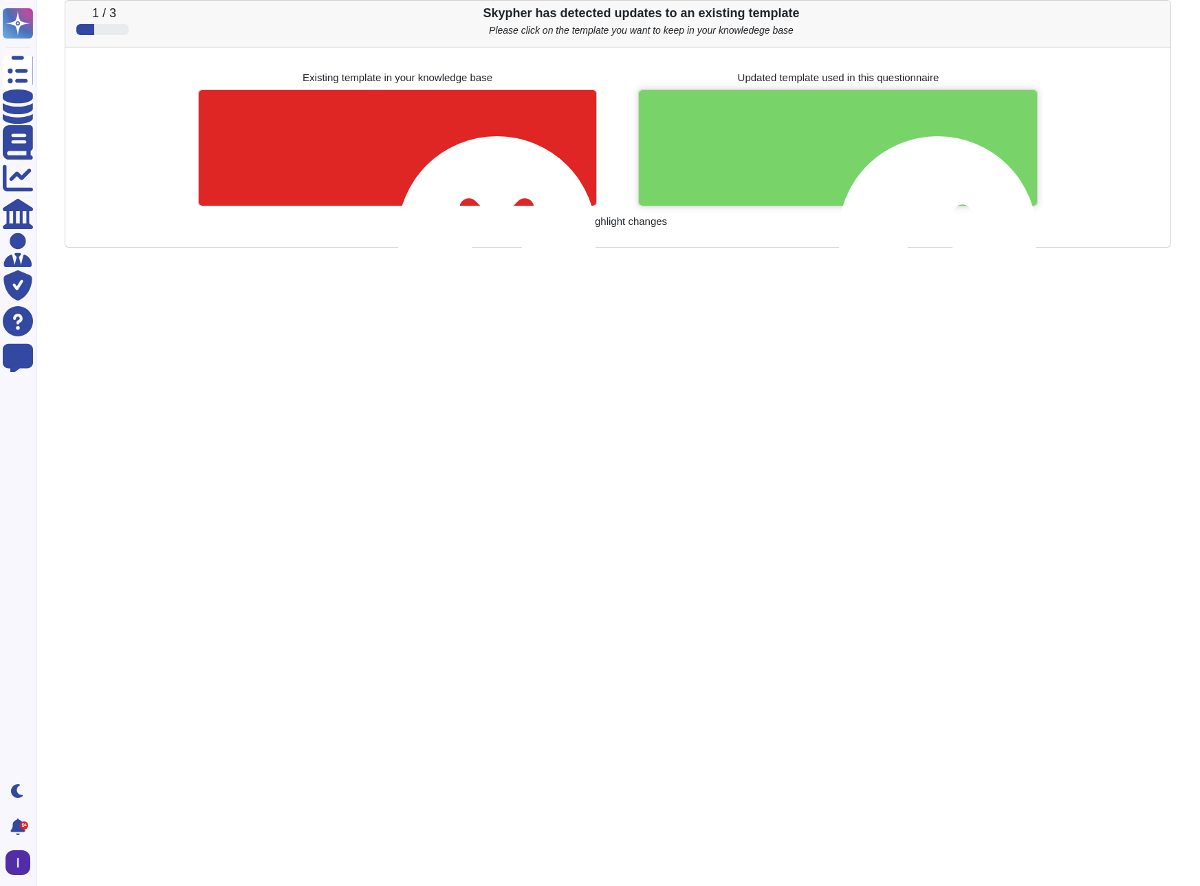
click at [838, 138] on icon at bounding box center [937, 235] width 199 height 199
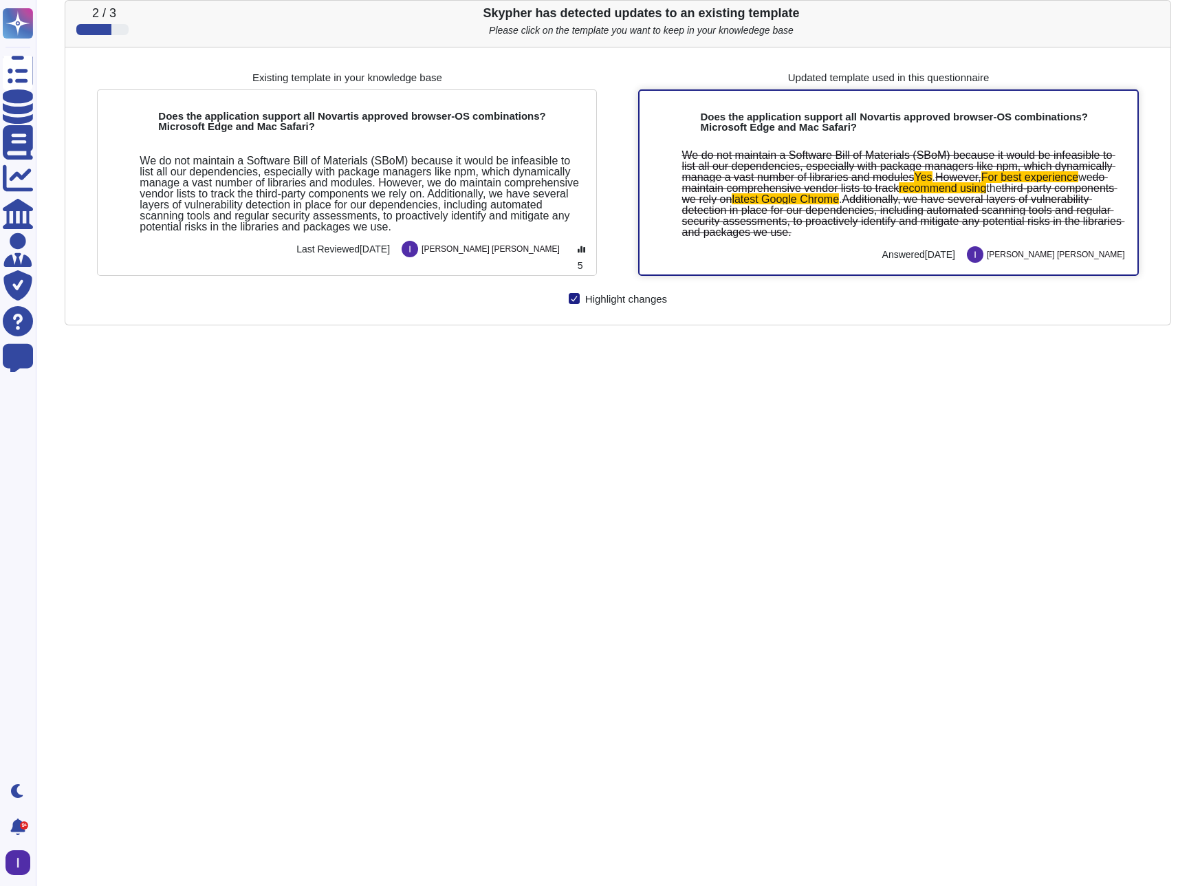
click at [828, 167] on span "We do not maintain a Software Bill of Materials (SBoM) because it would be infe…" at bounding box center [899, 166] width 434 height 34
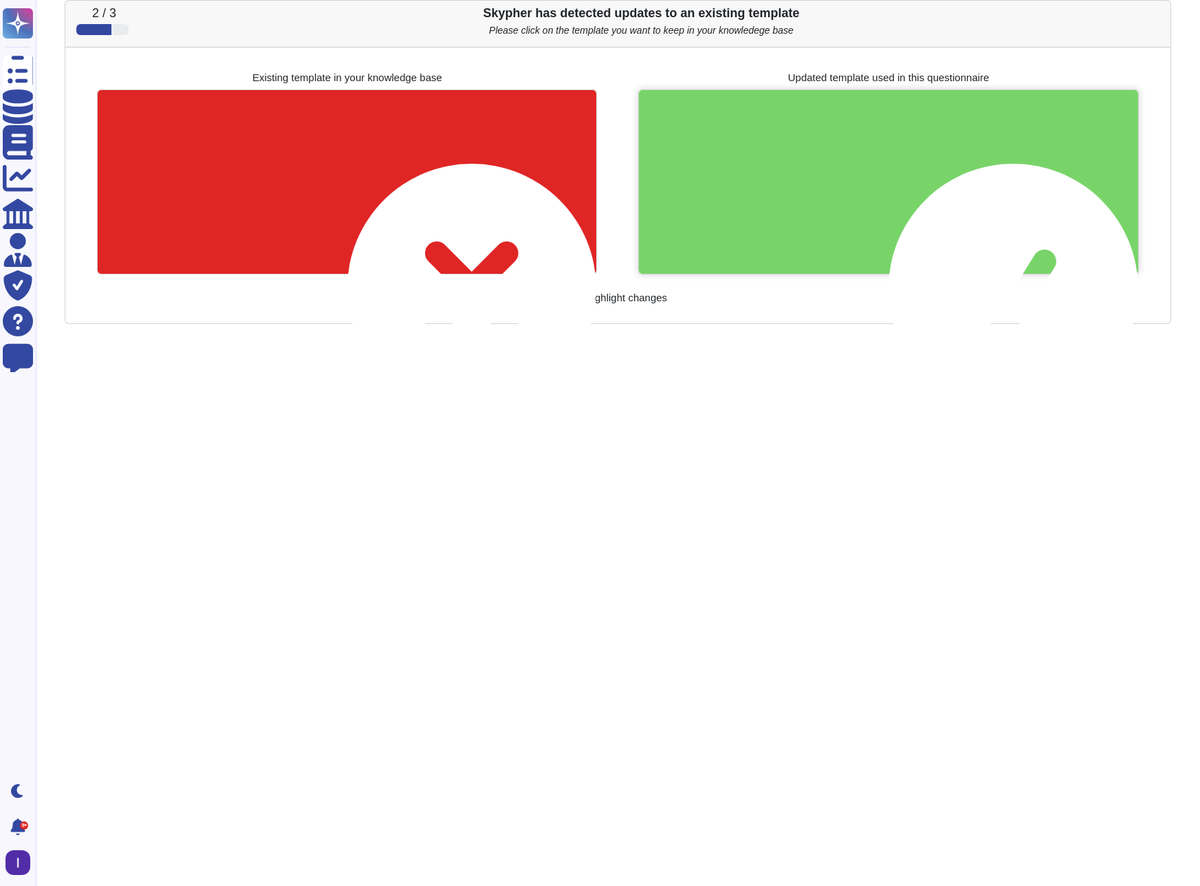
click at [844, 176] on div at bounding box center [888, 182] width 499 height 184
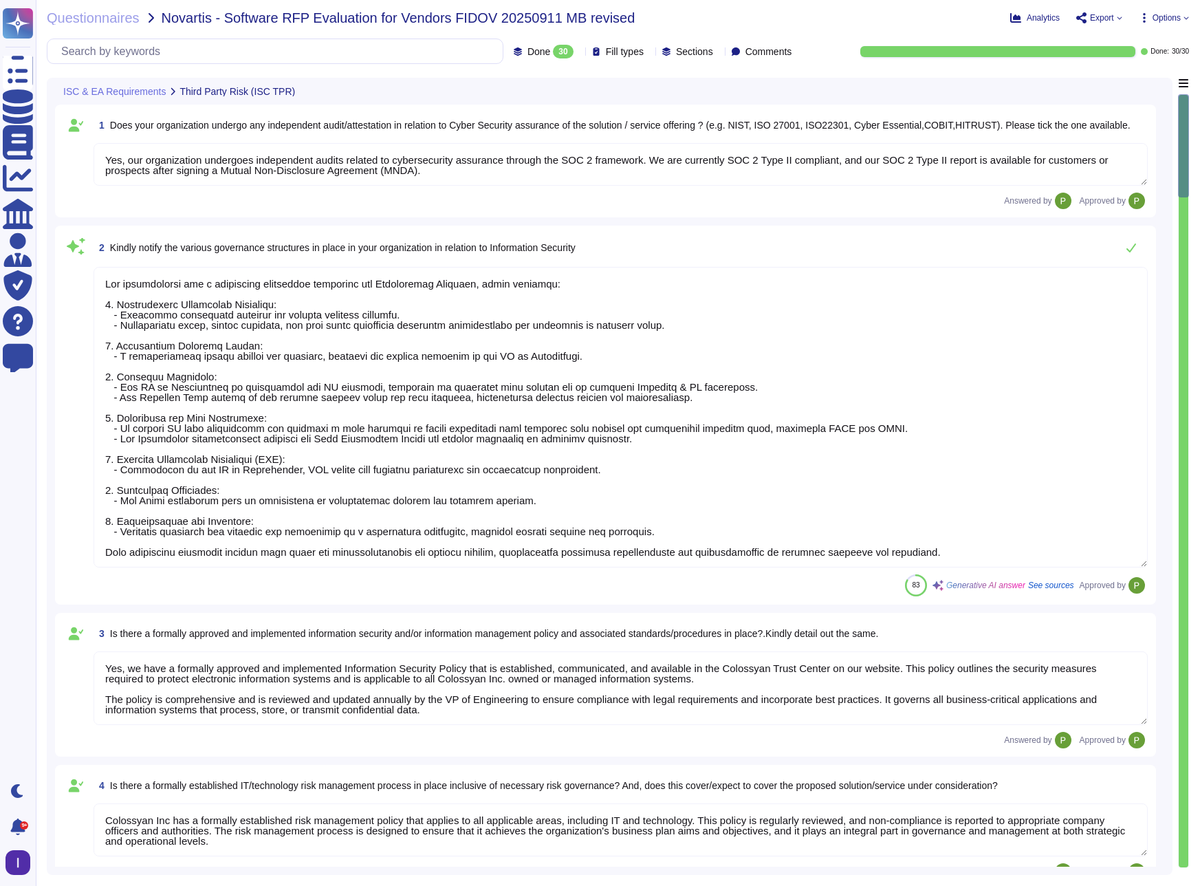
type textarea "Yes, our organization undergoes independent audits related to cybersecurity ass…"
type textarea "Our organization has a structured governance framework for Information Security…"
type textarea "Yes, we have a formally approved and implemented Information Security Policy th…"
type textarea "Colossyan Inc has a formally established risk management policy that applies to…"
type textarea "Yes, we formally classify information assets, including customer data, based on…"
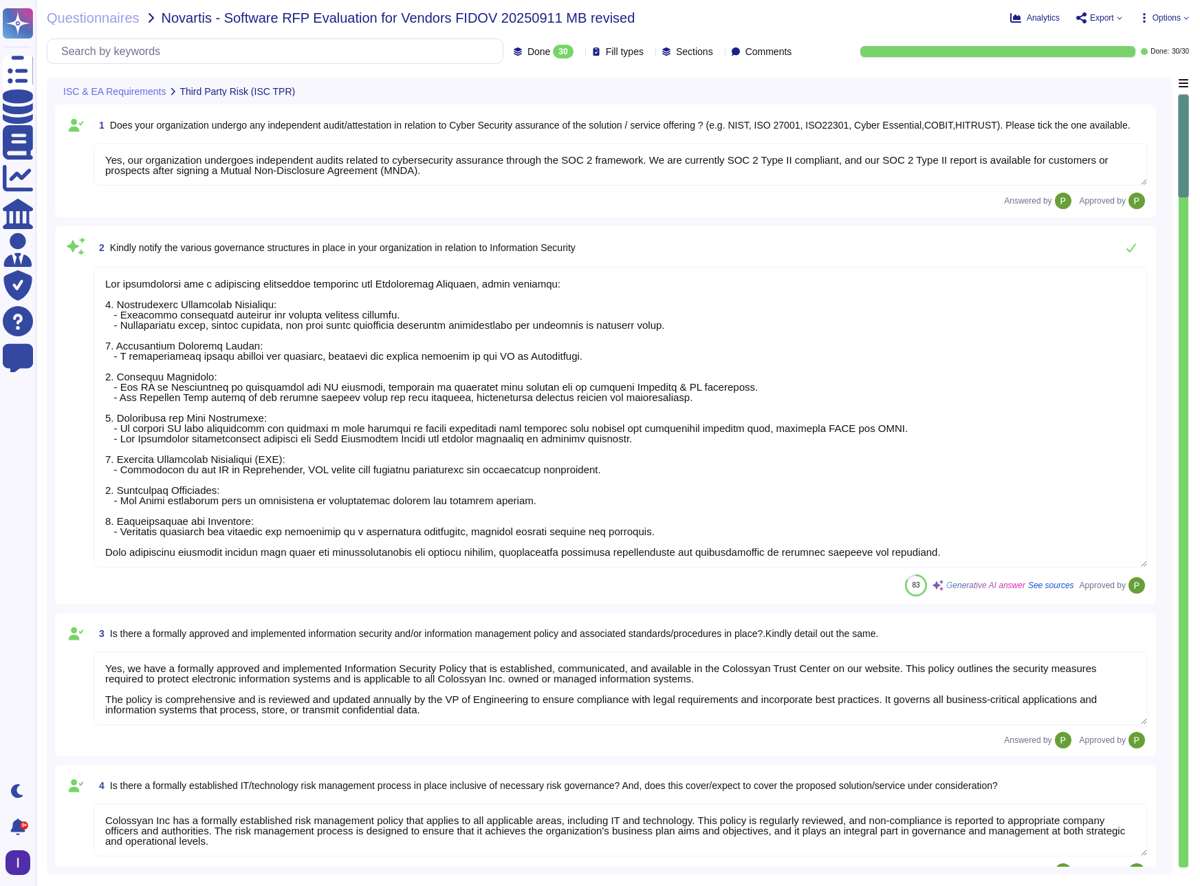
type textarea "Yes, we maintain an inventory of assets, including hardware and software, and a…"
type textarea "Yes, we periodically test our organization's Business Continuity Plan (BCP) and…"
click at [1105, 11] on div "Analytics Export Options" at bounding box center [1054, 18] width 272 height 14
click at [1099, 21] on span "Export" at bounding box center [1102, 18] width 24 height 8
click at [1126, 83] on p "Download" at bounding box center [1150, 102] width 49 height 39
